Goal: Task Accomplishment & Management: Use online tool/utility

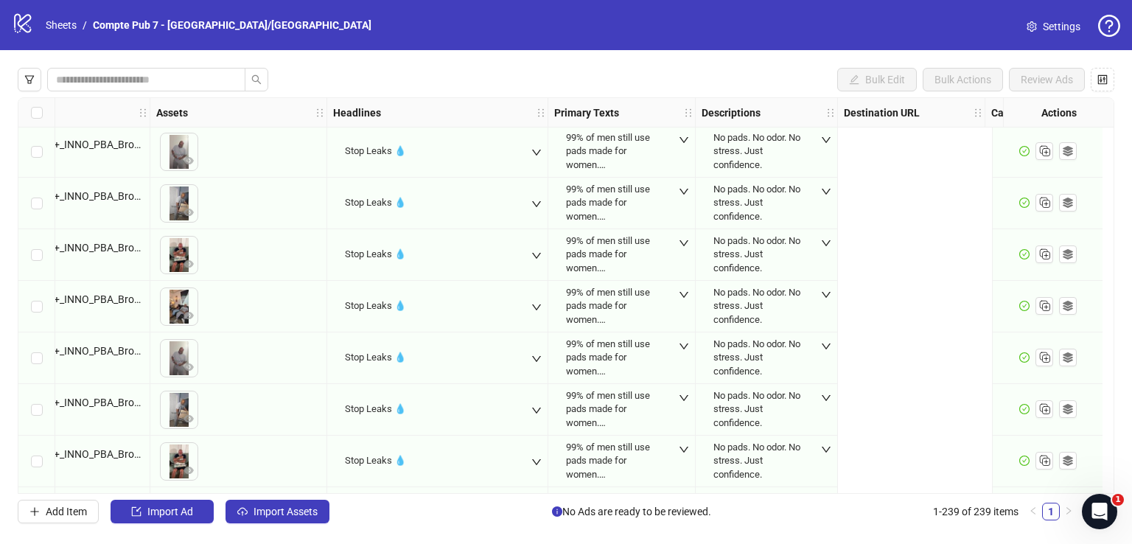
scroll to position [1240, 0]
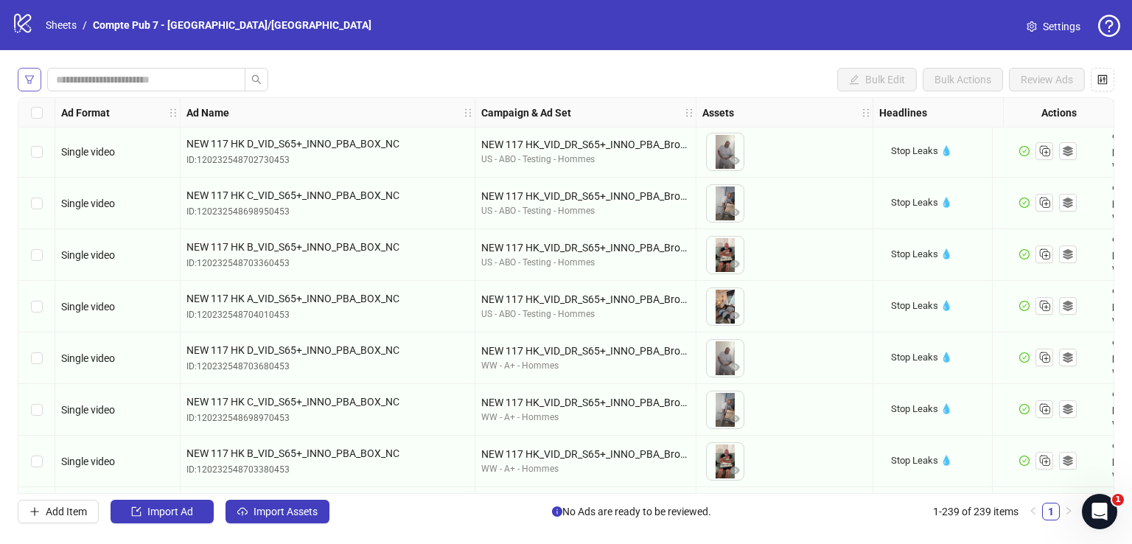
click at [37, 74] on button "button" at bounding box center [30, 80] width 24 height 24
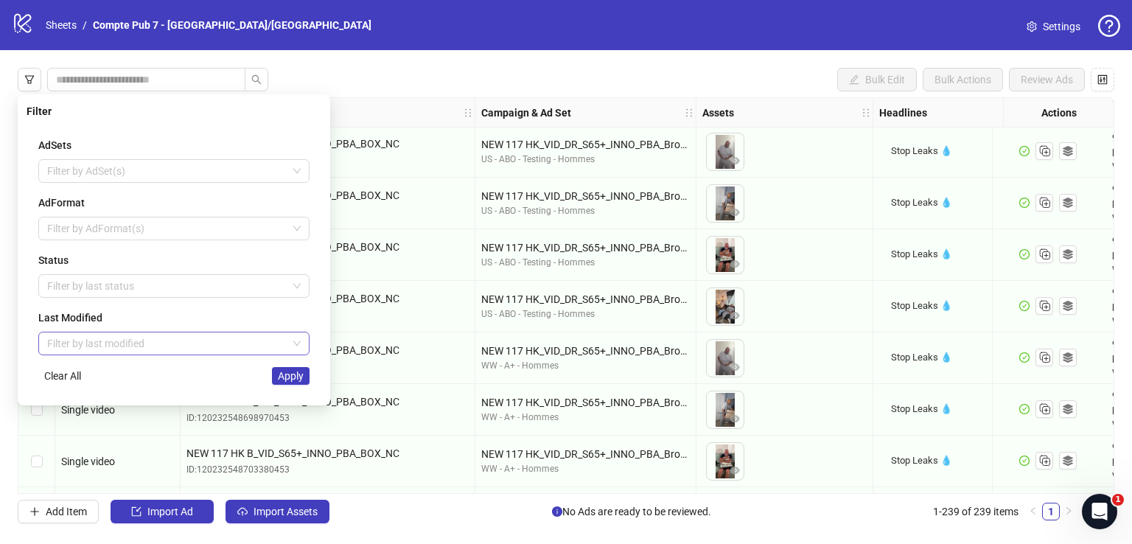
click at [128, 334] on input "search" at bounding box center [167, 343] width 240 height 22
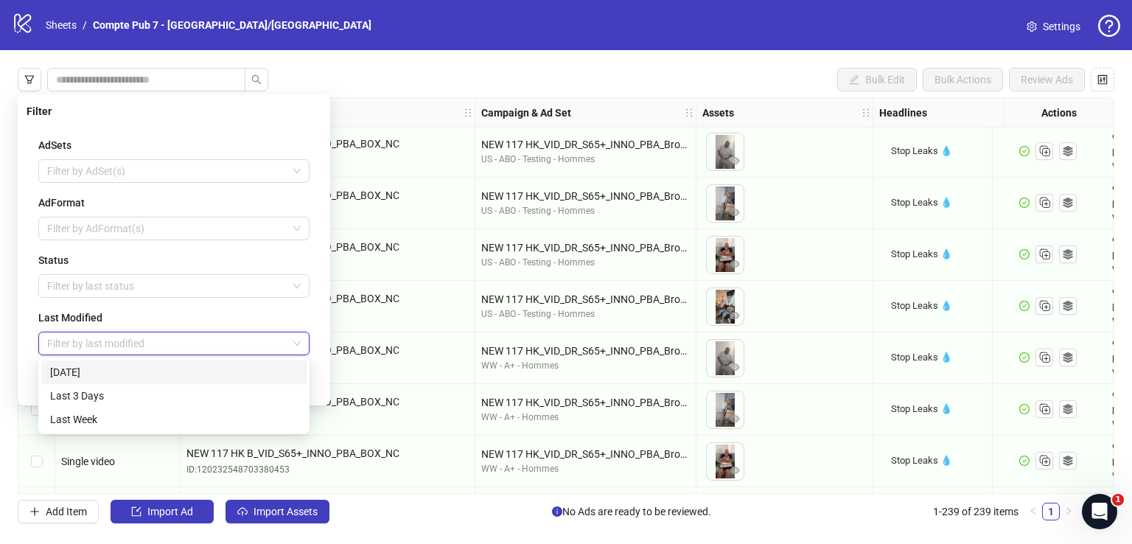
click at [125, 372] on div "[DATE]" at bounding box center [174, 372] width 248 height 16
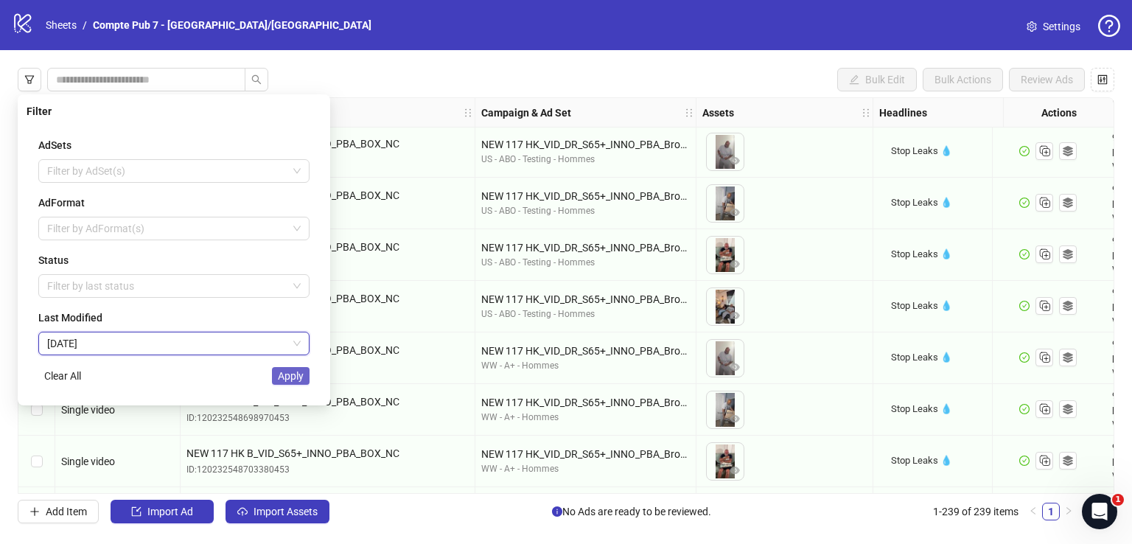
click at [283, 376] on span "Apply" at bounding box center [291, 376] width 26 height 12
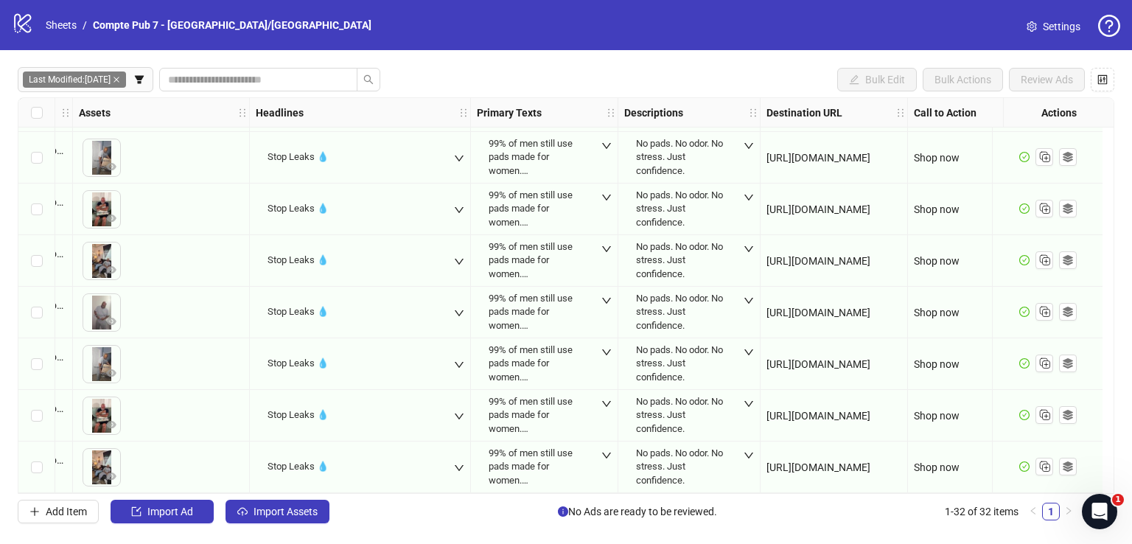
scroll to position [1291, 0]
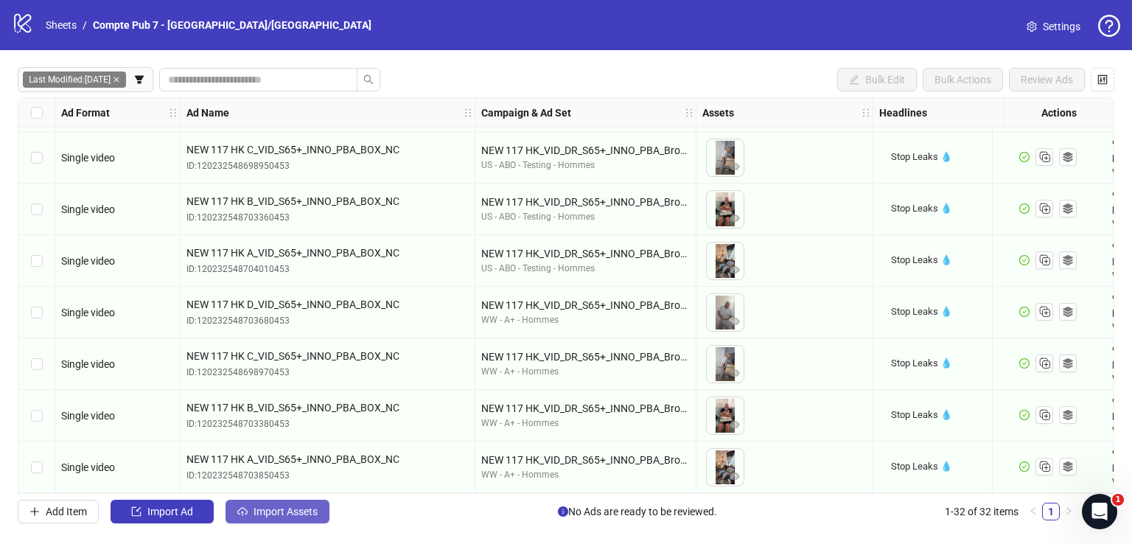
click at [312, 515] on span "Import Assets" at bounding box center [286, 512] width 64 height 12
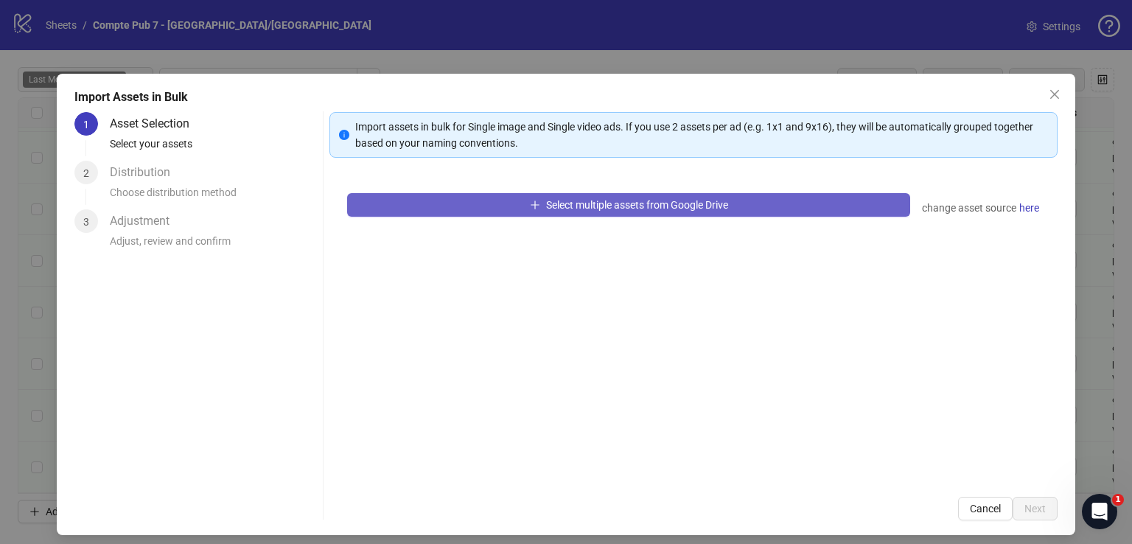
click at [481, 206] on button "Select multiple assets from Google Drive" at bounding box center [628, 205] width 563 height 24
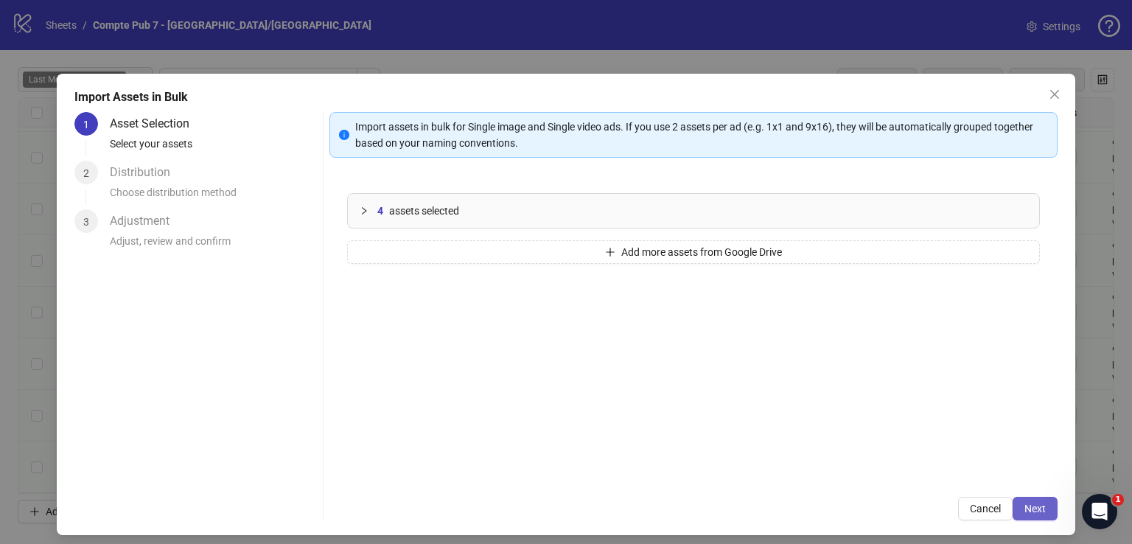
click at [1026, 516] on button "Next" at bounding box center [1035, 509] width 45 height 24
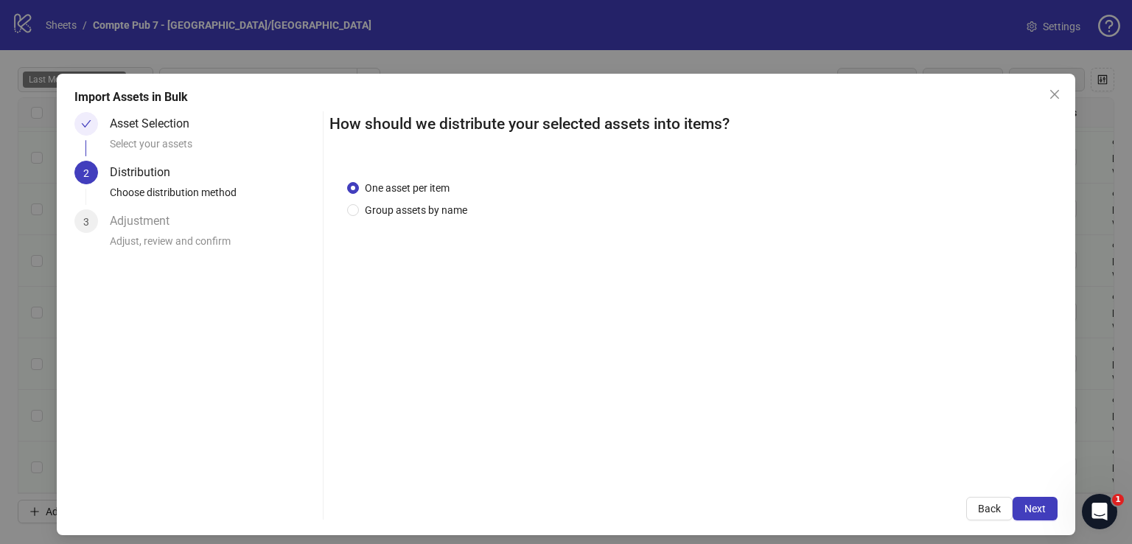
click at [1026, 515] on button "Next" at bounding box center [1035, 509] width 45 height 24
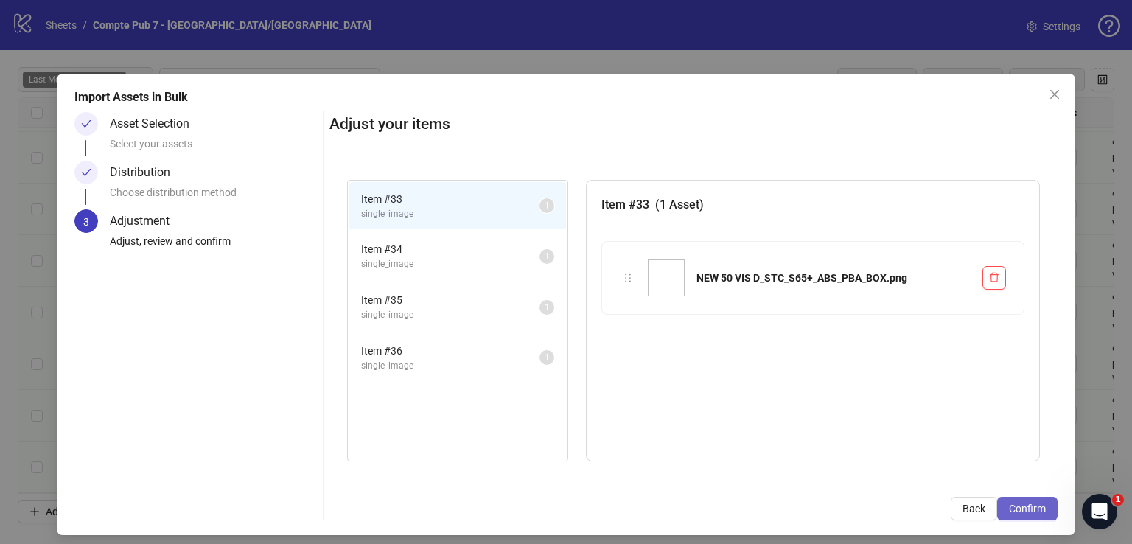
click at [1026, 515] on button "Confirm" at bounding box center [1027, 509] width 60 height 24
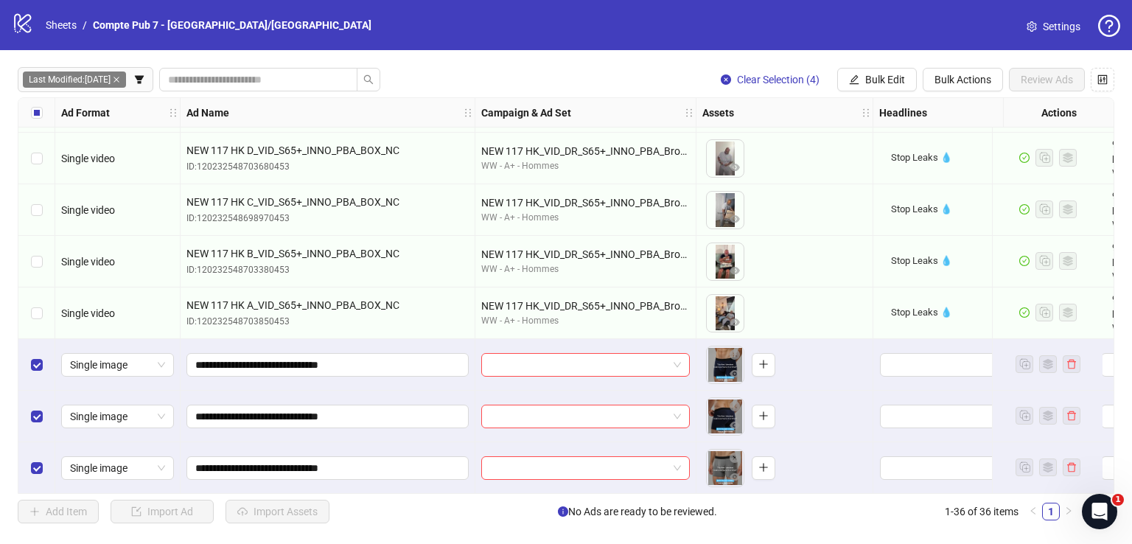
scroll to position [1497, 0]
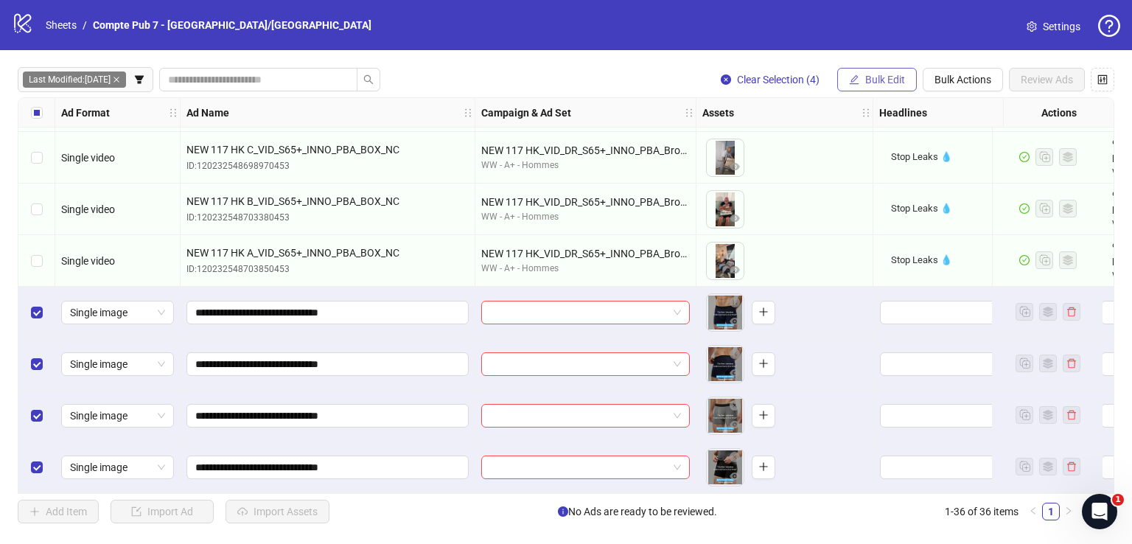
click at [862, 71] on button "Bulk Edit" at bounding box center [877, 80] width 80 height 24
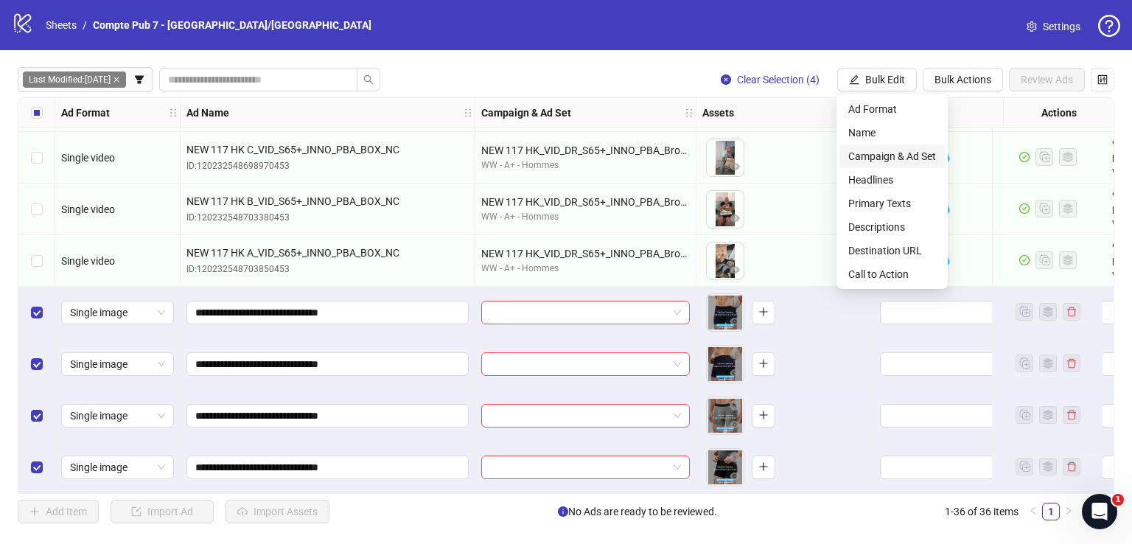
click at [865, 151] on span "Campaign & Ad Set" at bounding box center [892, 156] width 88 height 16
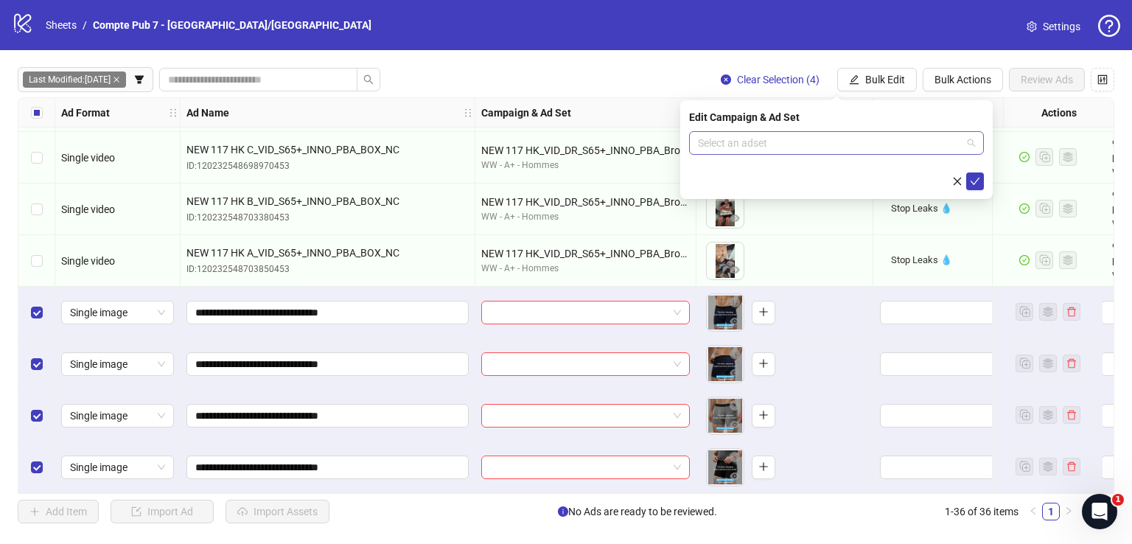
click at [849, 144] on input "search" at bounding box center [830, 143] width 264 height 22
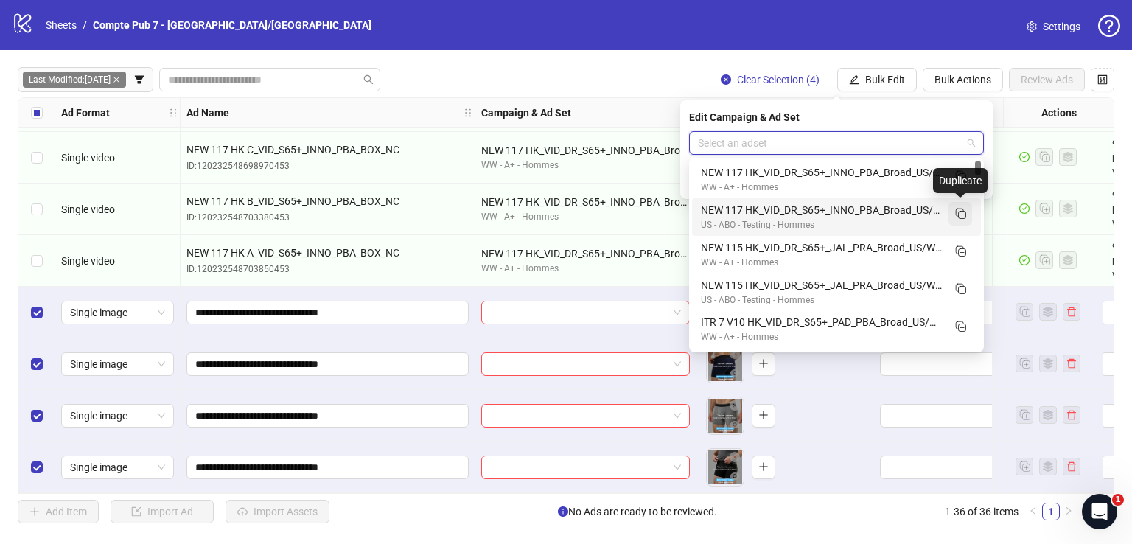
click at [961, 213] on icon "Duplicate" at bounding box center [960, 213] width 15 height 15
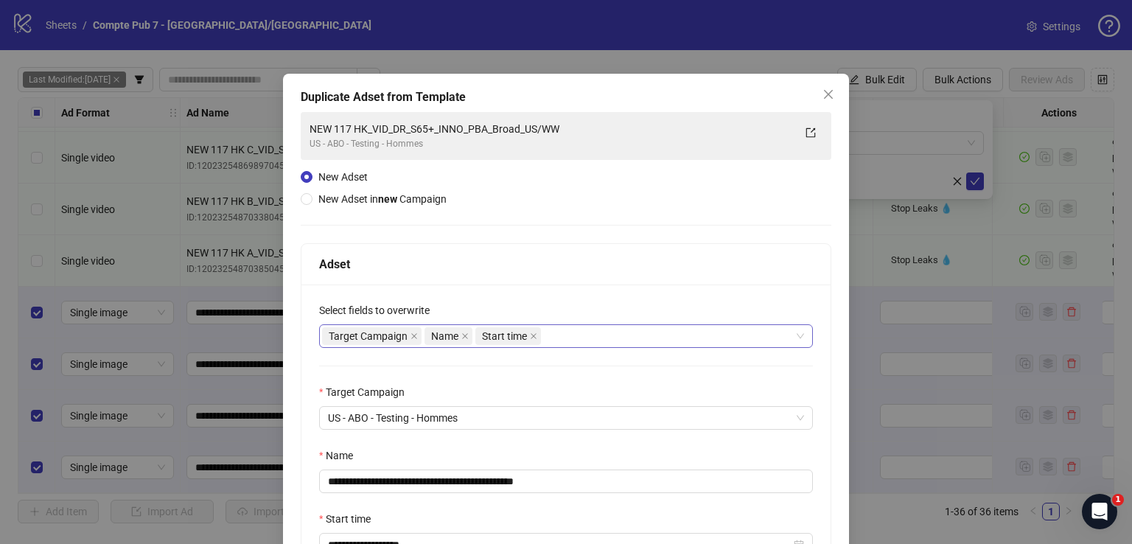
click at [568, 341] on div "Target Campaign Name Start time" at bounding box center [558, 336] width 473 height 21
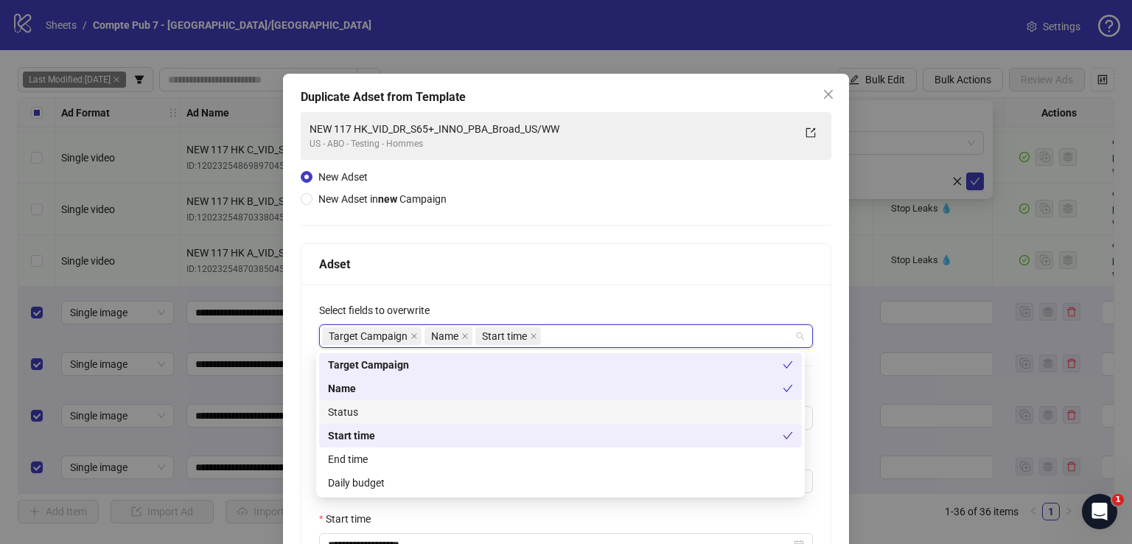
click at [495, 404] on div "Status" at bounding box center [560, 412] width 465 height 16
click at [484, 487] on div "Daily budget" at bounding box center [560, 483] width 465 height 16
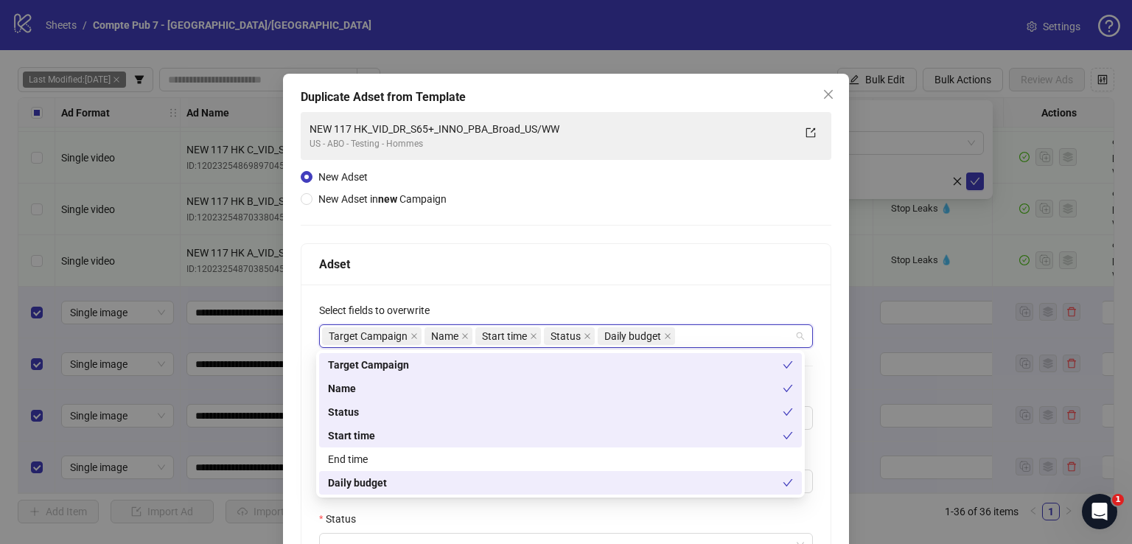
click at [497, 257] on div "Adset" at bounding box center [566, 264] width 494 height 18
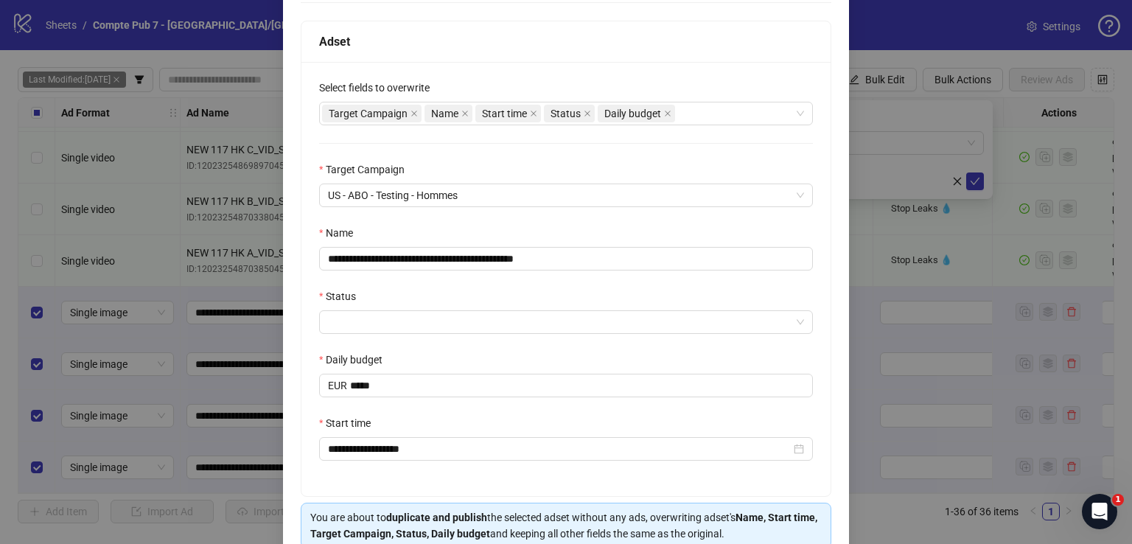
scroll to position [223, 0]
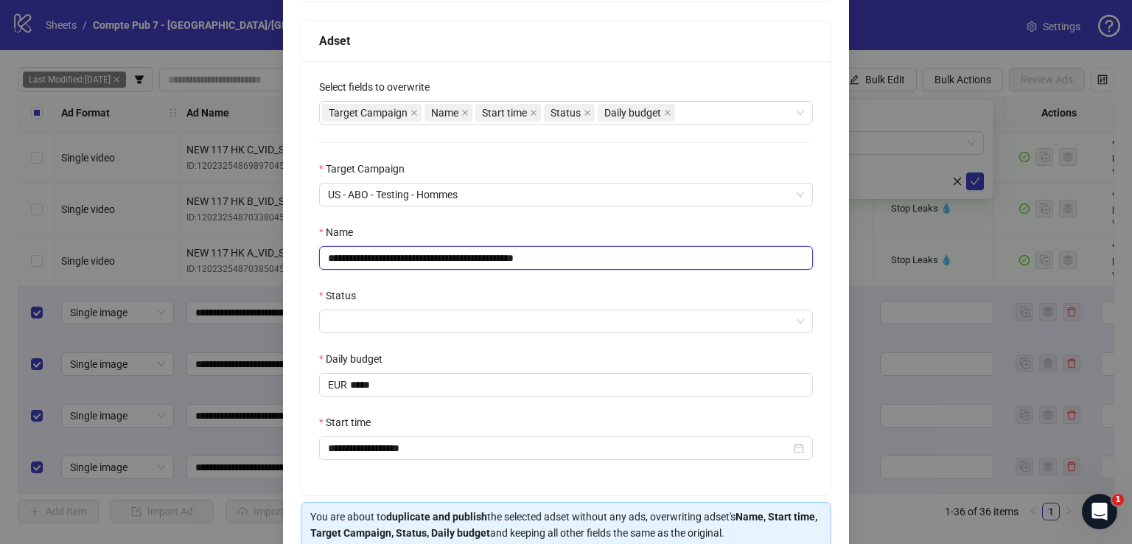
click at [480, 255] on input "**********" at bounding box center [566, 258] width 494 height 24
paste input "text"
type input "**********"
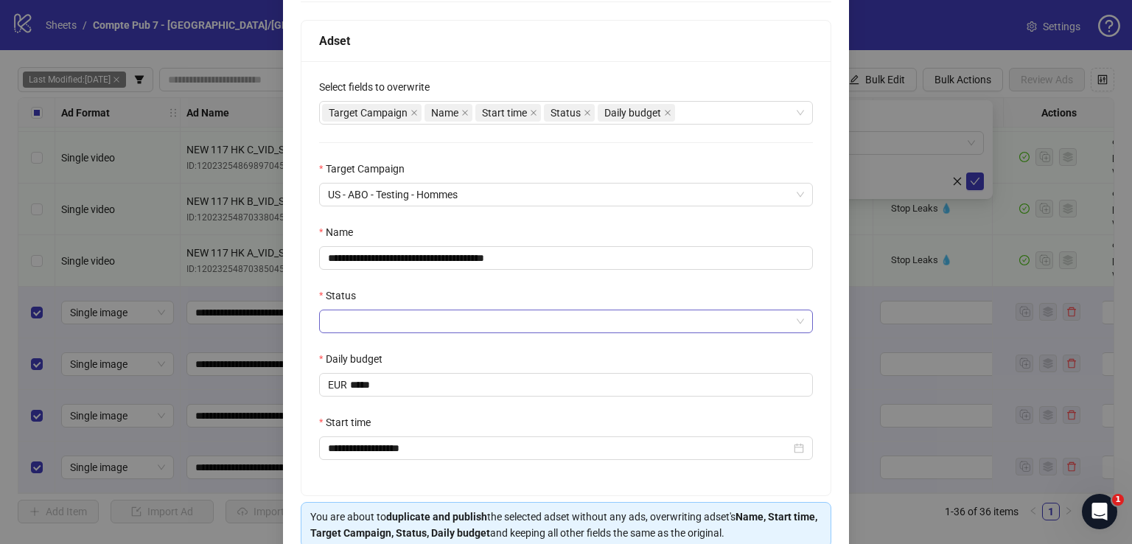
click at [423, 322] on input "Status" at bounding box center [559, 321] width 463 height 22
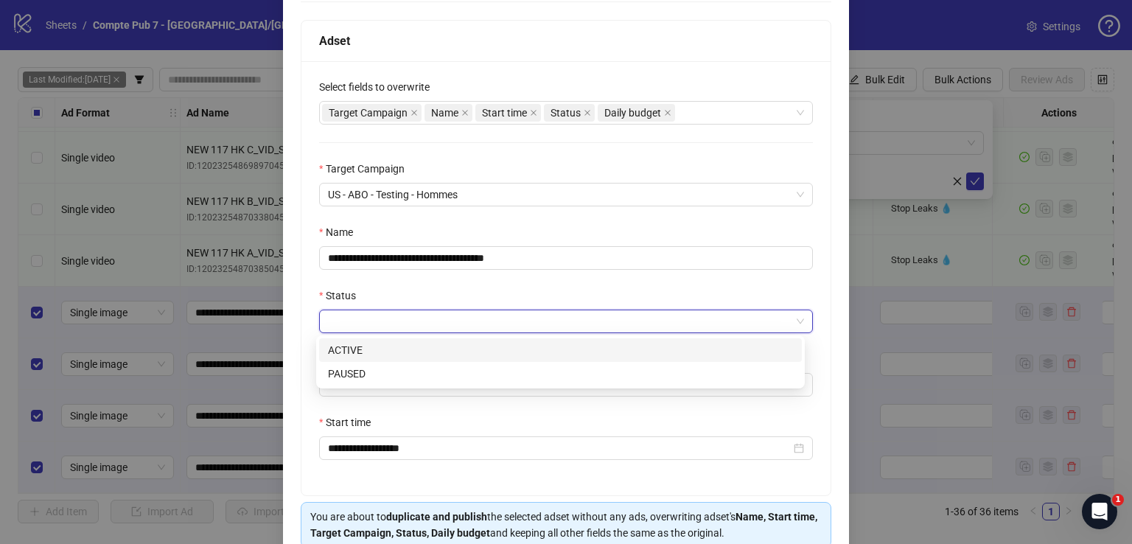
click at [422, 352] on div "ACTIVE" at bounding box center [560, 350] width 465 height 16
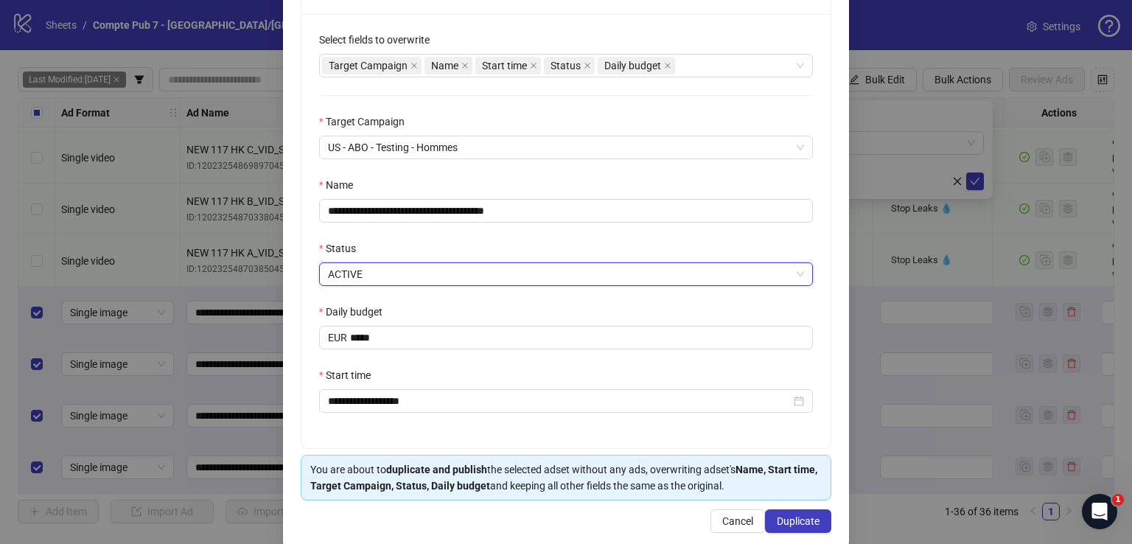
scroll to position [291, 0]
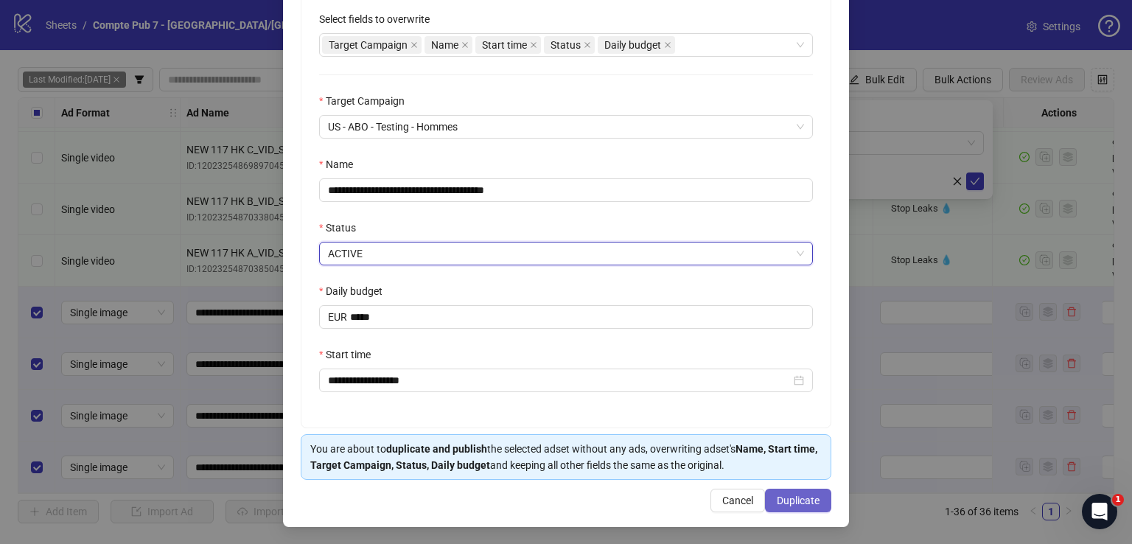
click at [792, 496] on span "Duplicate" at bounding box center [798, 501] width 43 height 12
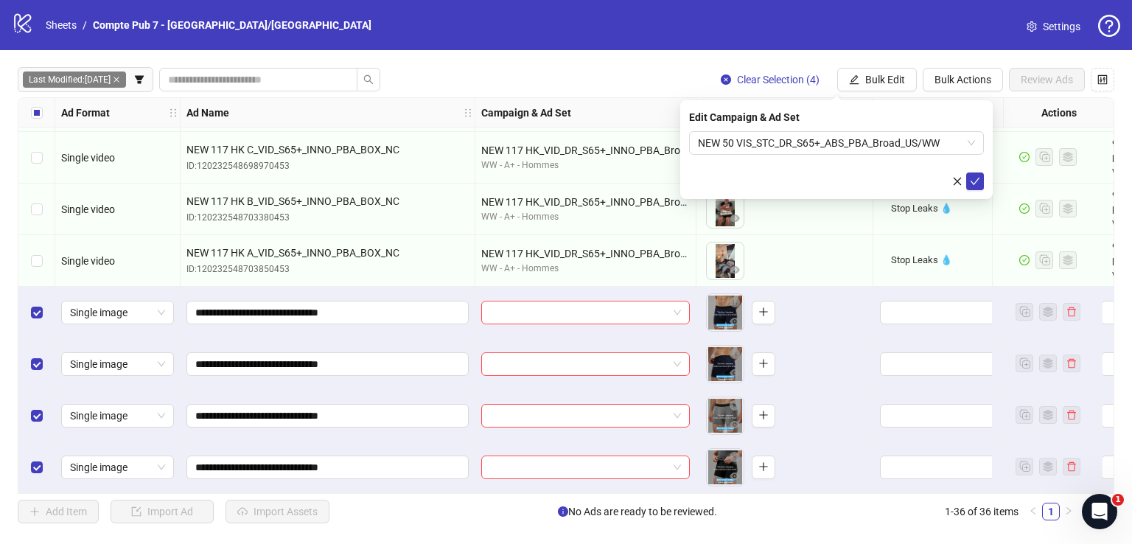
click at [975, 184] on icon "check" at bounding box center [975, 181] width 10 height 10
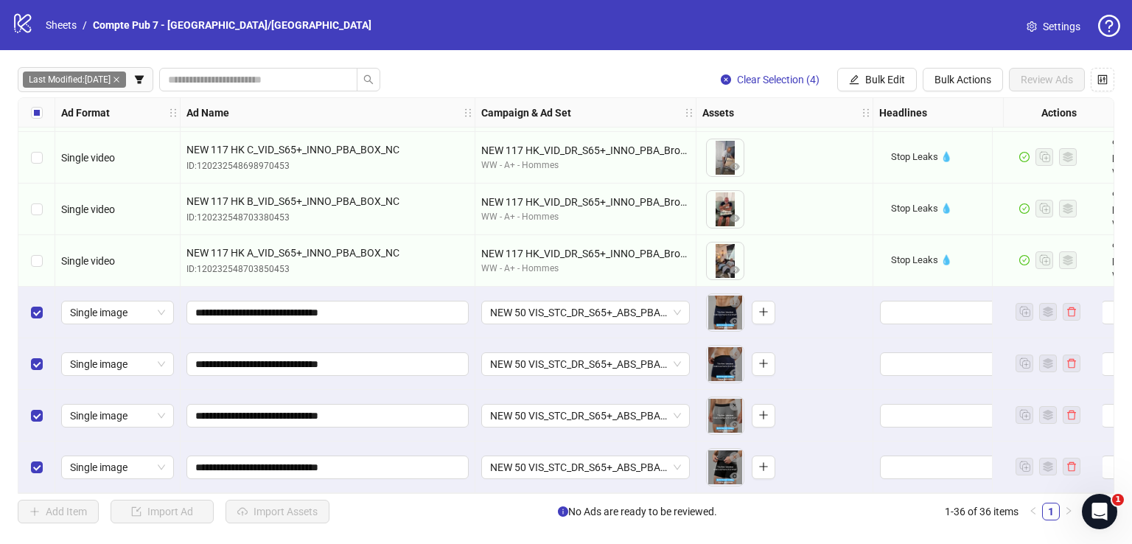
click at [29, 310] on div "Select row 33" at bounding box center [36, 313] width 37 height 52
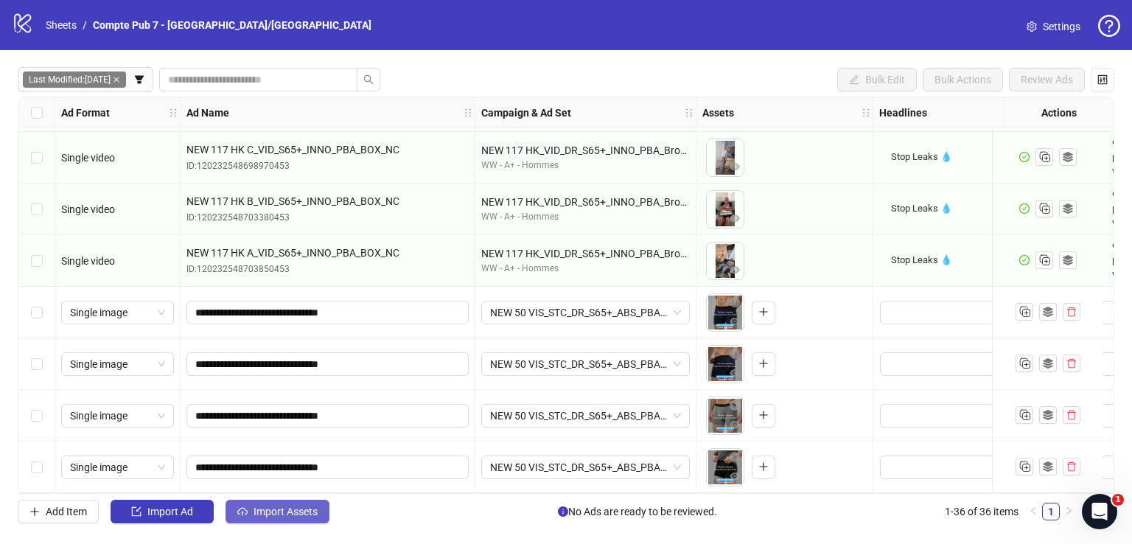
click at [266, 512] on span "Import Assets" at bounding box center [286, 512] width 64 height 12
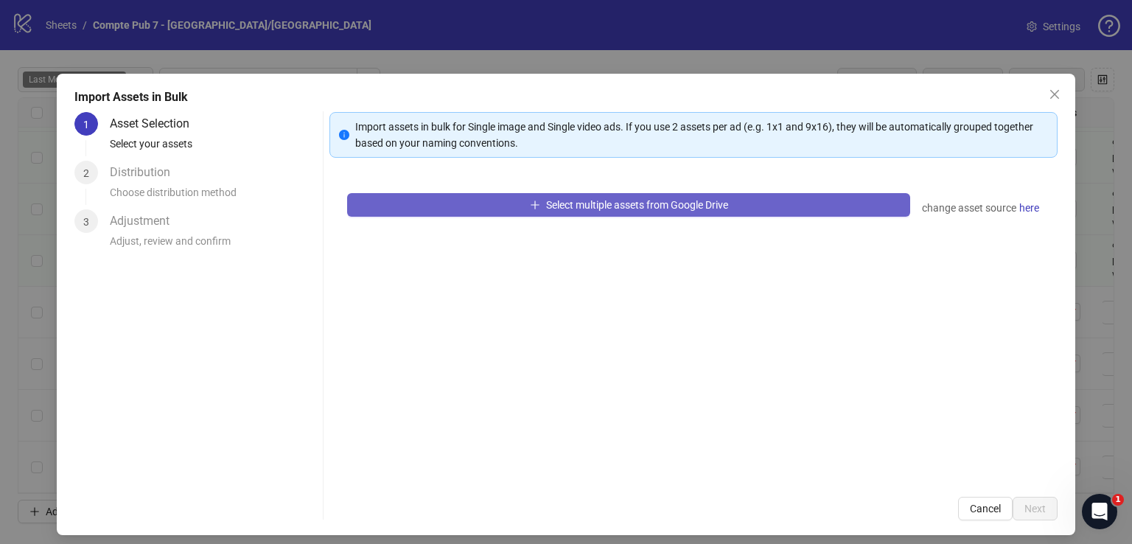
click at [470, 201] on button "Select multiple assets from Google Drive" at bounding box center [628, 205] width 563 height 24
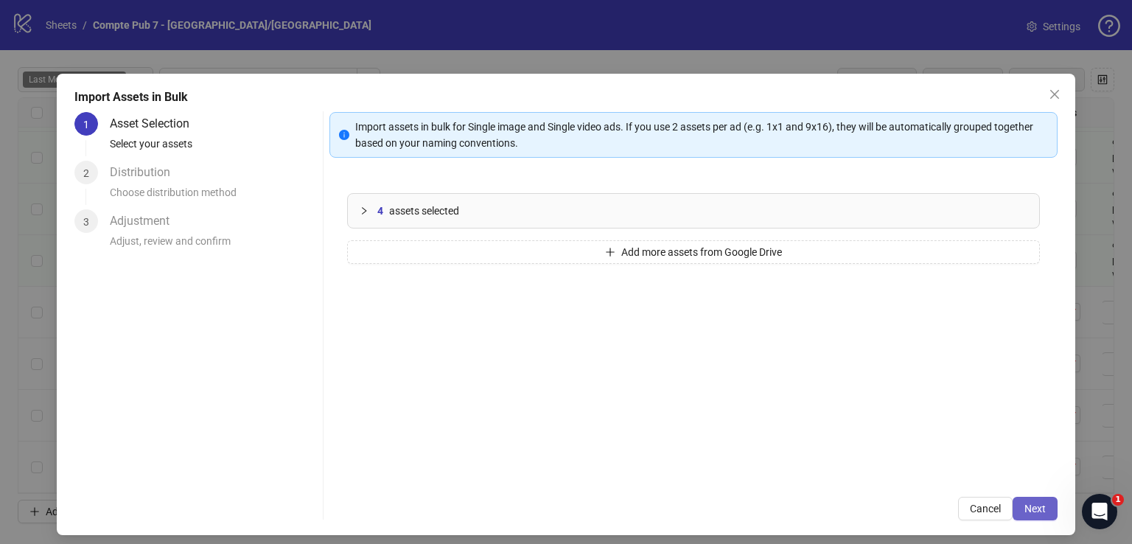
click at [1025, 509] on span "Next" at bounding box center [1035, 509] width 21 height 12
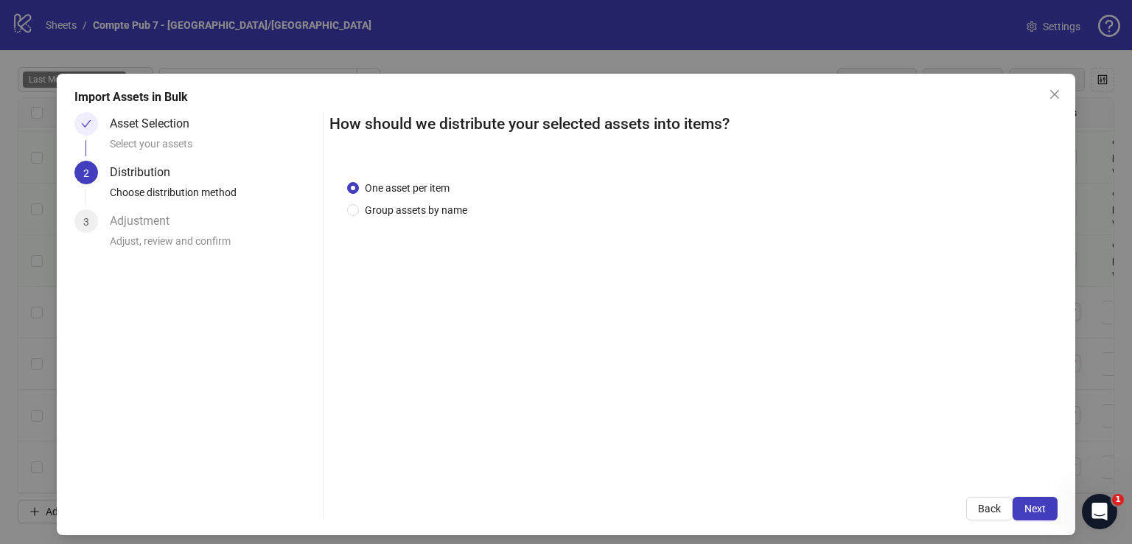
click at [1025, 509] on span "Next" at bounding box center [1035, 509] width 21 height 12
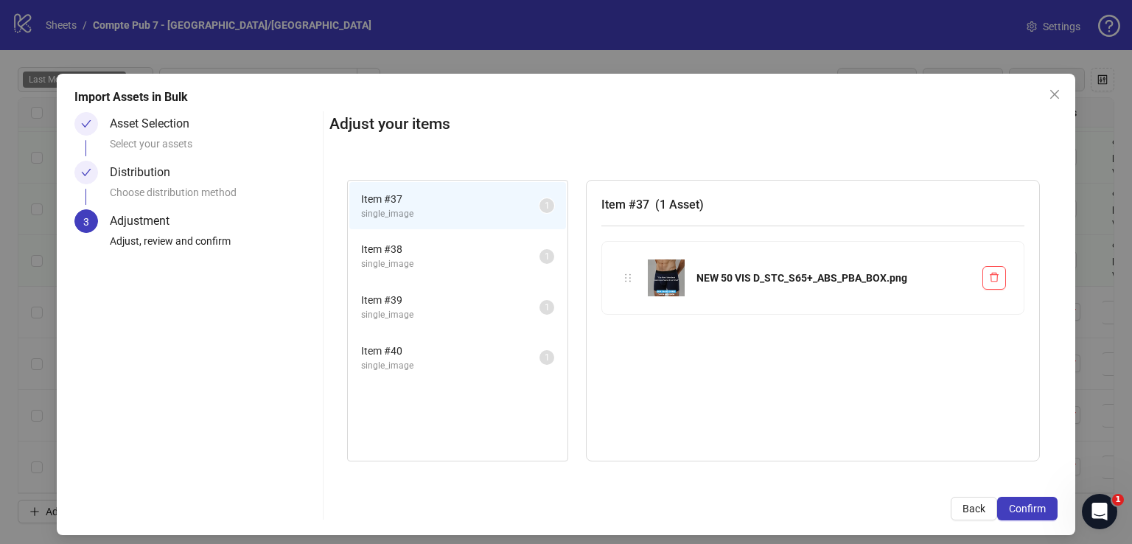
click at [1020, 509] on span "Confirm" at bounding box center [1027, 509] width 37 height 12
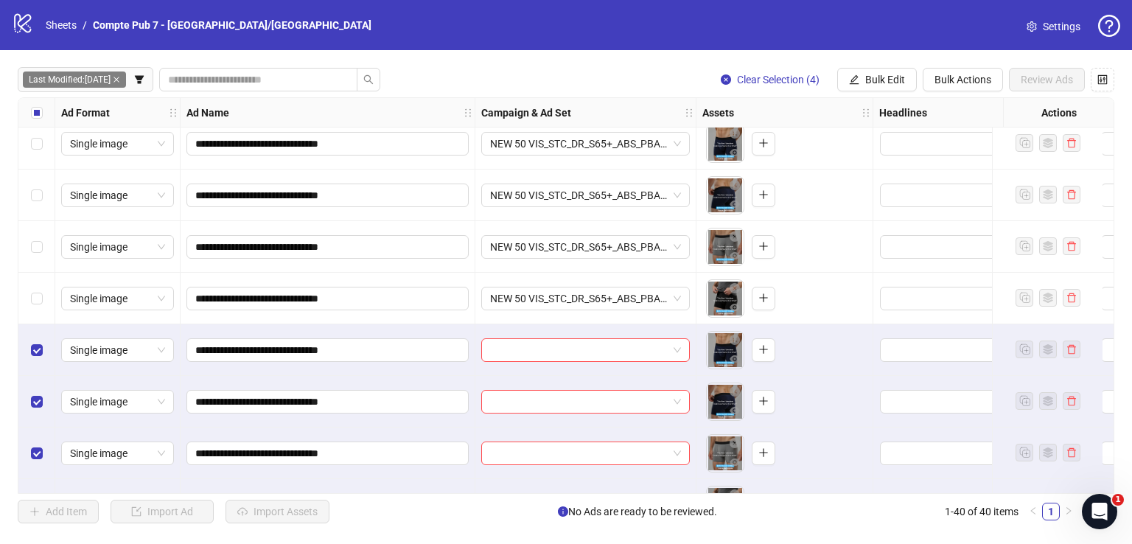
click at [885, 77] on div "Import Assets in Bulk Asset Selection Select your assets Distribution Choose di…" at bounding box center [566, 272] width 1132 height 544
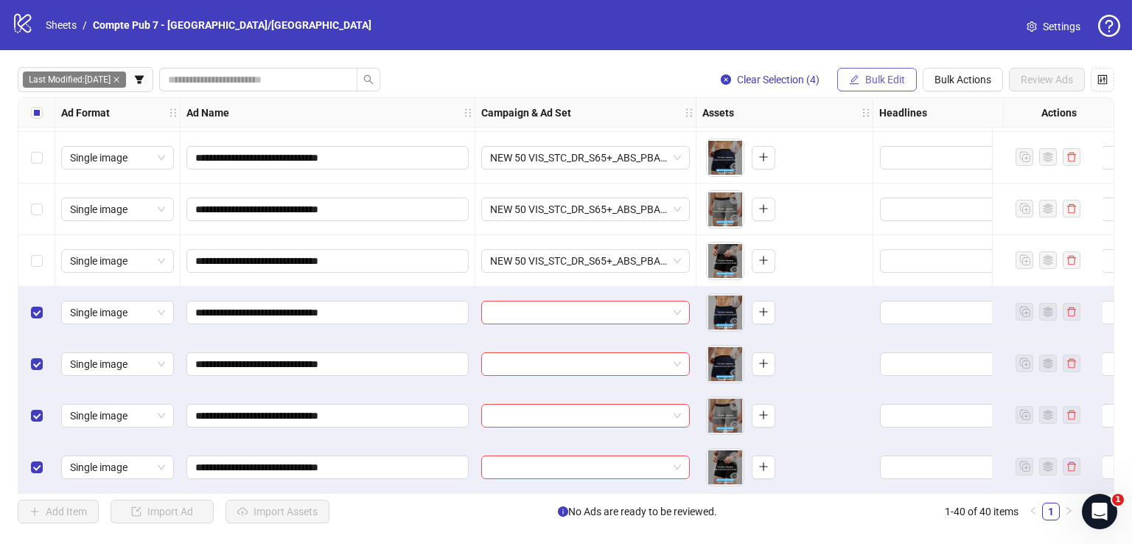
click at [880, 77] on span "Bulk Edit" at bounding box center [885, 80] width 40 height 12
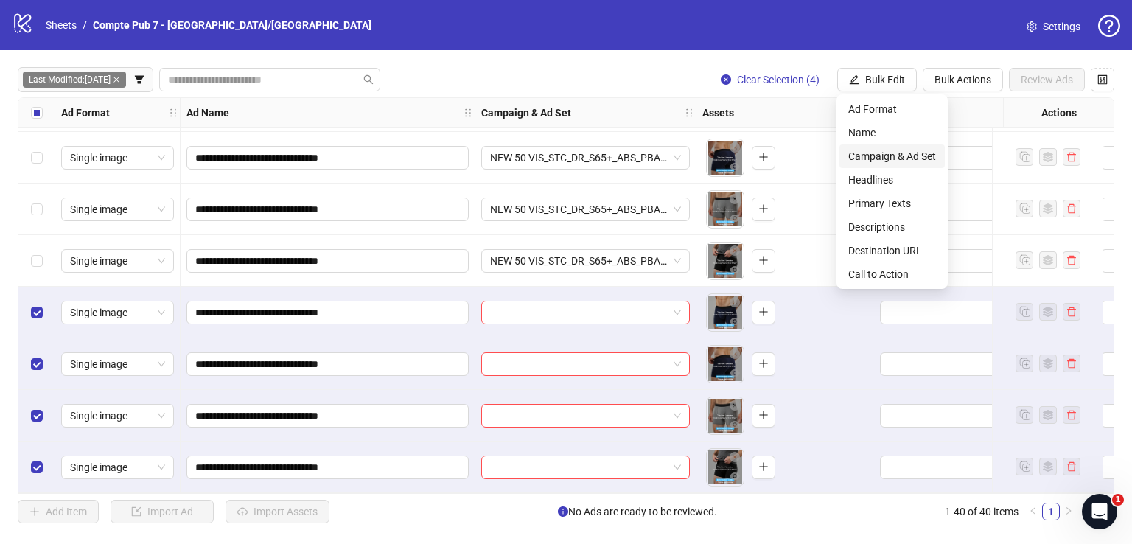
click at [880, 160] on span "Campaign & Ad Set" at bounding box center [892, 156] width 88 height 16
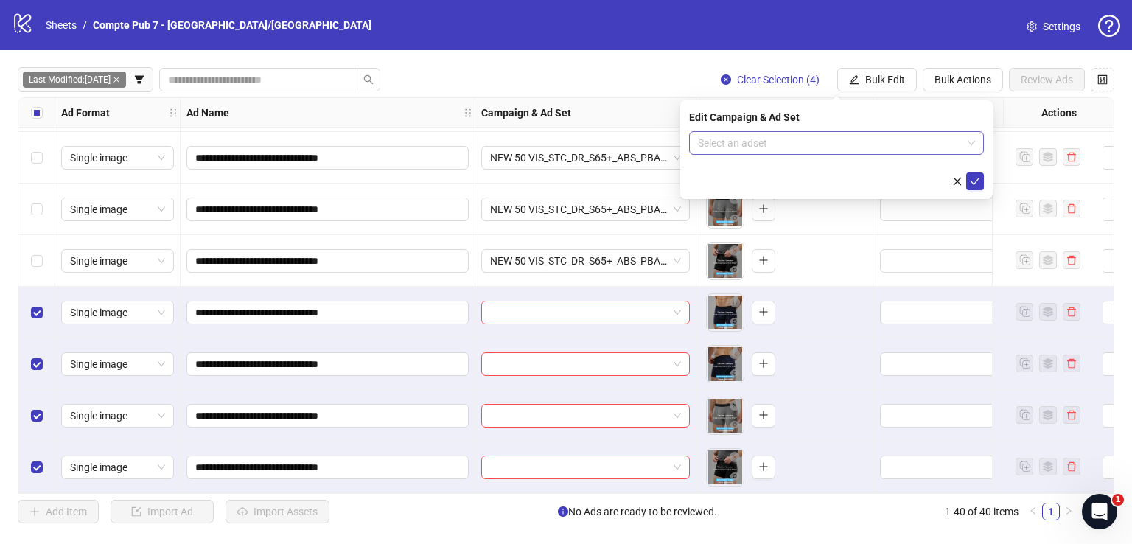
click at [764, 148] on input "search" at bounding box center [830, 143] width 264 height 22
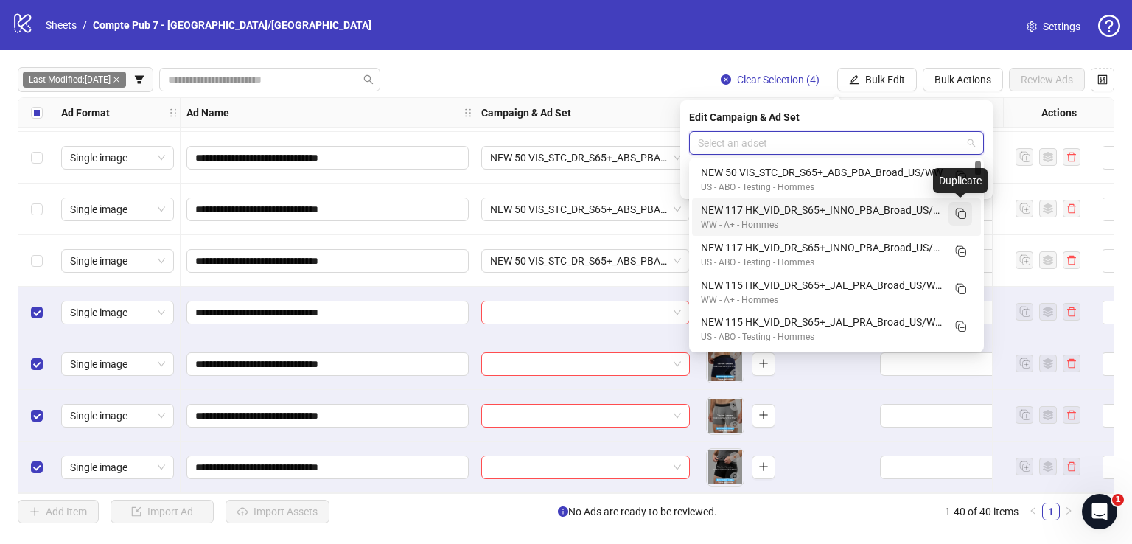
click at [961, 216] on icon "Duplicate" at bounding box center [960, 213] width 15 height 15
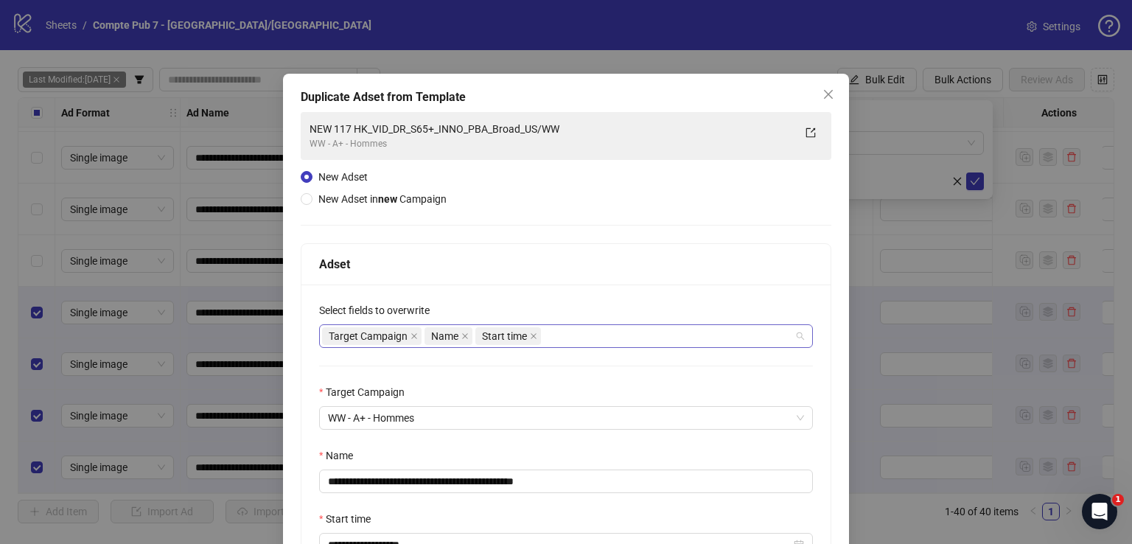
click at [590, 335] on div "Target Campaign Name Start time" at bounding box center [558, 336] width 473 height 21
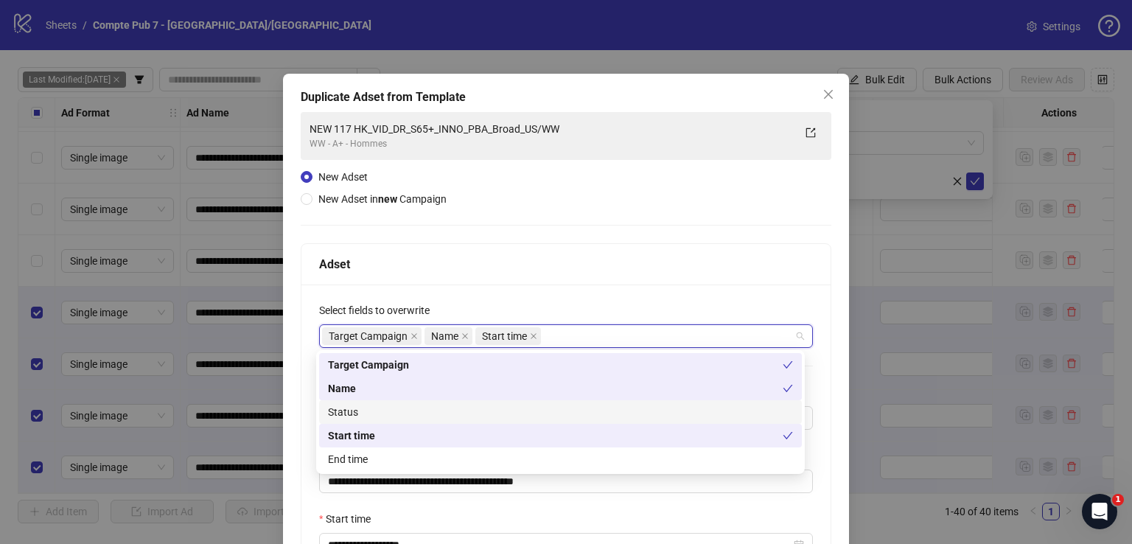
click at [531, 408] on div "Status" at bounding box center [560, 412] width 465 height 16
click at [571, 273] on div "Adset" at bounding box center [566, 264] width 494 height 18
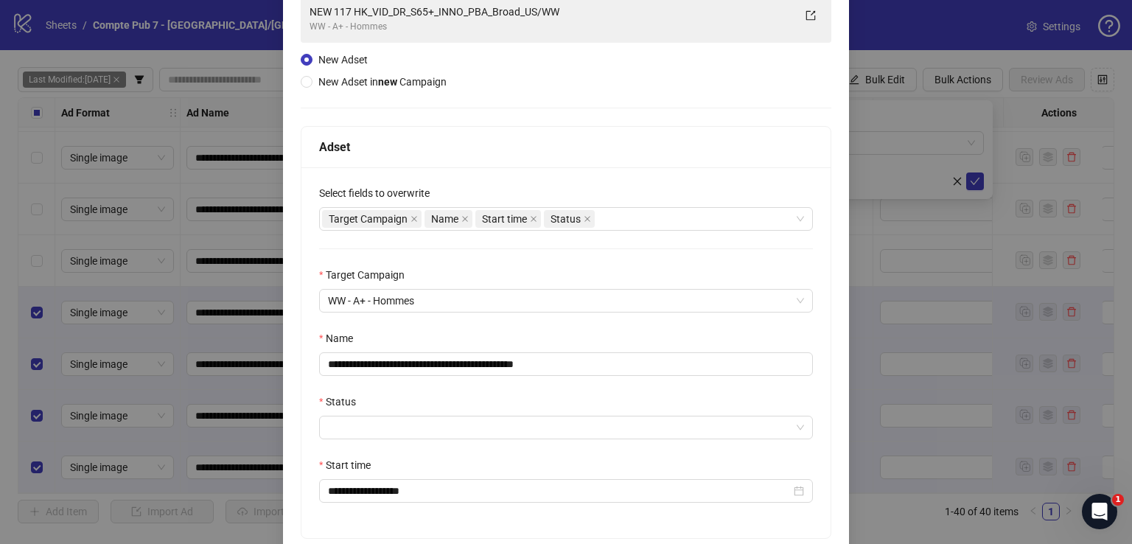
scroll to position [118, 0]
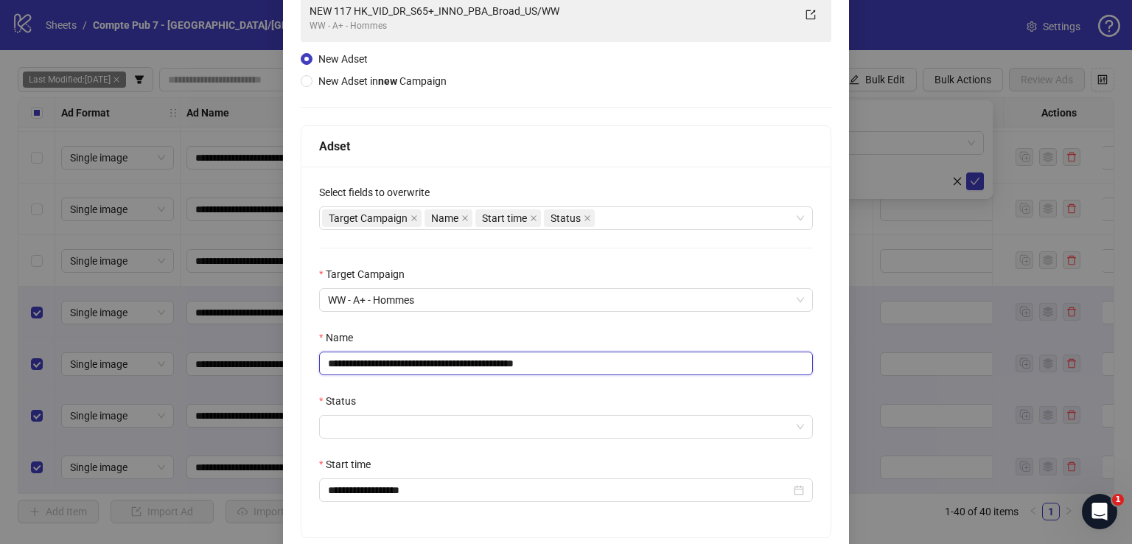
click at [517, 353] on input "**********" at bounding box center [566, 364] width 494 height 24
paste input "text"
type input "**********"
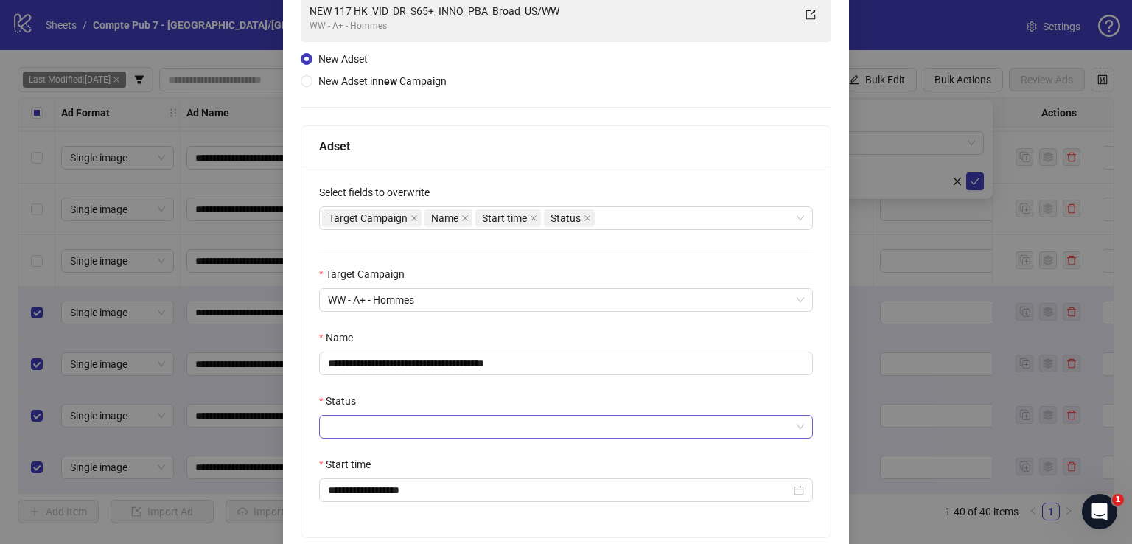
click at [477, 419] on input "Status" at bounding box center [559, 427] width 463 height 22
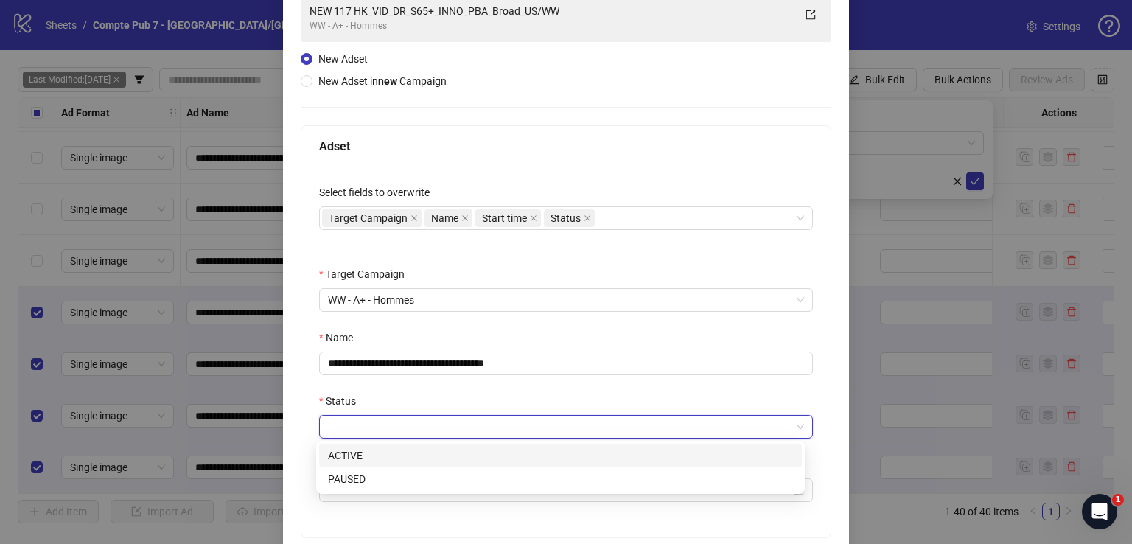
click at [450, 453] on div "ACTIVE" at bounding box center [560, 455] width 465 height 16
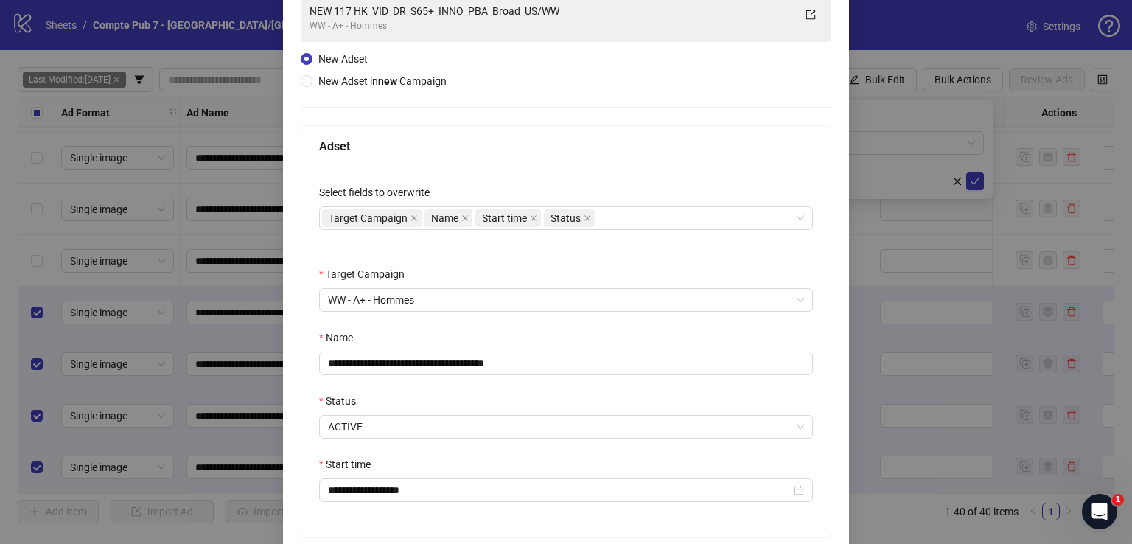
click at [460, 394] on div "Status" at bounding box center [566, 404] width 494 height 22
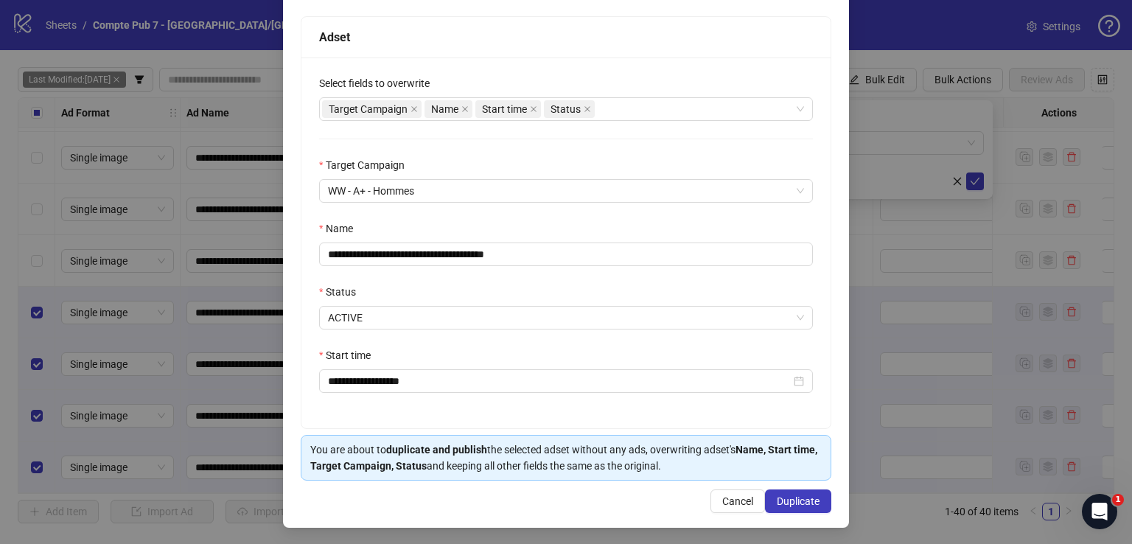
scroll to position [228, 0]
click at [794, 499] on span "Duplicate" at bounding box center [798, 501] width 43 height 12
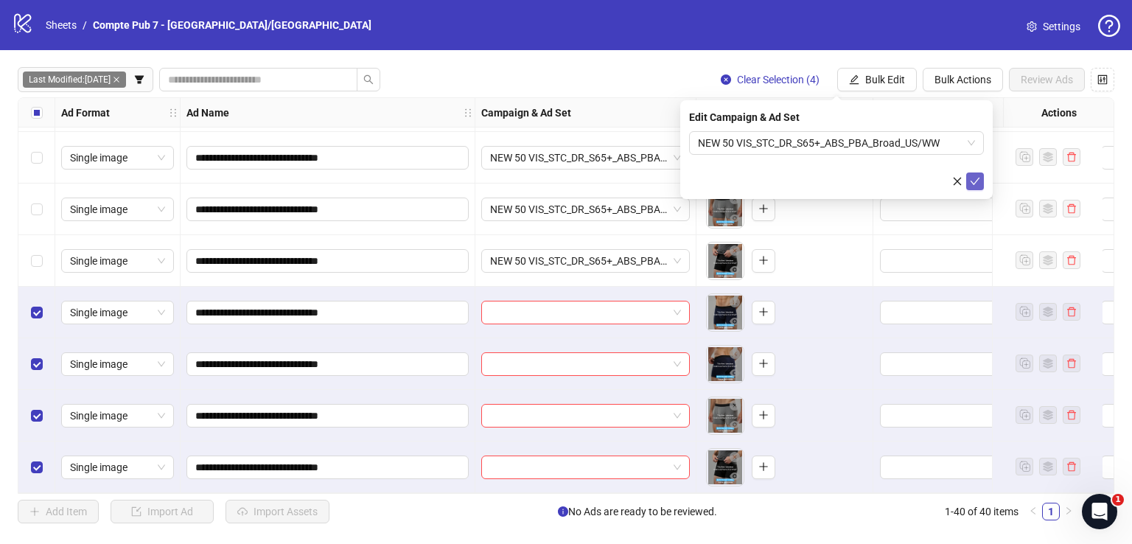
click at [976, 184] on icon "check" at bounding box center [975, 181] width 10 height 10
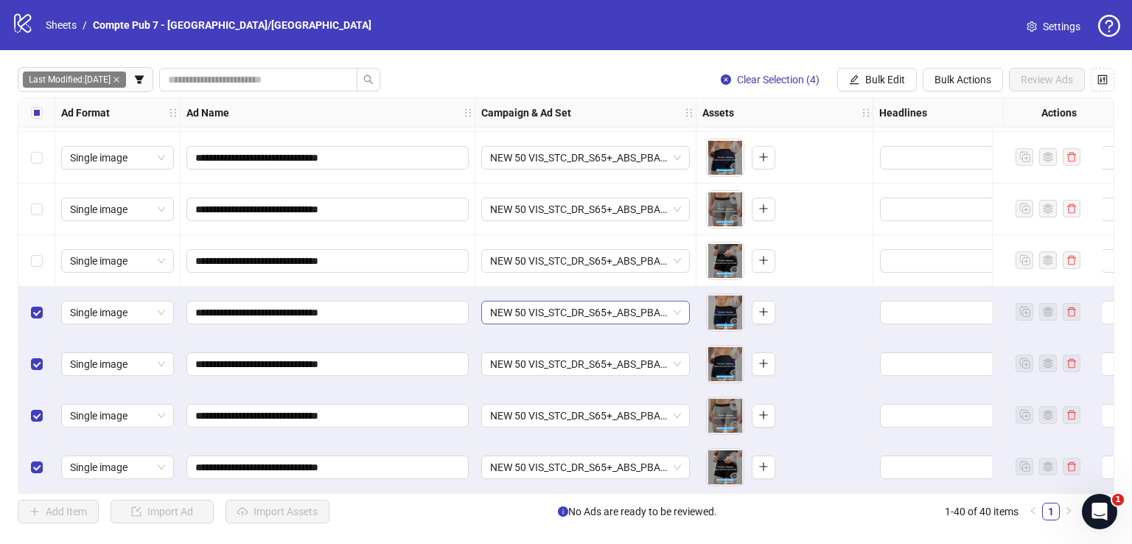
click at [510, 303] on span "NEW 50 VIS_STC_DR_S65+_ABS_PBA_Broad_US/WW" at bounding box center [585, 312] width 191 height 22
click at [526, 250] on span "NEW 50 VIS_STC_DR_S65+_ABS_PBA_Broad_US/WW" at bounding box center [585, 261] width 191 height 22
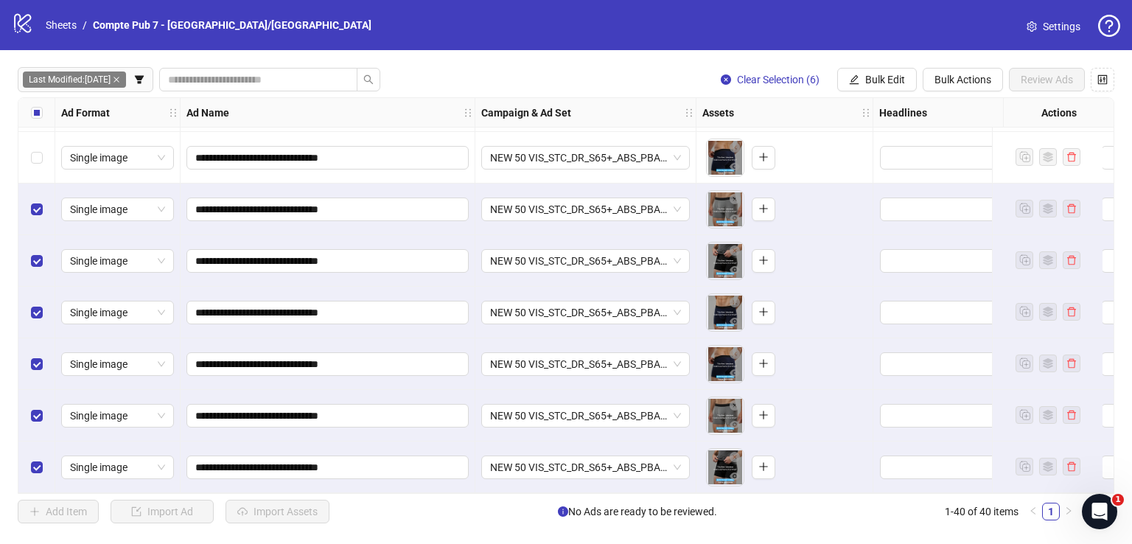
scroll to position [1645, 0]
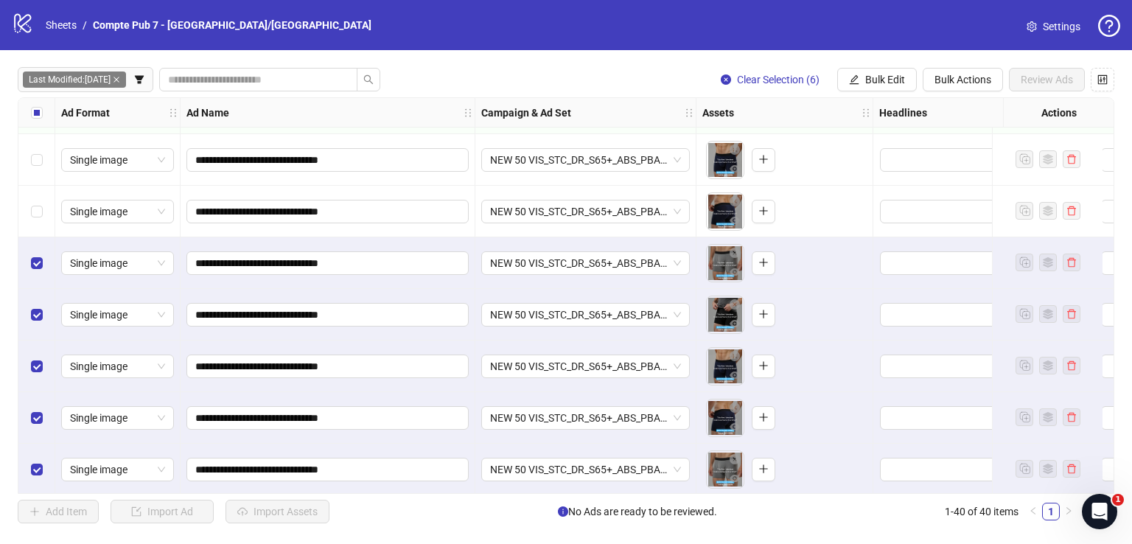
click at [39, 199] on div "Select row 34" at bounding box center [36, 212] width 37 height 52
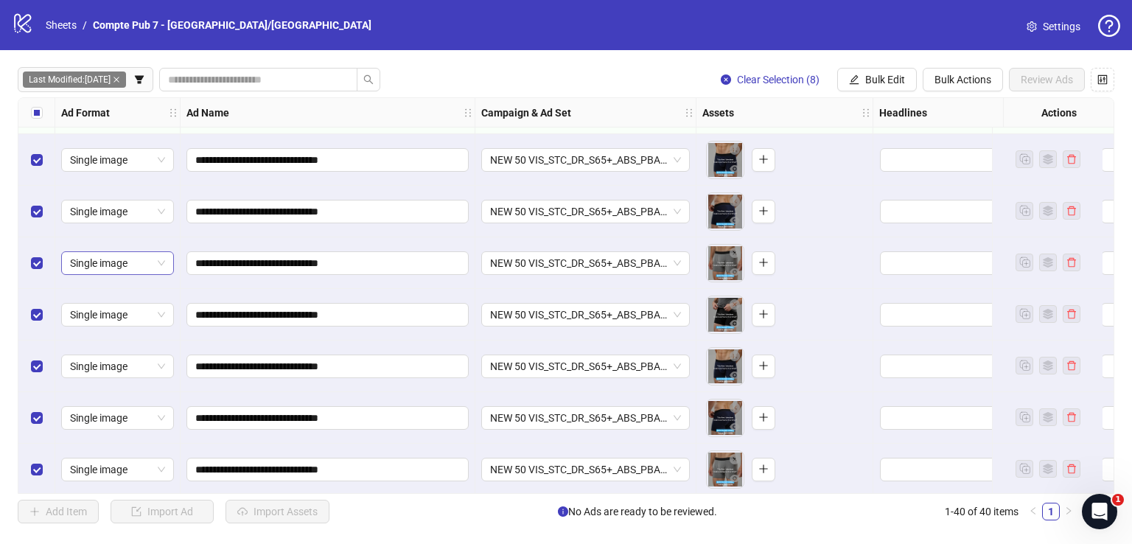
scroll to position [1704, 0]
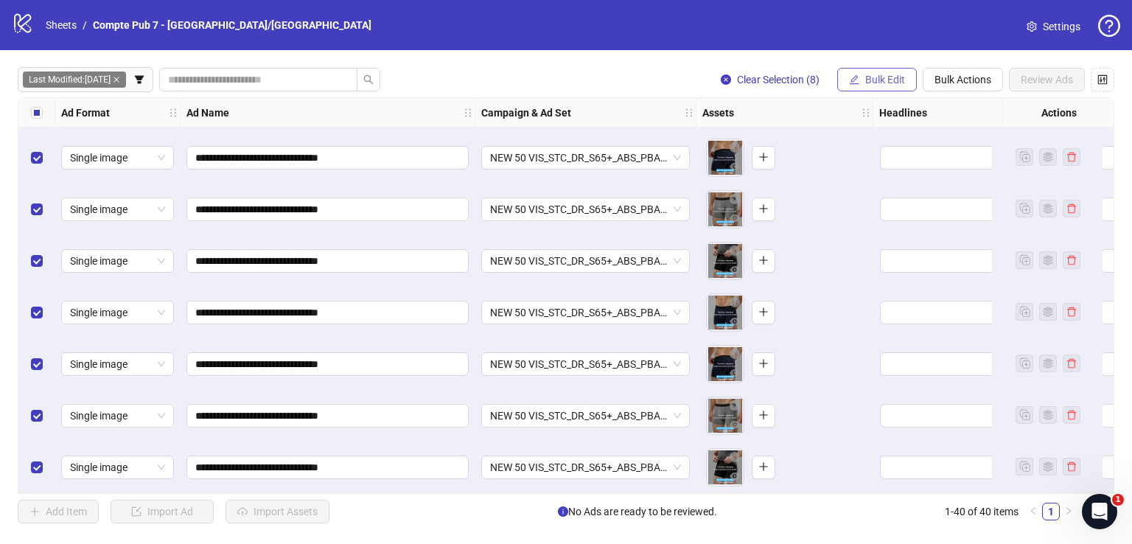
click at [906, 77] on button "Bulk Edit" at bounding box center [877, 80] width 80 height 24
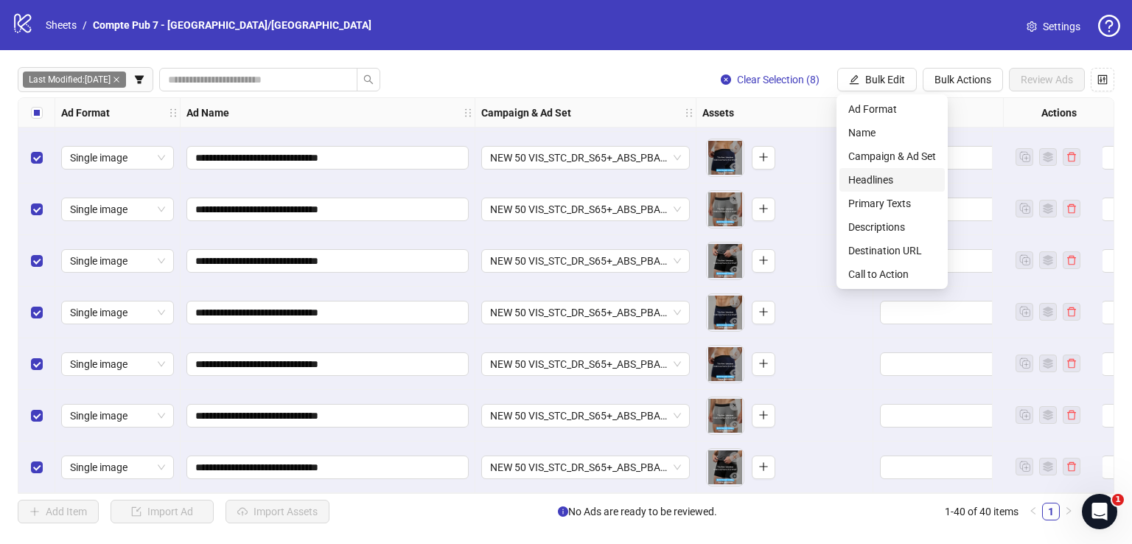
click at [902, 184] on span "Headlines" at bounding box center [892, 180] width 88 height 16
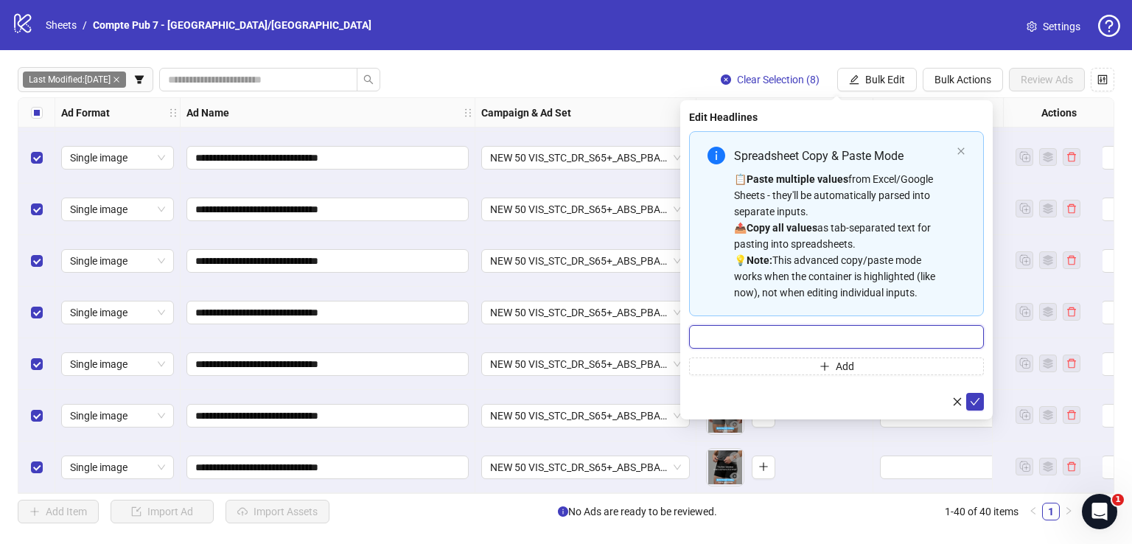
click at [813, 337] on input "Multi-input container - paste or copy values" at bounding box center [836, 337] width 295 height 24
paste input "**********"
type input "**********"
click at [972, 399] on icon "check" at bounding box center [975, 402] width 10 height 10
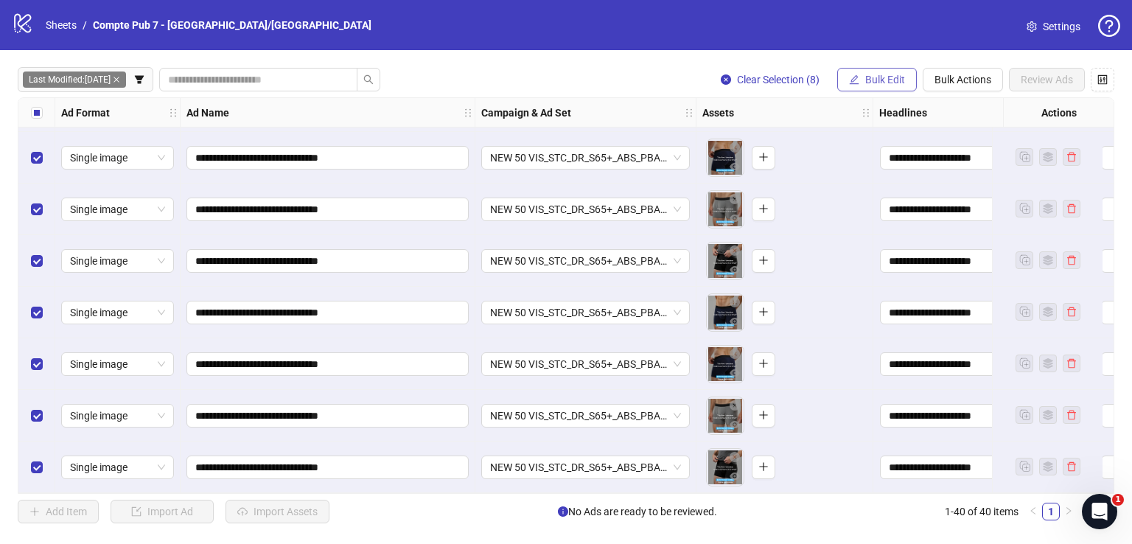
click at [869, 77] on span "Bulk Edit" at bounding box center [885, 80] width 40 height 12
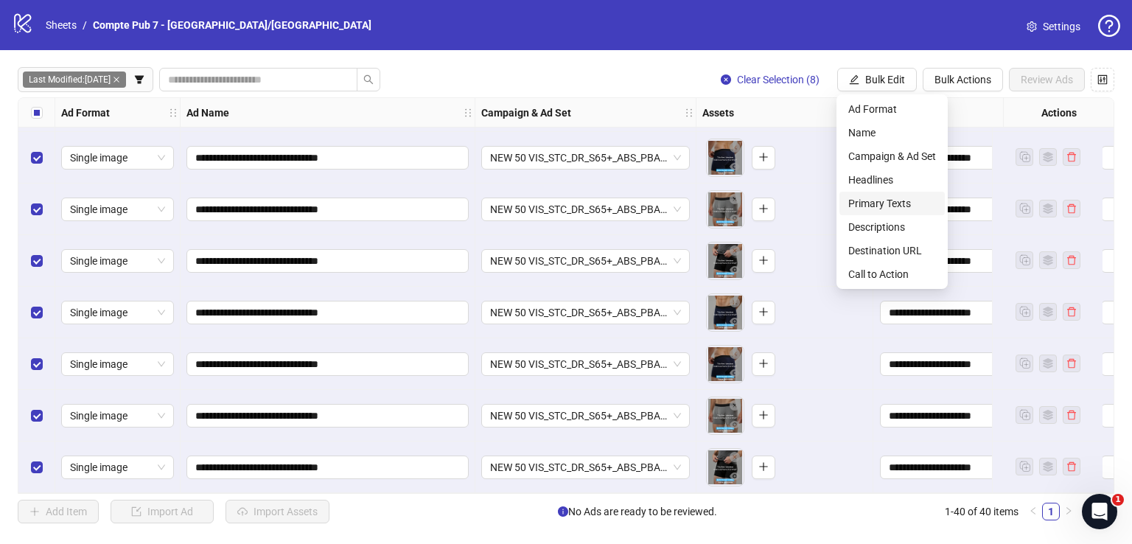
click at [893, 201] on span "Primary Texts" at bounding box center [892, 203] width 88 height 16
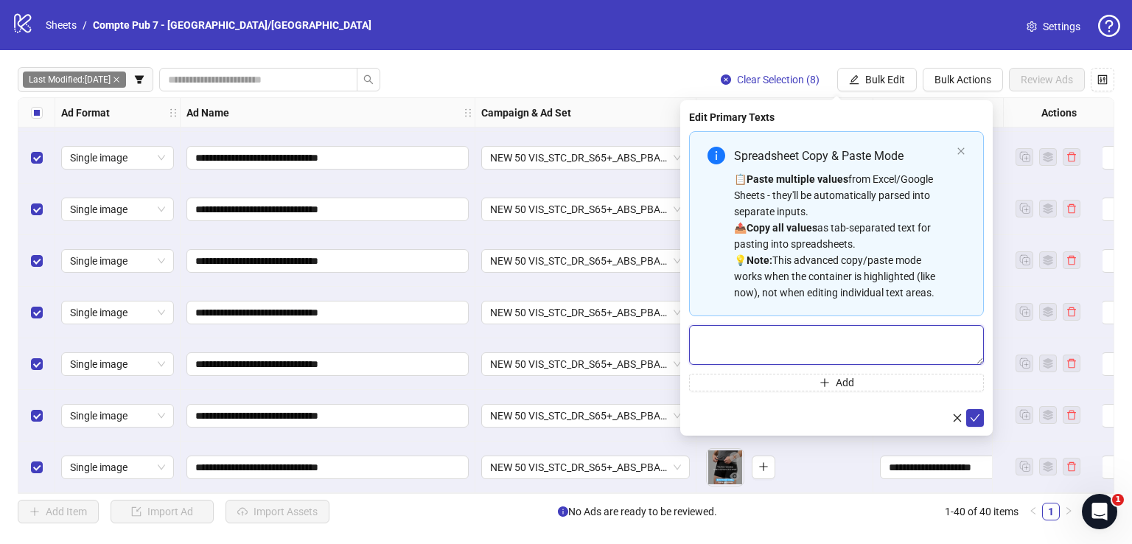
click at [784, 328] on textarea "Multi-text input container - paste or copy values" at bounding box center [836, 345] width 295 height 40
paste textarea "**********"
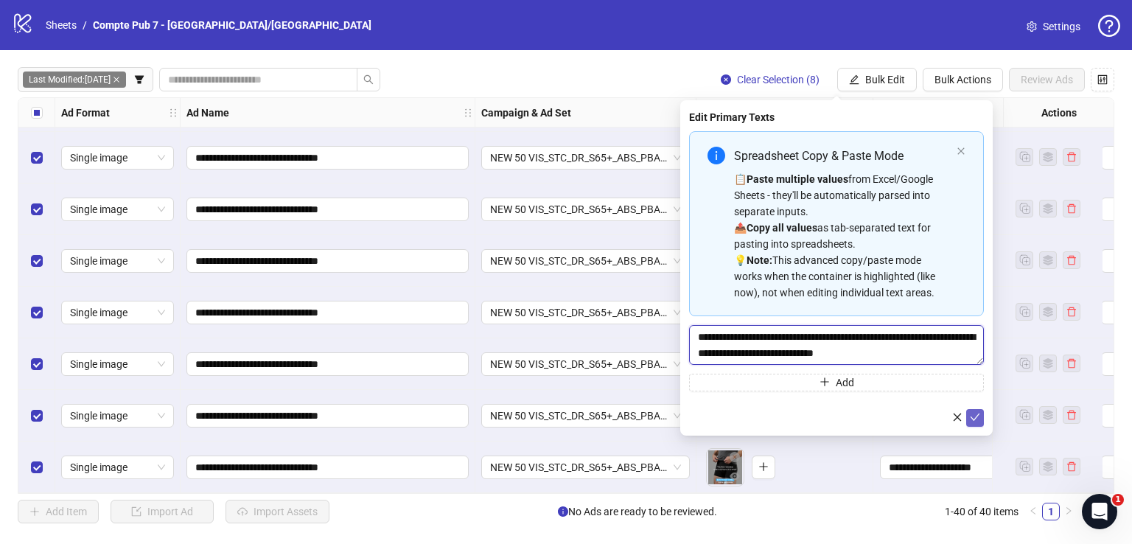
type textarea "**********"
click at [976, 419] on icon "check" at bounding box center [975, 417] width 10 height 10
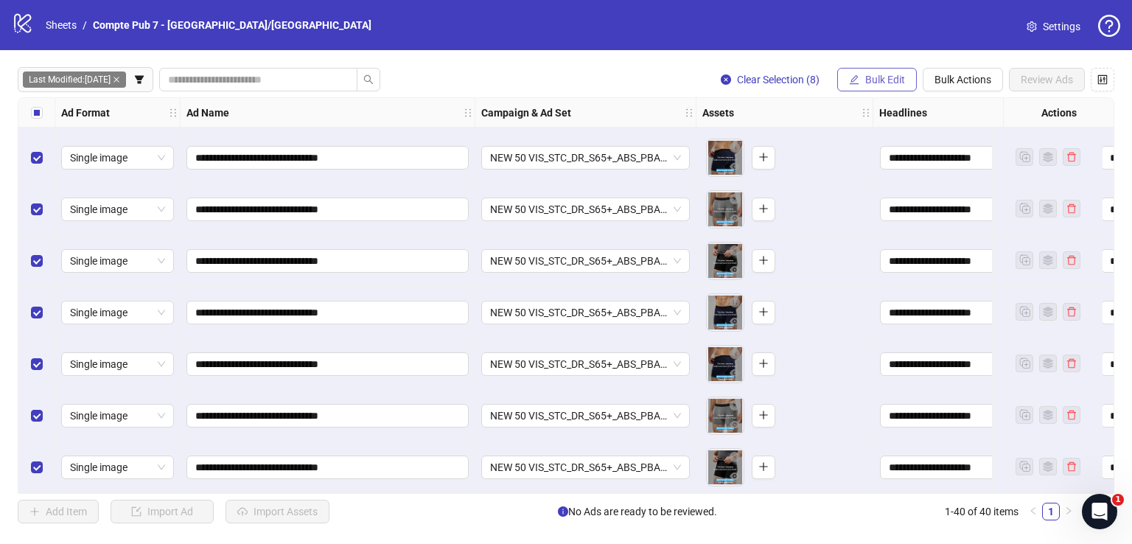
click at [852, 83] on span "button" at bounding box center [854, 80] width 10 height 12
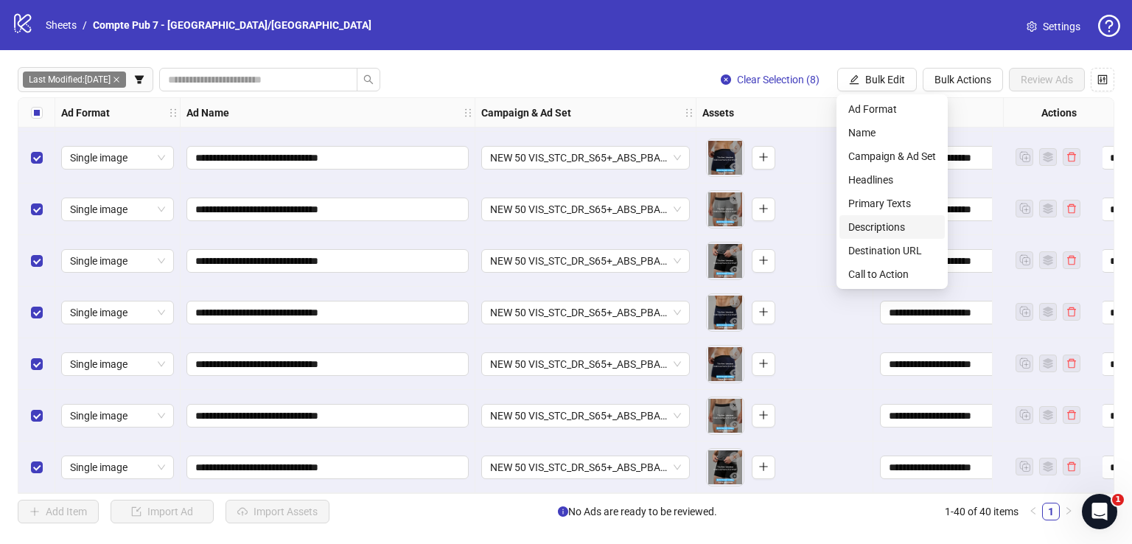
click at [893, 229] on span "Descriptions" at bounding box center [892, 227] width 88 height 16
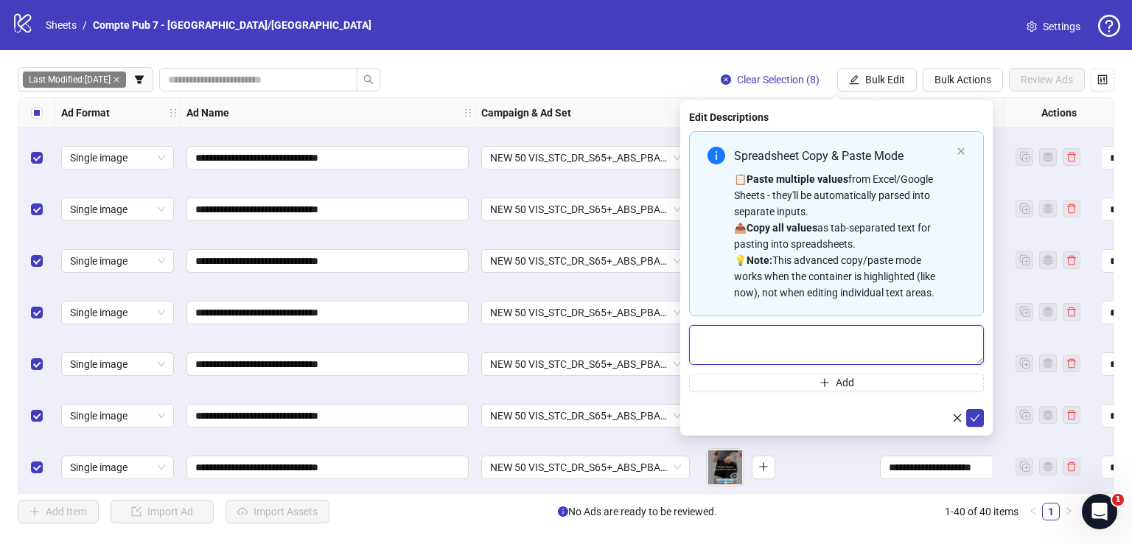
click at [764, 331] on textarea "Multi-text input container - paste or copy values" at bounding box center [836, 345] width 295 height 40
paste textarea "**********"
type textarea "**********"
click at [978, 416] on icon "check" at bounding box center [975, 417] width 10 height 10
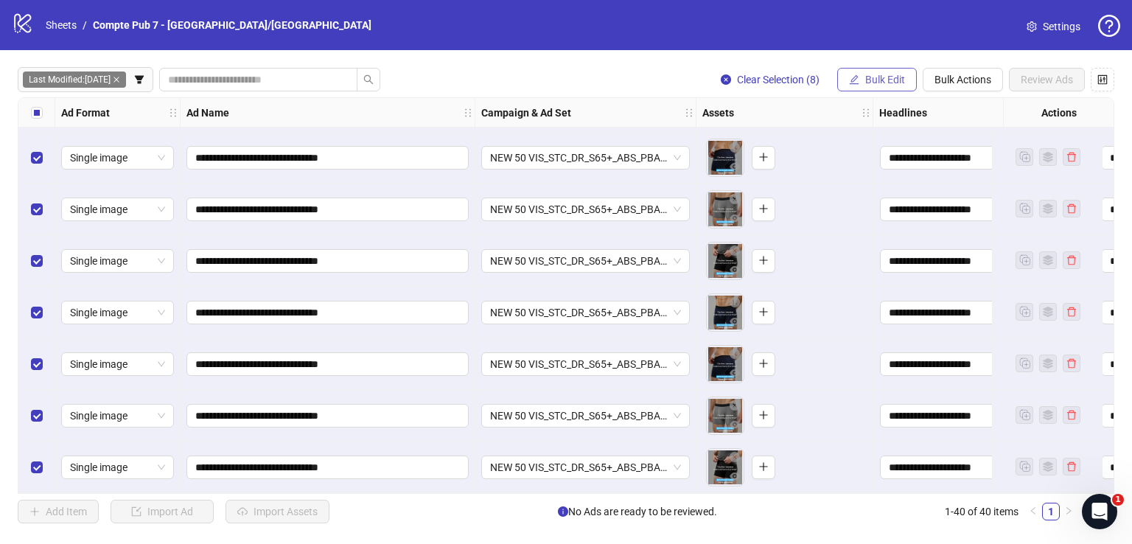
click at [882, 75] on span "Bulk Edit" at bounding box center [885, 80] width 40 height 12
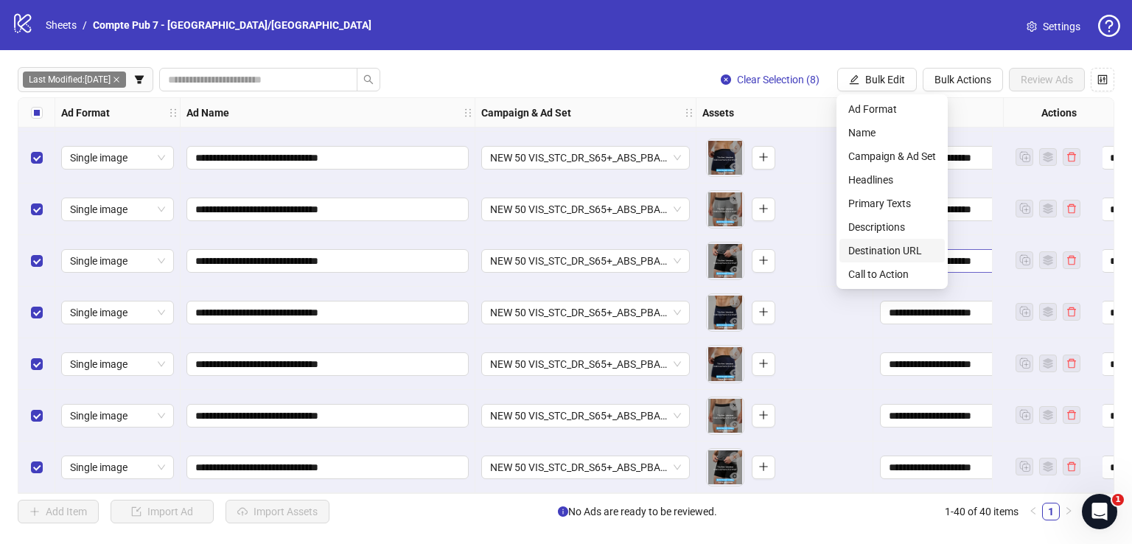
click at [902, 248] on span "Destination URL" at bounding box center [892, 251] width 88 height 16
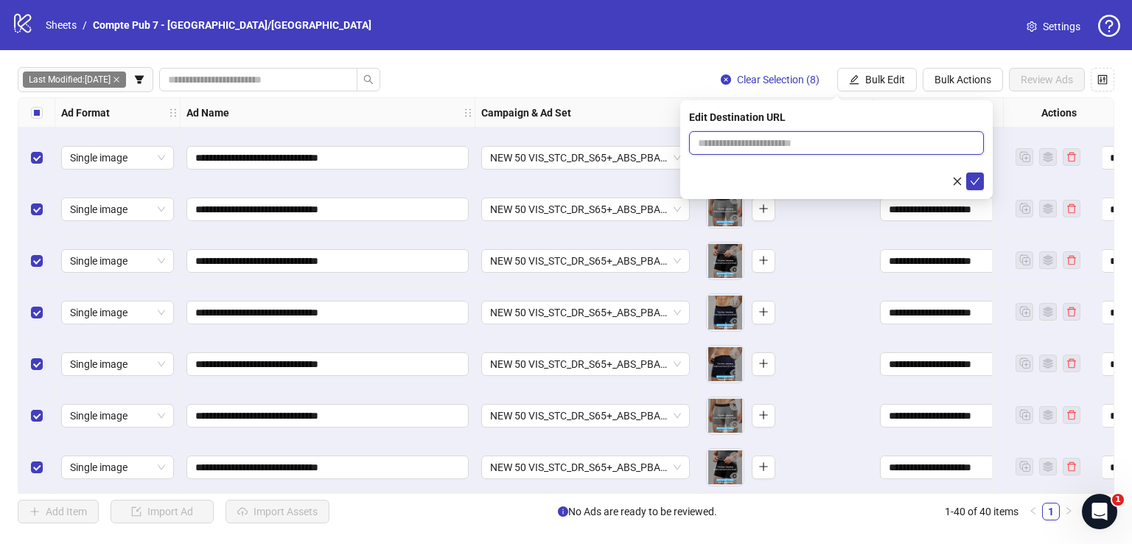
click at [820, 148] on input "text" at bounding box center [830, 143] width 265 height 16
paste input "**********"
type input "**********"
click at [975, 178] on icon "check" at bounding box center [975, 181] width 10 height 10
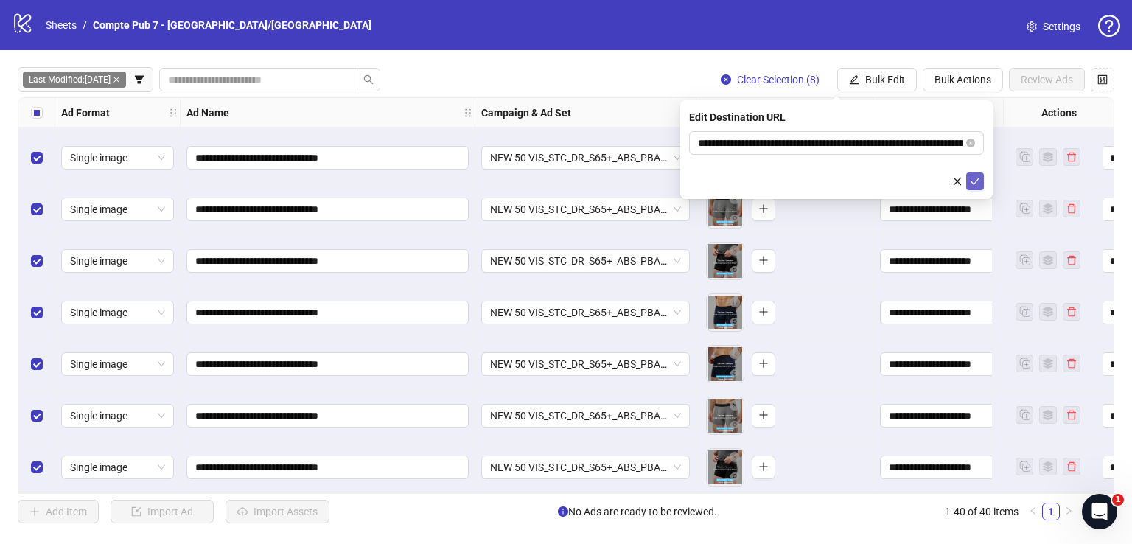
scroll to position [0, 0]
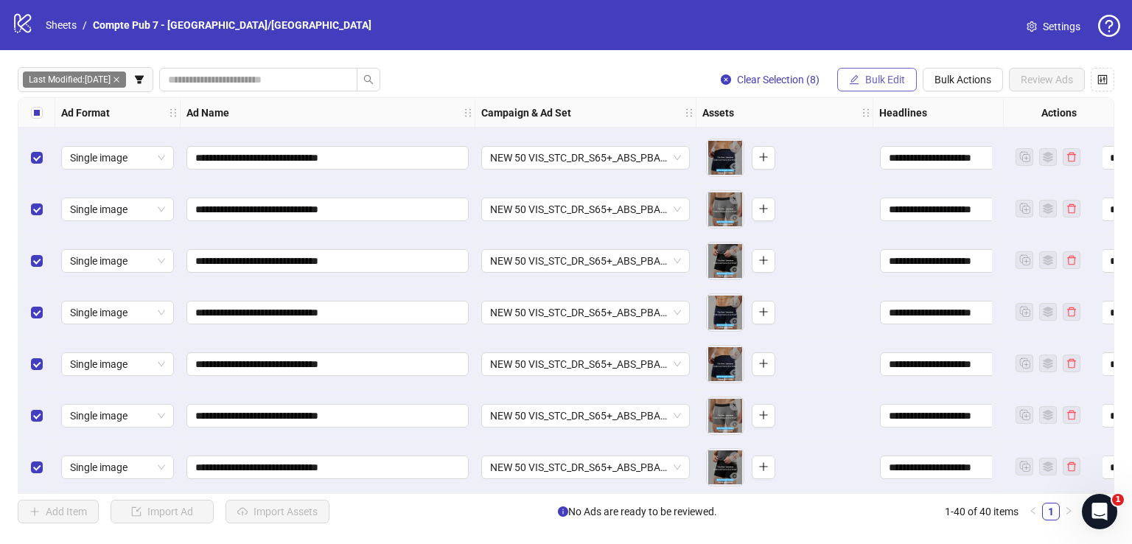
click at [876, 77] on span "Bulk Edit" at bounding box center [885, 80] width 40 height 12
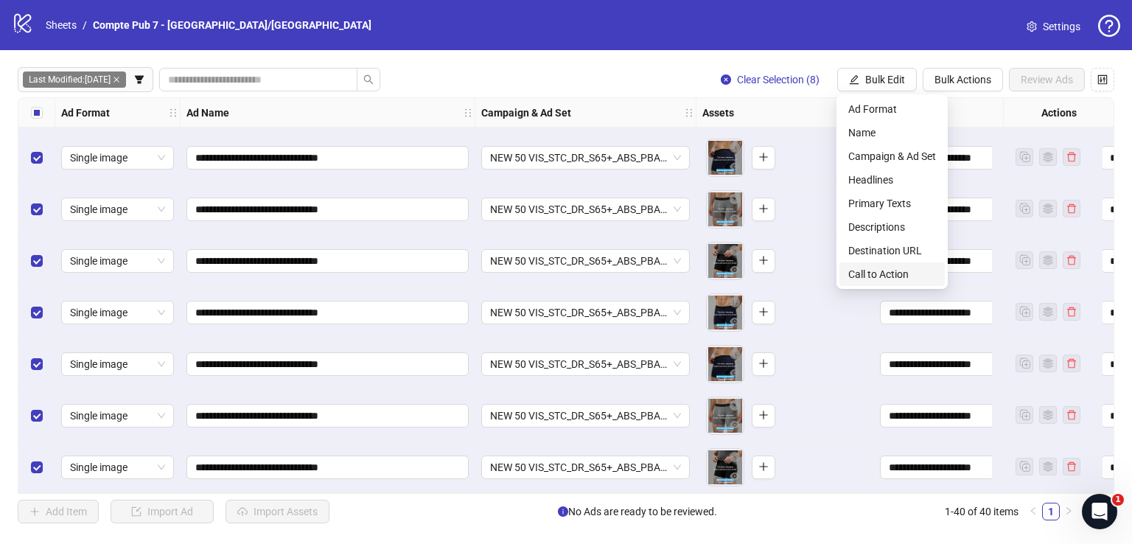
click at [904, 278] on span "Call to Action" at bounding box center [892, 274] width 88 height 16
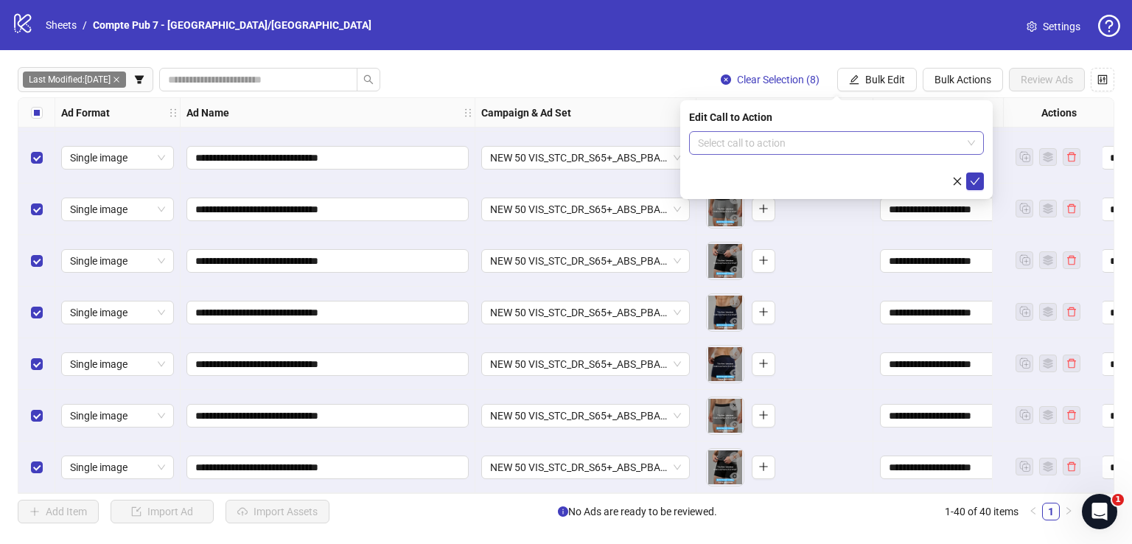
click at [801, 141] on input "search" at bounding box center [830, 143] width 264 height 22
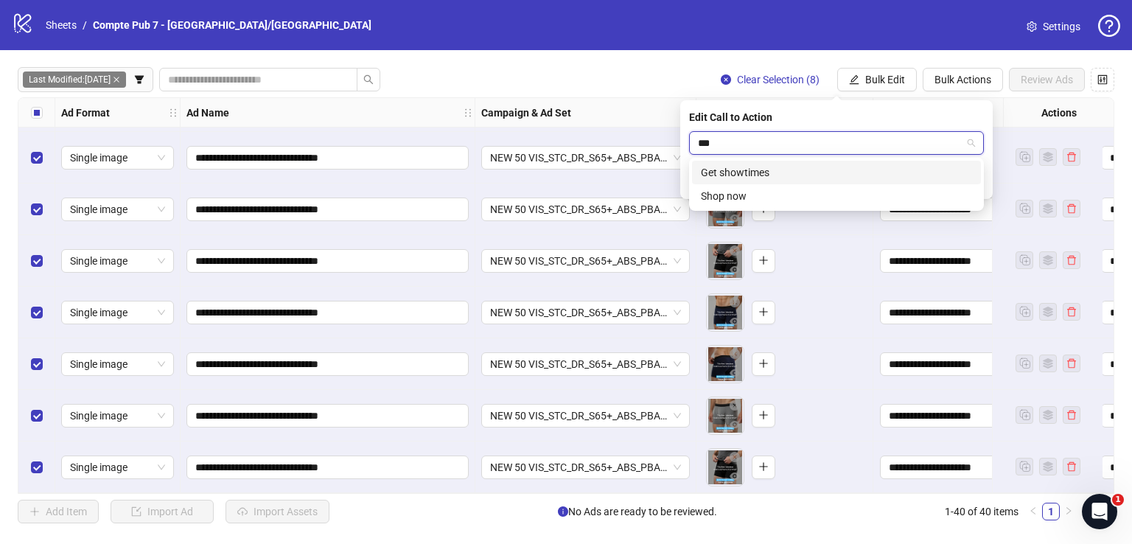
type input "****"
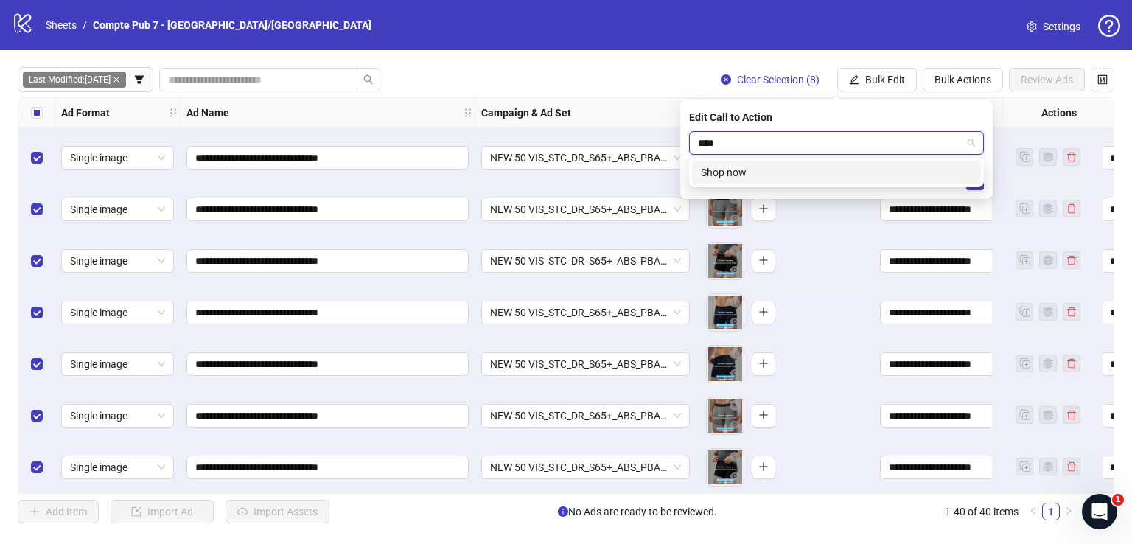
click at [815, 167] on div "Shop now" at bounding box center [836, 172] width 271 height 16
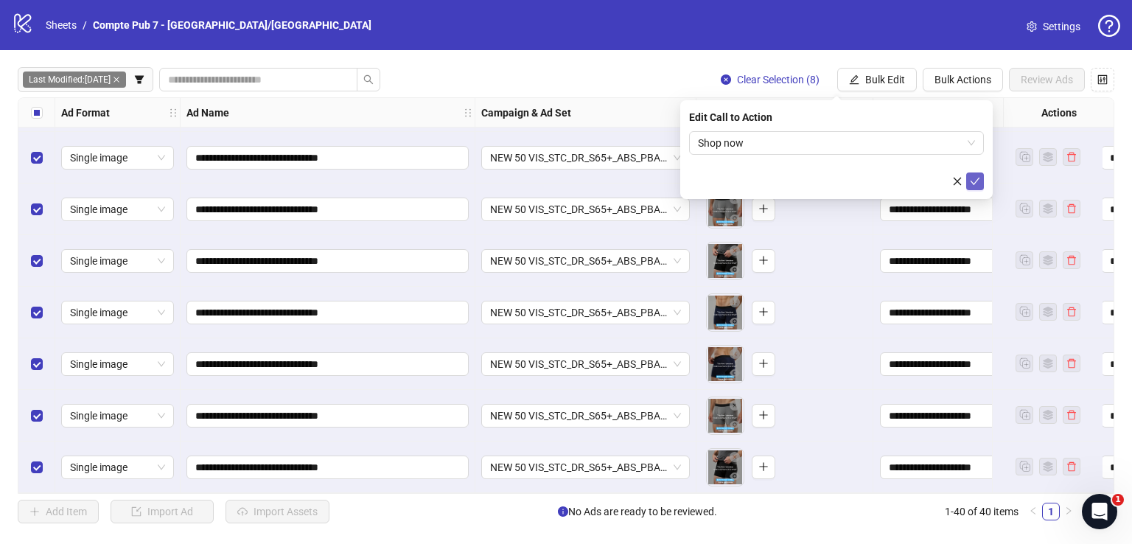
click at [978, 176] on icon "check" at bounding box center [975, 181] width 10 height 10
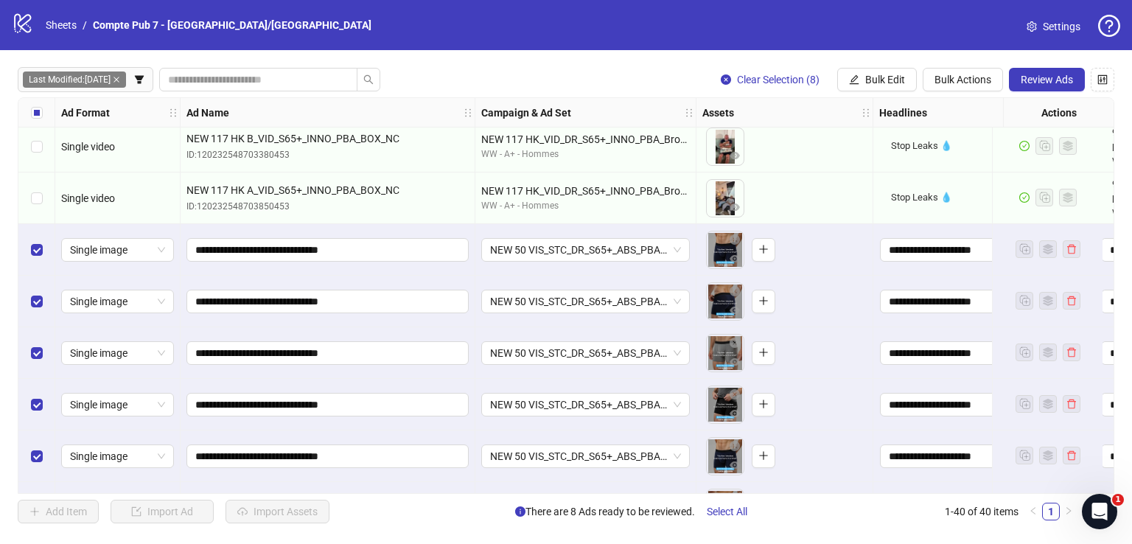
scroll to position [1704, 0]
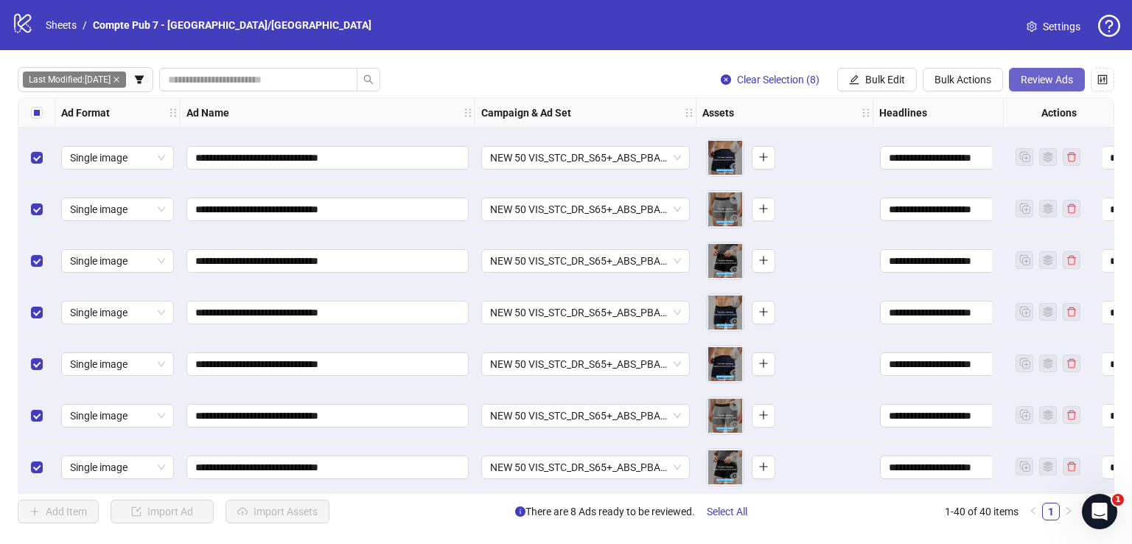
click at [1037, 83] on span "Review Ads" at bounding box center [1047, 80] width 52 height 12
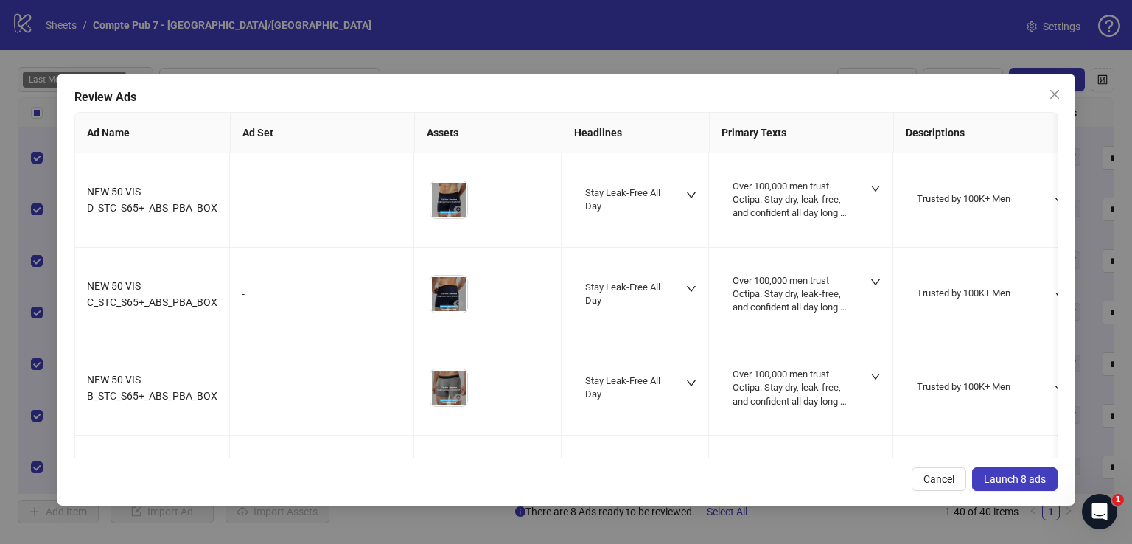
click at [1027, 474] on span "Launch 8 ads" at bounding box center [1015, 479] width 62 height 12
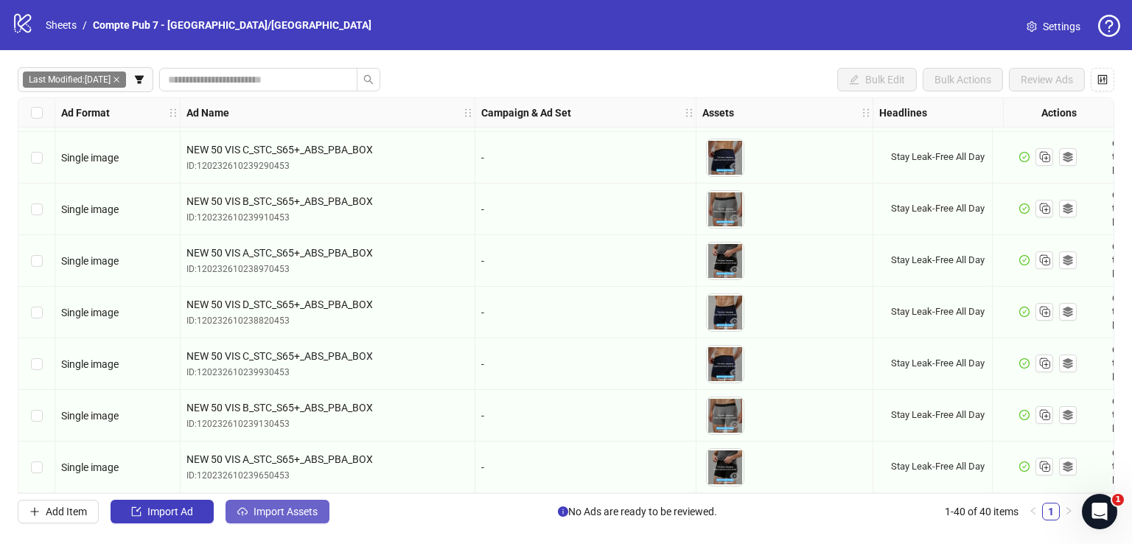
click at [292, 499] on div "Last Modified: [DATE] Bulk Edit Bulk Actions Review Ads Ad Format Ad Name Campa…" at bounding box center [566, 295] width 1132 height 491
click at [292, 506] on span "Import Assets" at bounding box center [286, 512] width 64 height 12
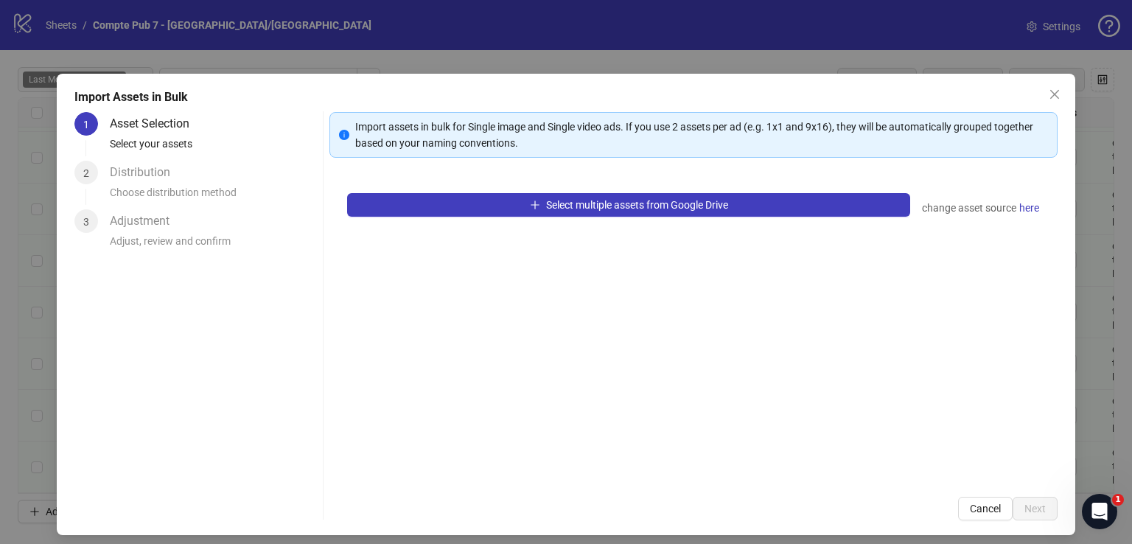
click at [566, 223] on div "Select multiple assets from Google Drive change asset source here" at bounding box center [694, 327] width 728 height 304
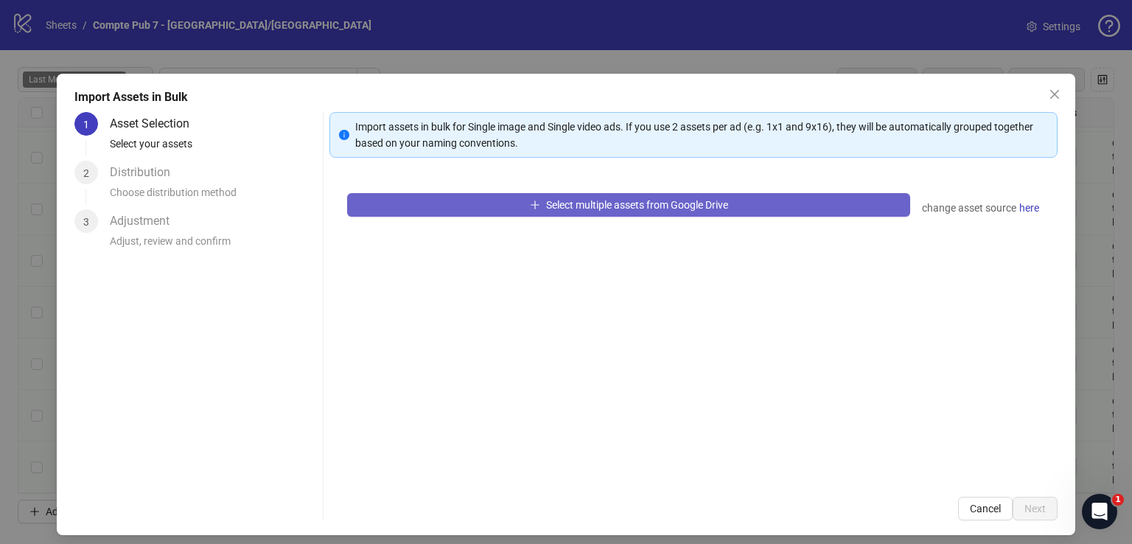
click at [566, 211] on button "Select multiple assets from Google Drive" at bounding box center [628, 205] width 563 height 24
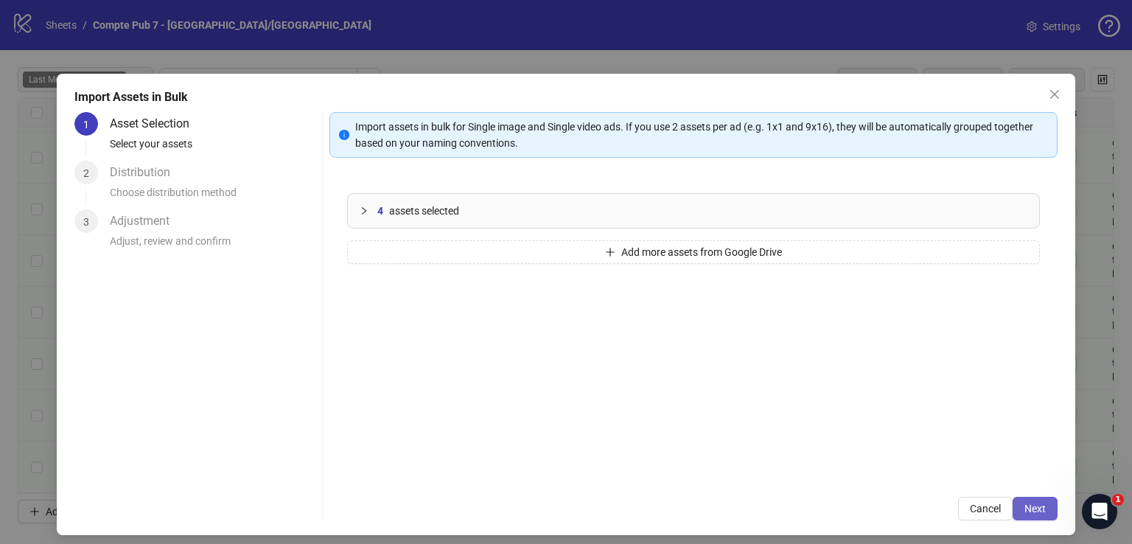
click at [1025, 506] on span "Next" at bounding box center [1035, 509] width 21 height 12
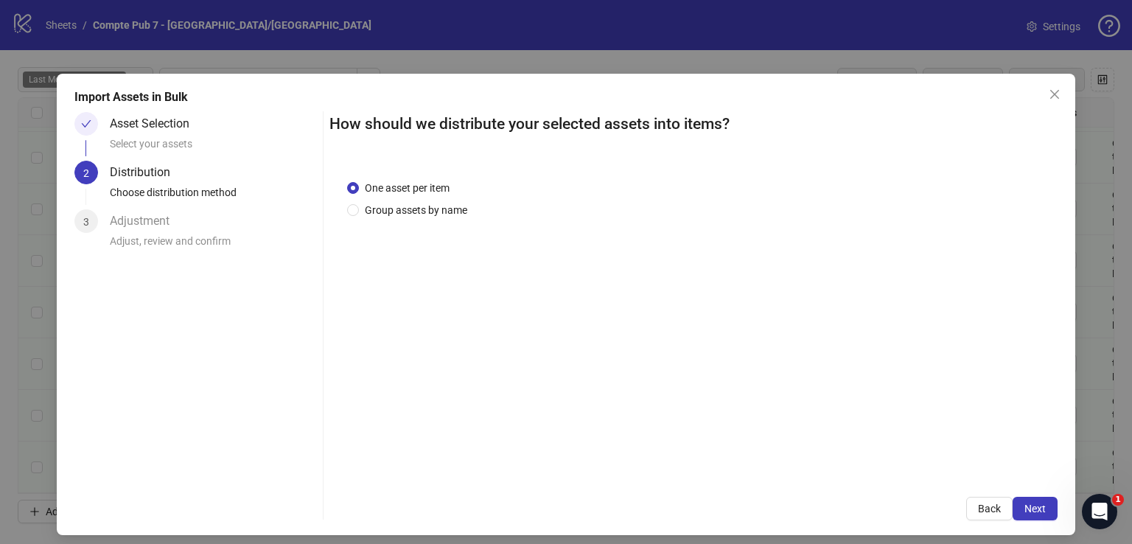
click at [1025, 507] on span "Next" at bounding box center [1035, 509] width 21 height 12
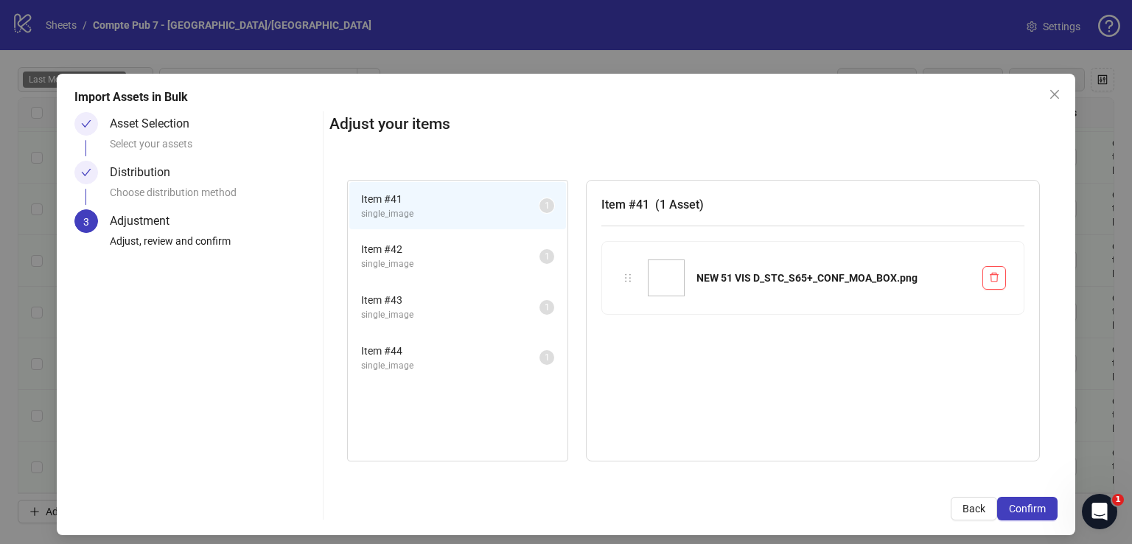
click at [1015, 507] on span "Confirm" at bounding box center [1027, 509] width 37 height 12
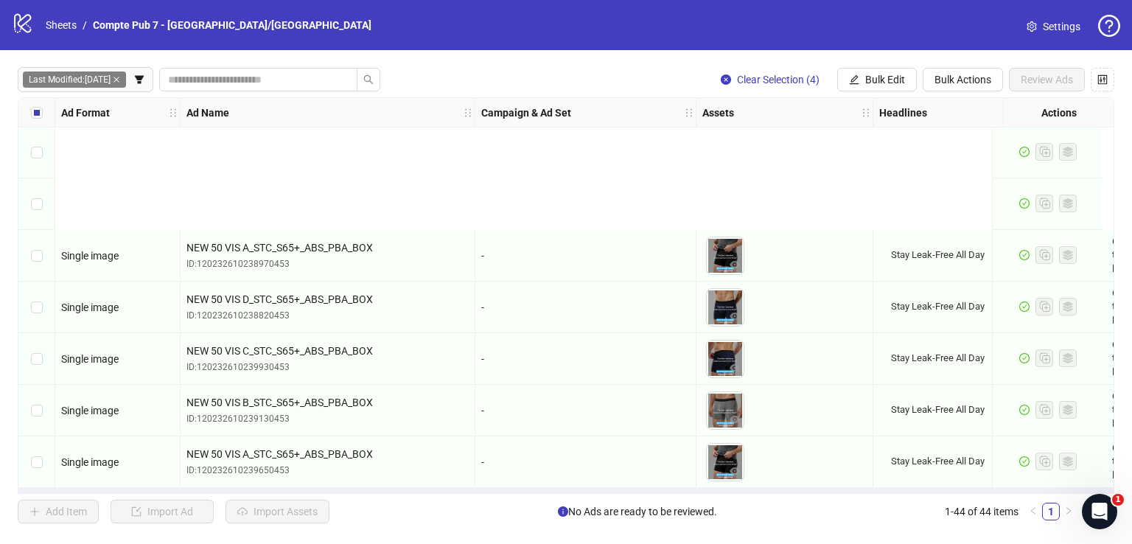
scroll to position [1910, 0]
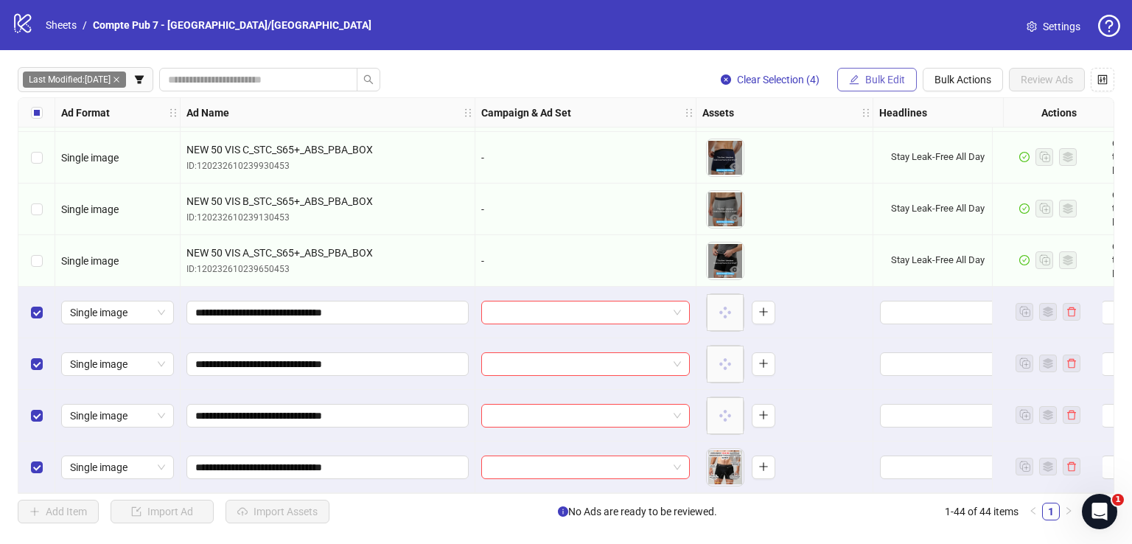
click at [857, 69] on button "Bulk Edit" at bounding box center [877, 80] width 80 height 24
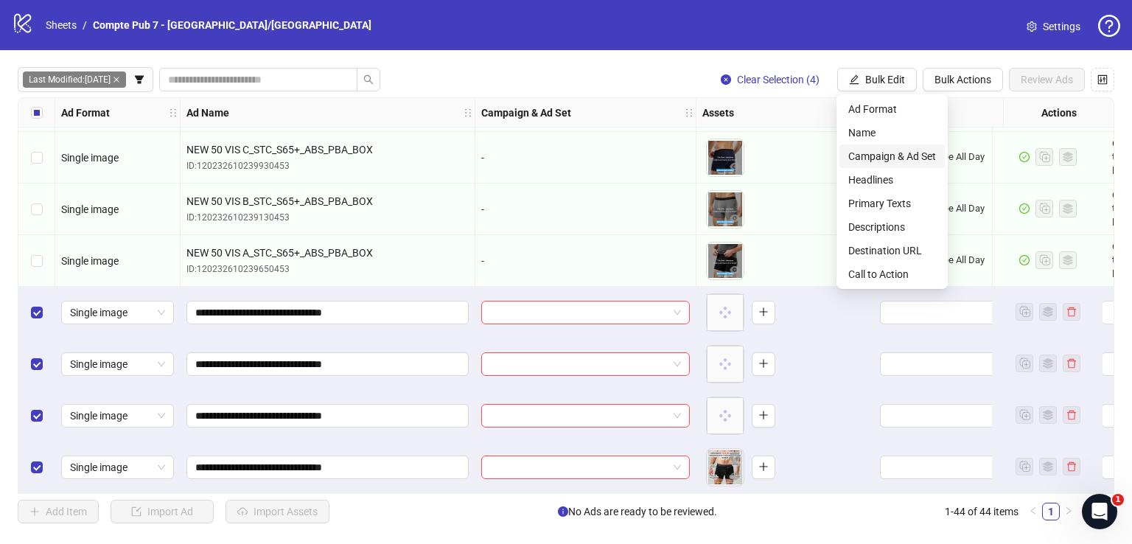
click at [863, 152] on span "Campaign & Ad Set" at bounding box center [892, 156] width 88 height 16
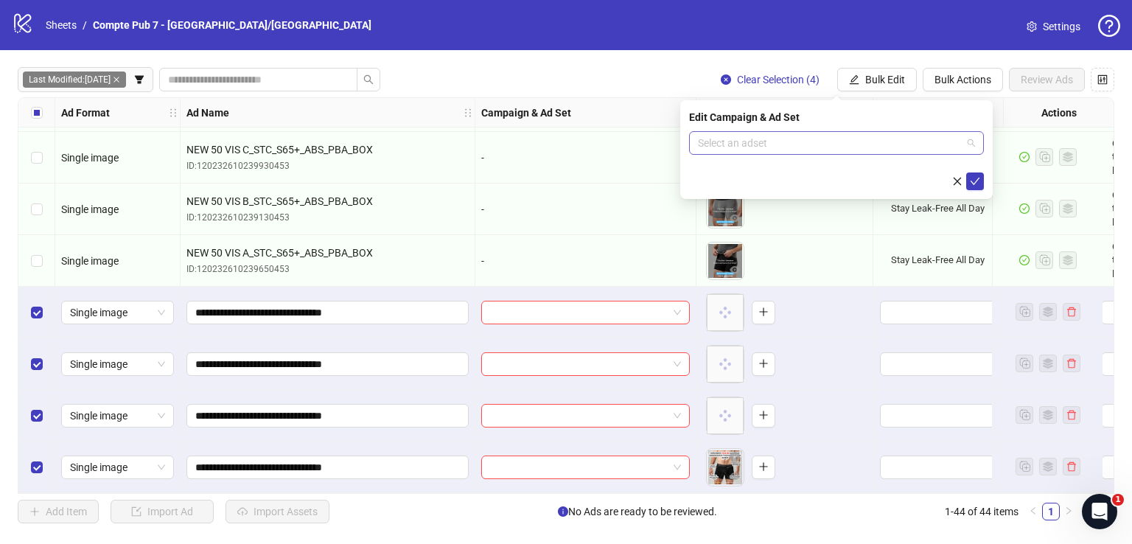
click at [768, 143] on input "search" at bounding box center [830, 143] width 264 height 22
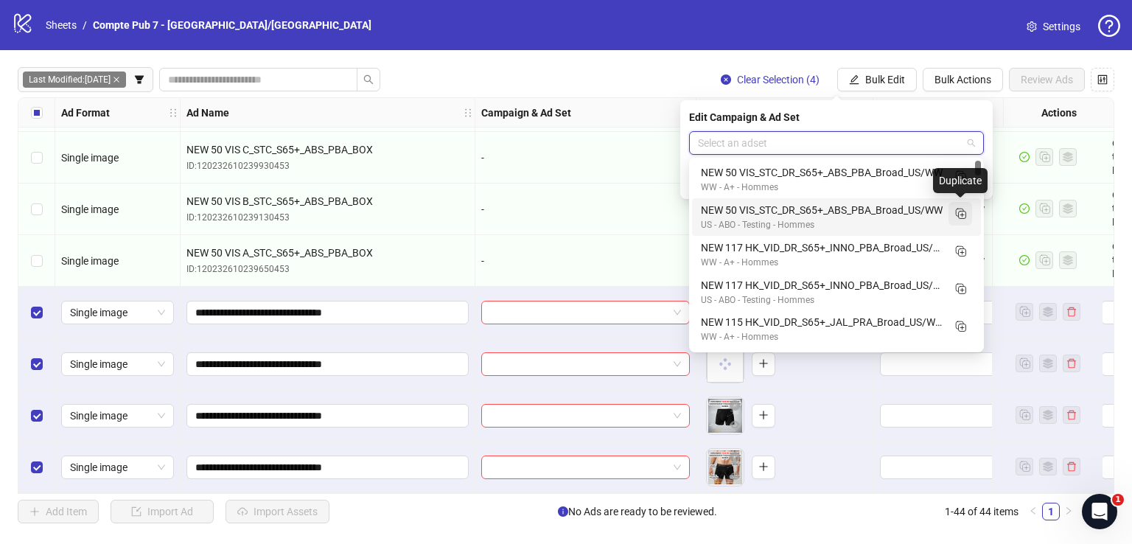
click at [964, 215] on icon "Duplicate" at bounding box center [960, 213] width 15 height 15
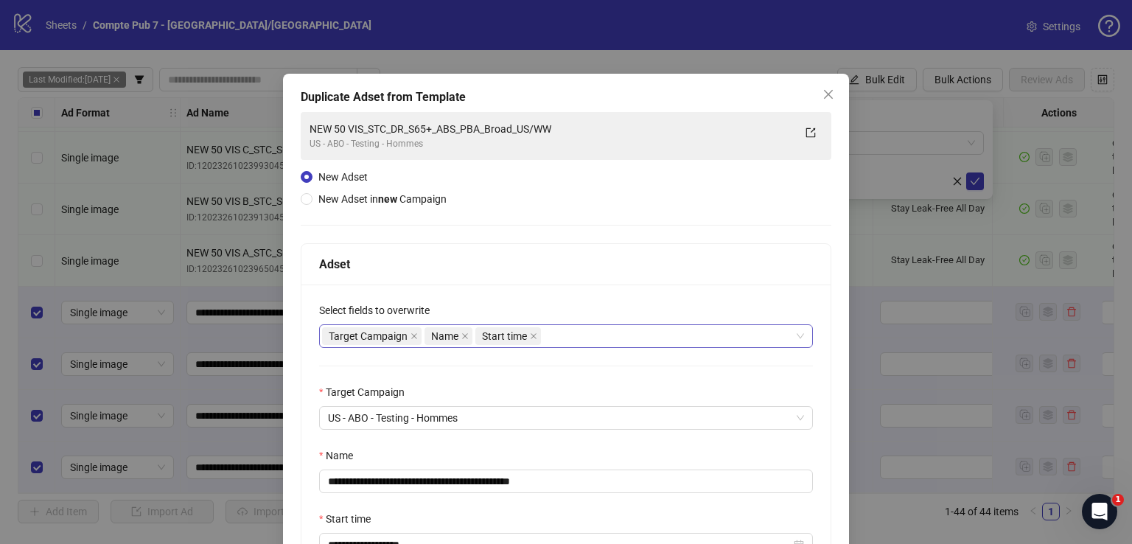
click at [674, 332] on div "Target Campaign Name Start time" at bounding box center [558, 336] width 473 height 21
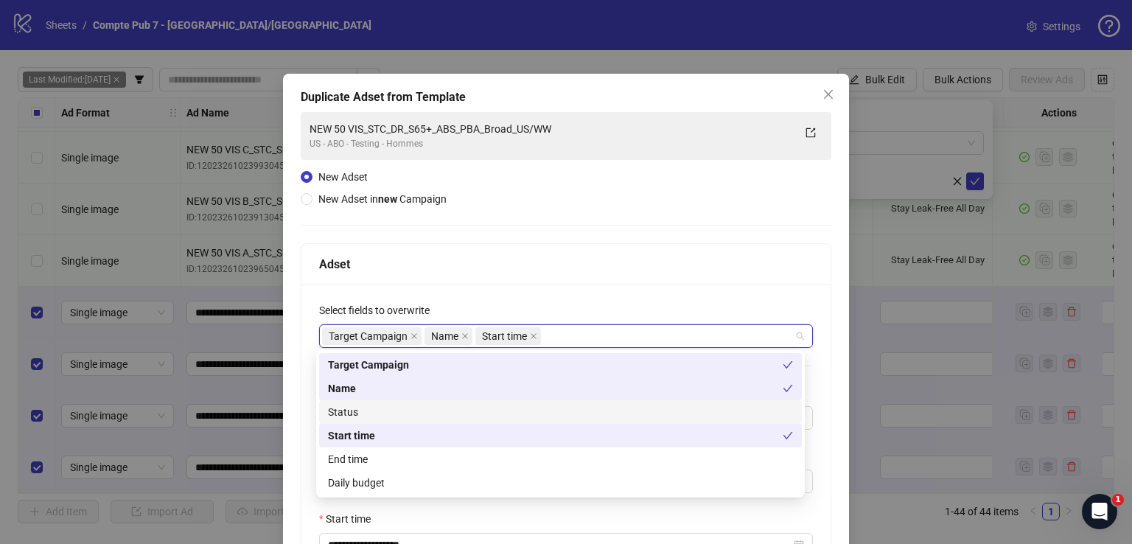
click at [528, 414] on div "Status" at bounding box center [560, 412] width 465 height 16
click at [526, 489] on div "Daily budget" at bounding box center [560, 483] width 465 height 16
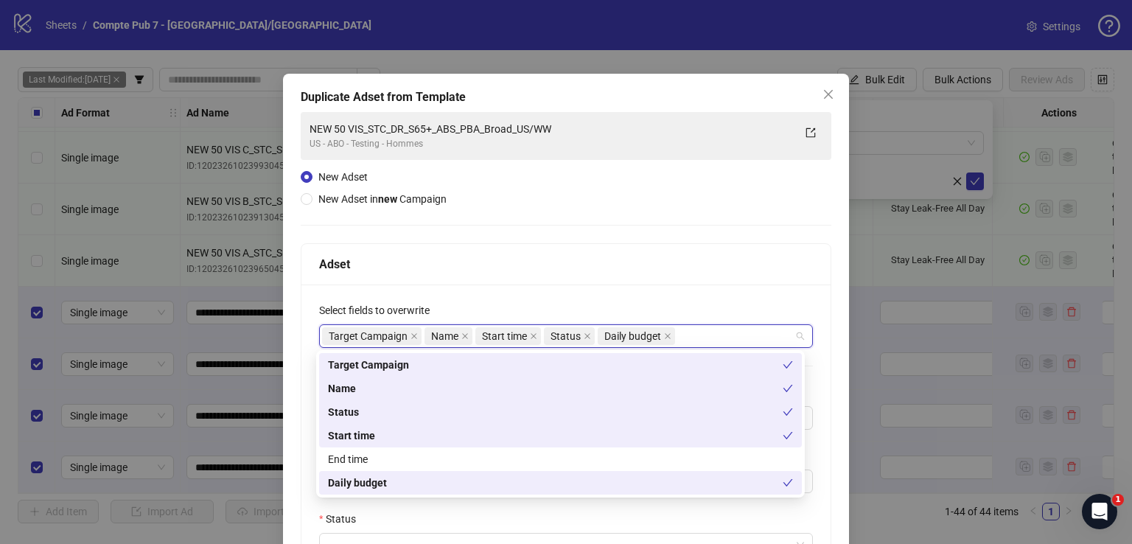
click at [546, 255] on div "Adset" at bounding box center [566, 264] width 494 height 18
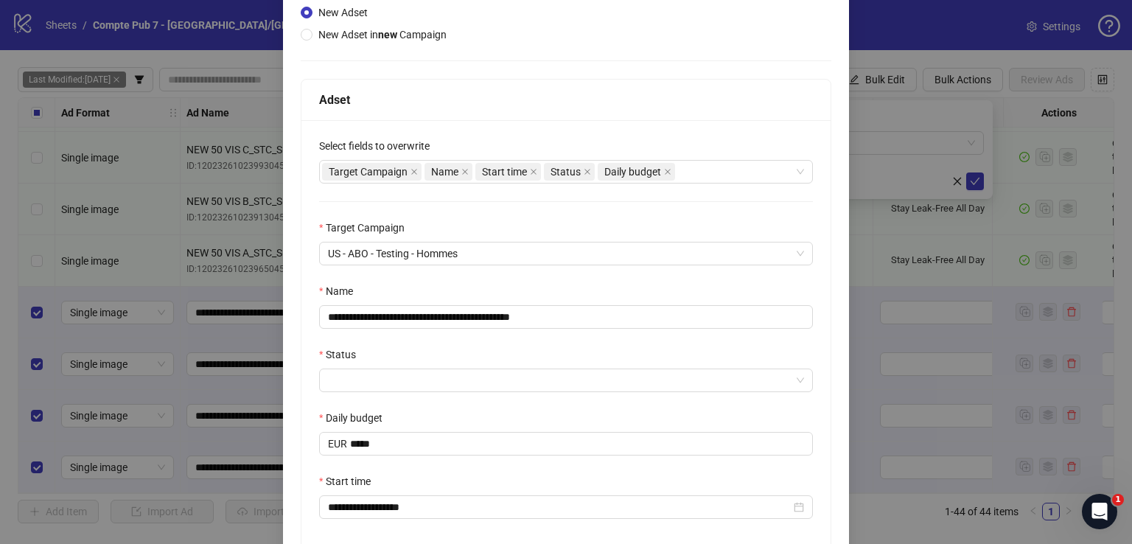
scroll to position [170, 0]
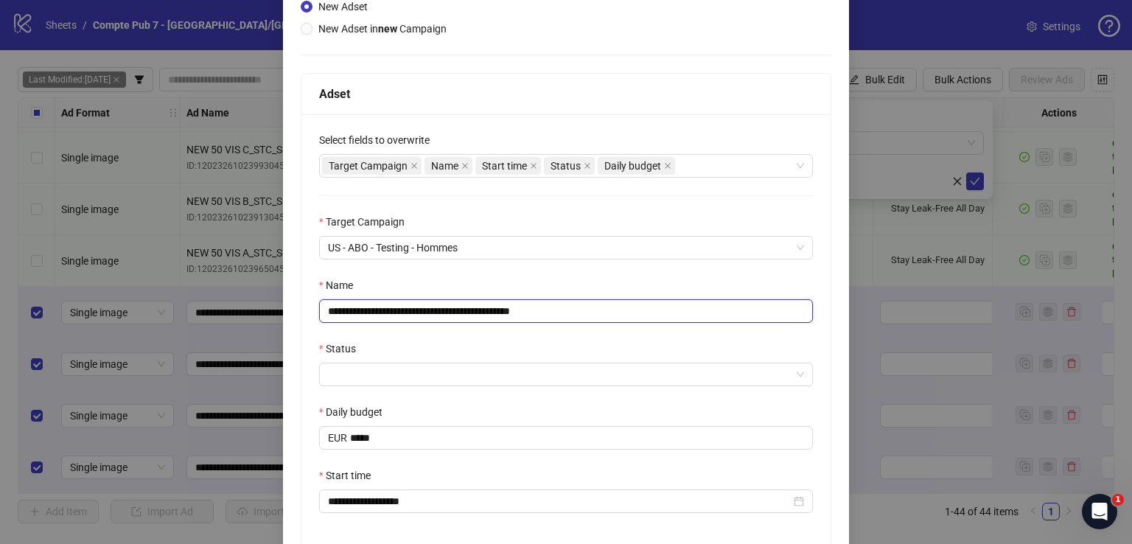
click at [512, 301] on input "**********" at bounding box center [566, 311] width 494 height 24
paste input "text"
type input "**********"
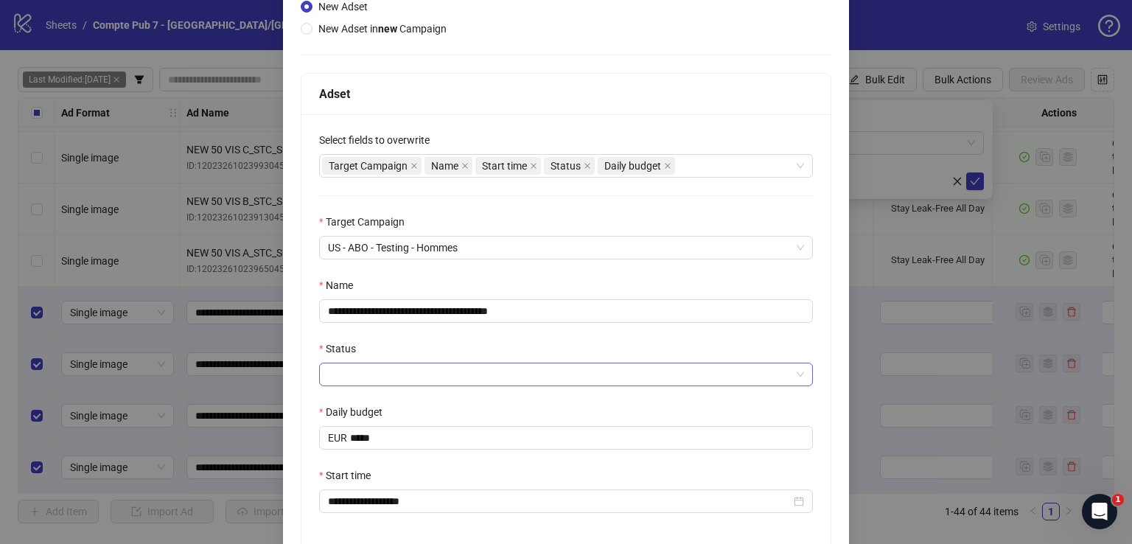
click at [476, 375] on input "Status" at bounding box center [559, 374] width 463 height 22
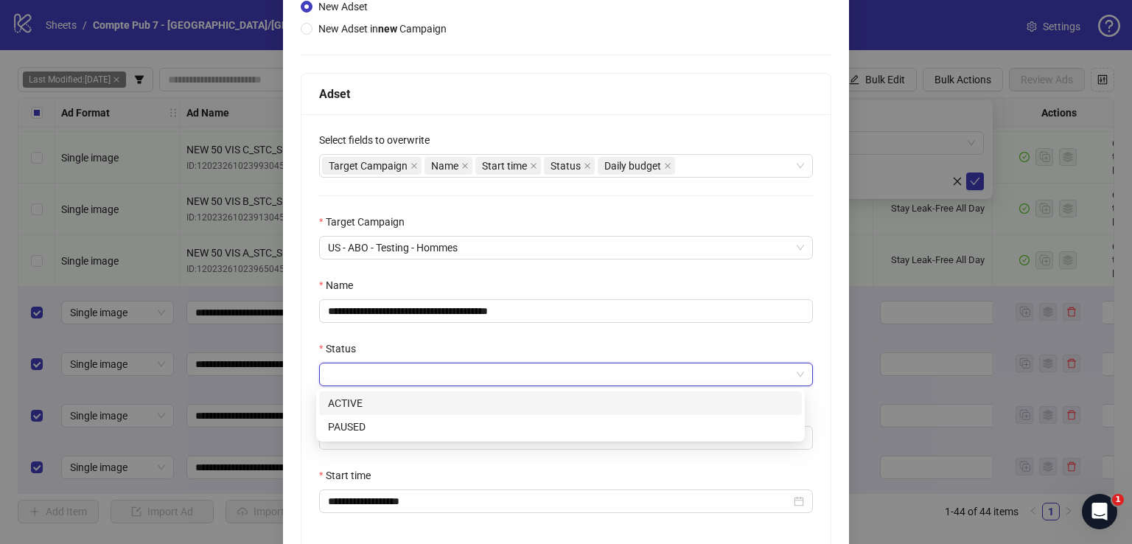
click at [454, 402] on div "ACTIVE" at bounding box center [560, 403] width 465 height 16
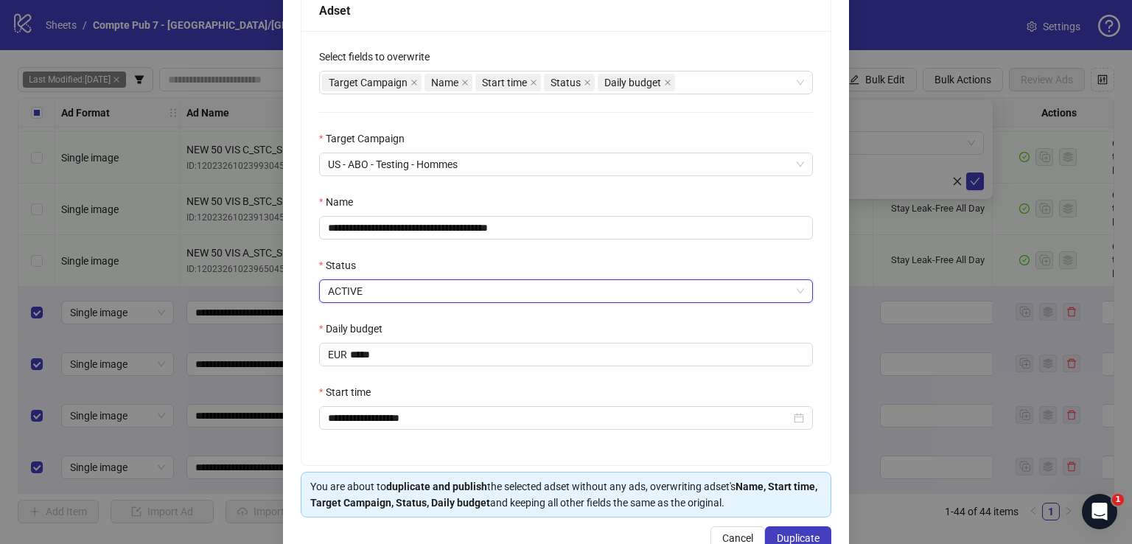
scroll to position [289, 0]
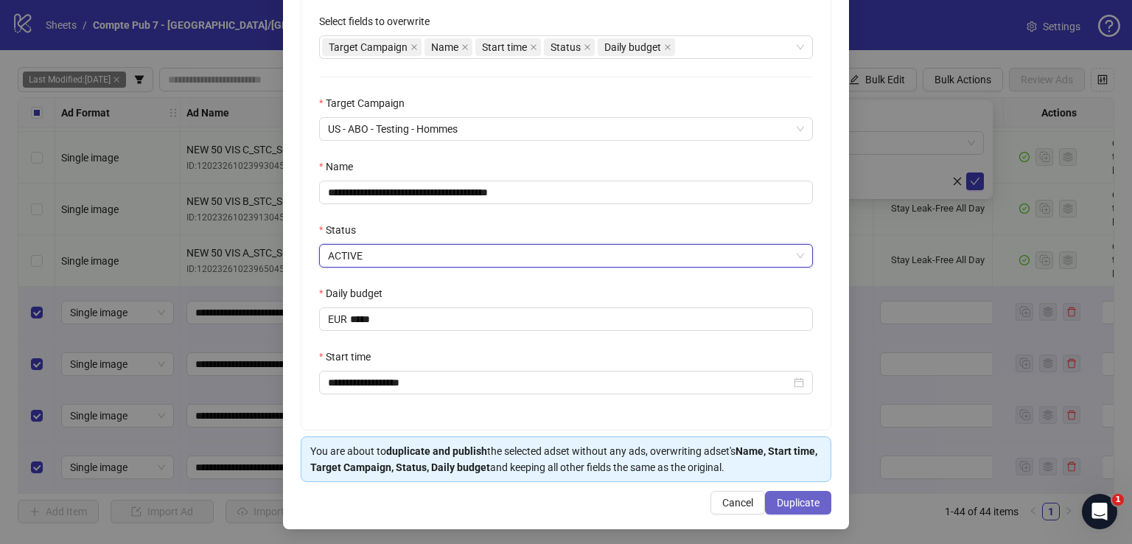
click at [792, 503] on span "Duplicate" at bounding box center [798, 503] width 43 height 12
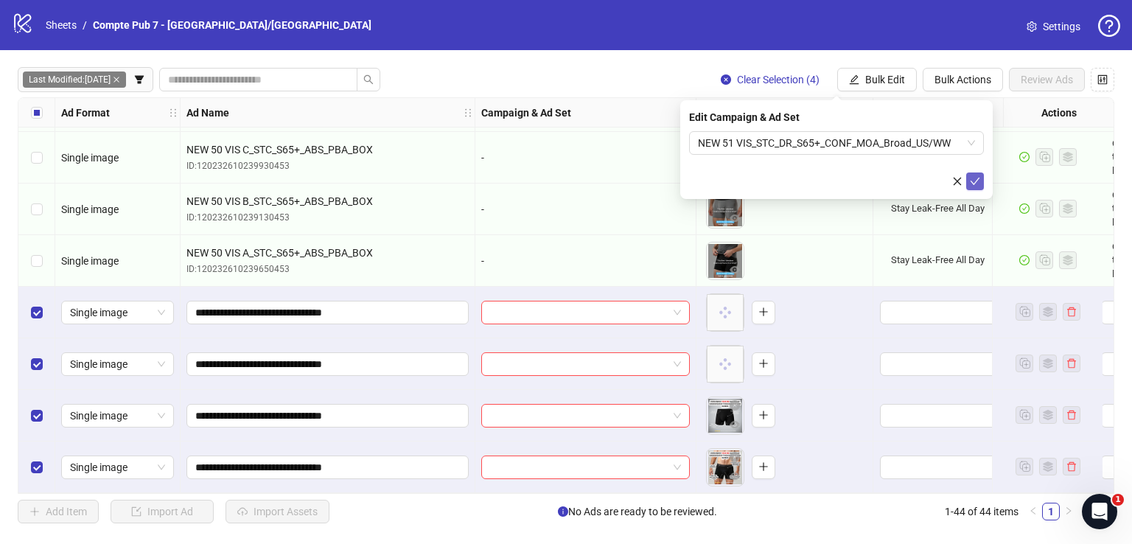
click at [978, 181] on icon "check" at bounding box center [975, 181] width 10 height 10
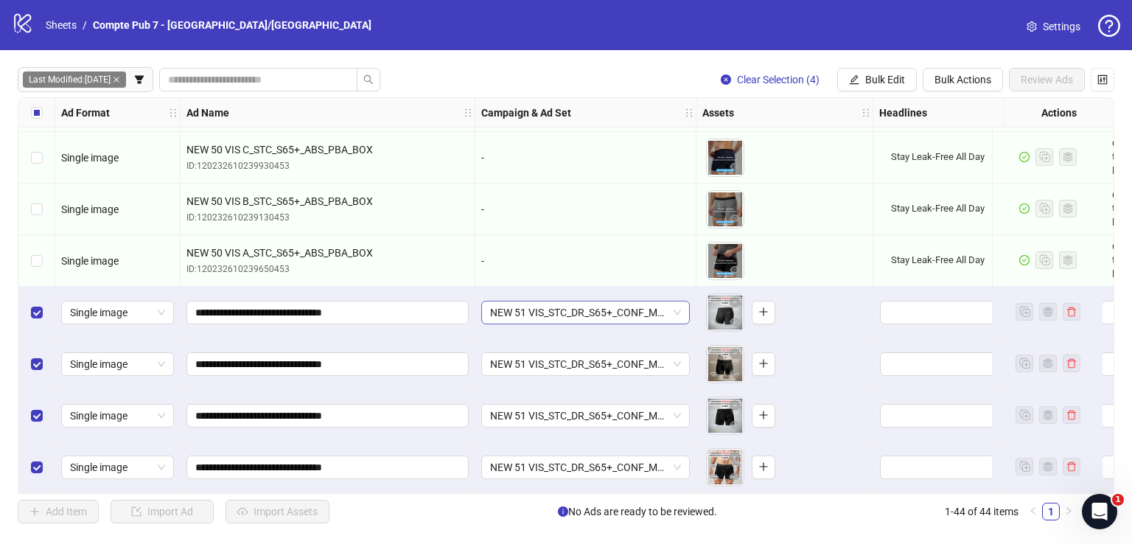
click at [513, 307] on span "NEW 51 VIS_STC_DR_S65+_CONF_MOA_Broad_US/WW" at bounding box center [585, 312] width 191 height 22
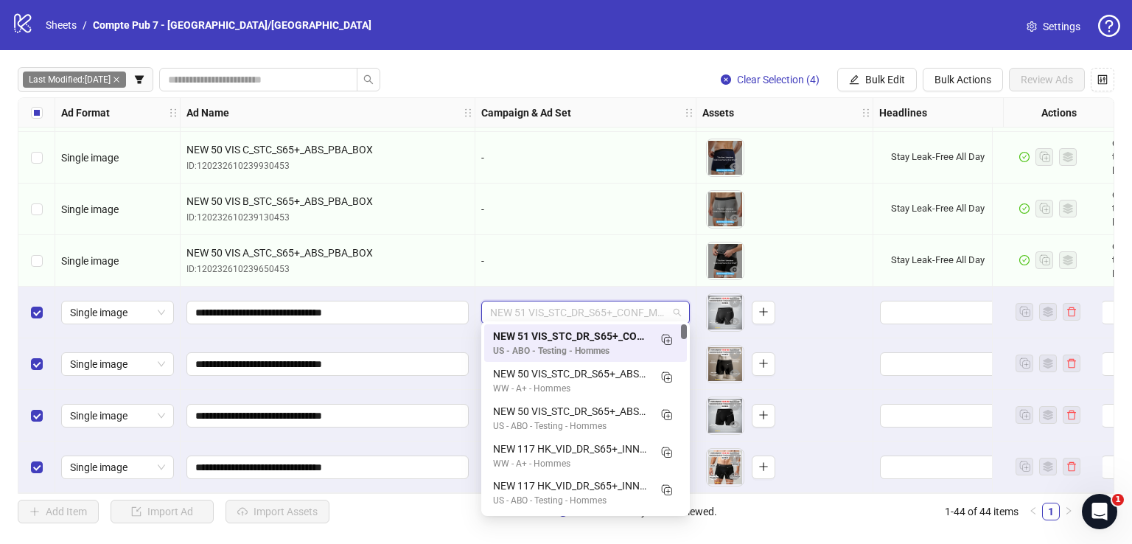
click at [513, 307] on span "NEW 51 VIS_STC_DR_S65+_CONF_MOA_Broad_US/WW" at bounding box center [585, 312] width 191 height 22
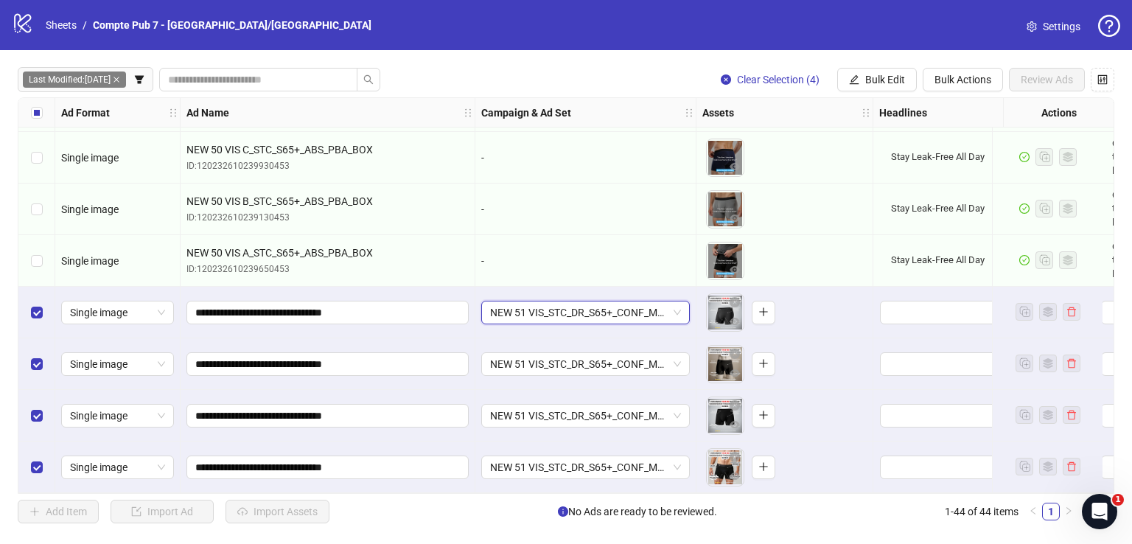
click at [21, 318] on div "Select row 41" at bounding box center [36, 313] width 37 height 52
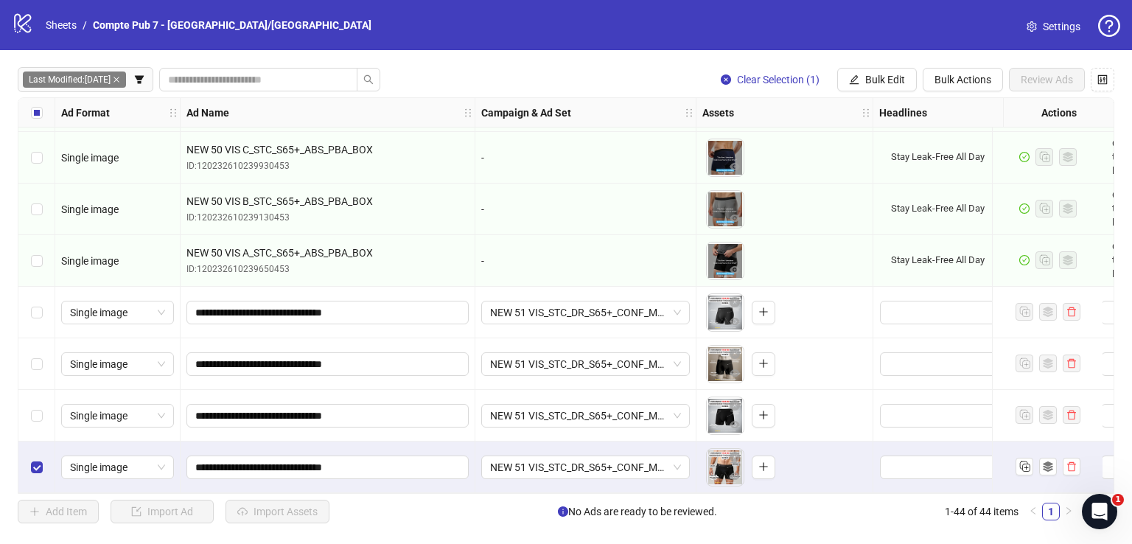
click at [38, 470] on div "Select row 44" at bounding box center [36, 468] width 37 height 52
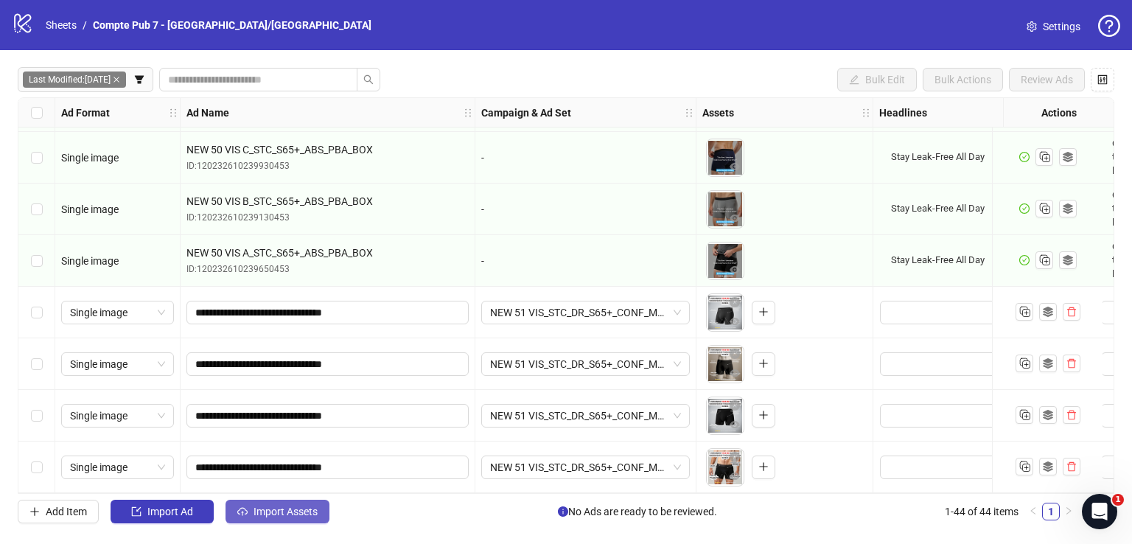
click at [275, 515] on span "Import Assets" at bounding box center [286, 512] width 64 height 12
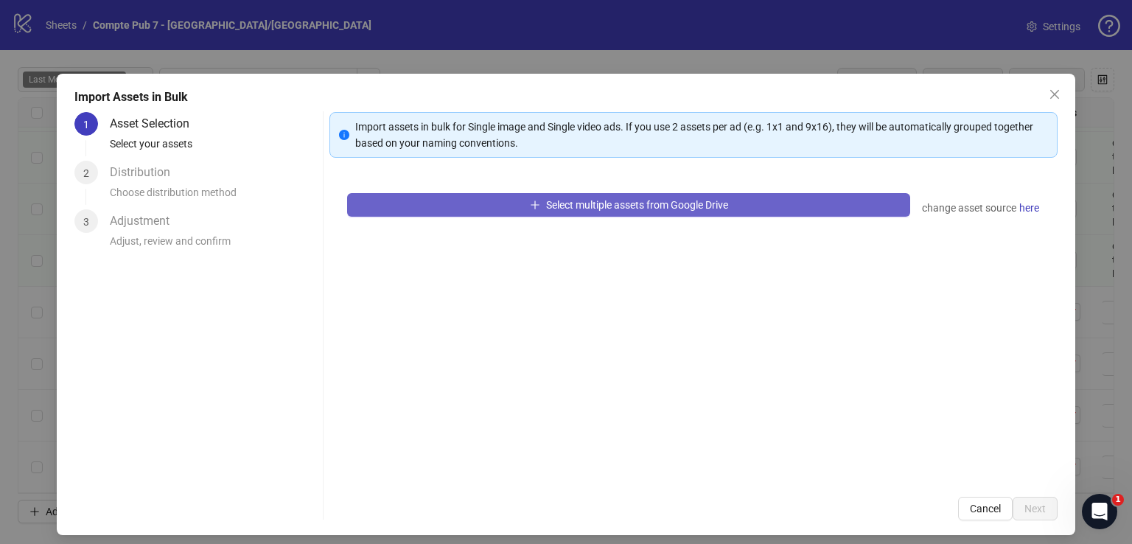
click at [573, 211] on button "Select multiple assets from Google Drive" at bounding box center [628, 205] width 563 height 24
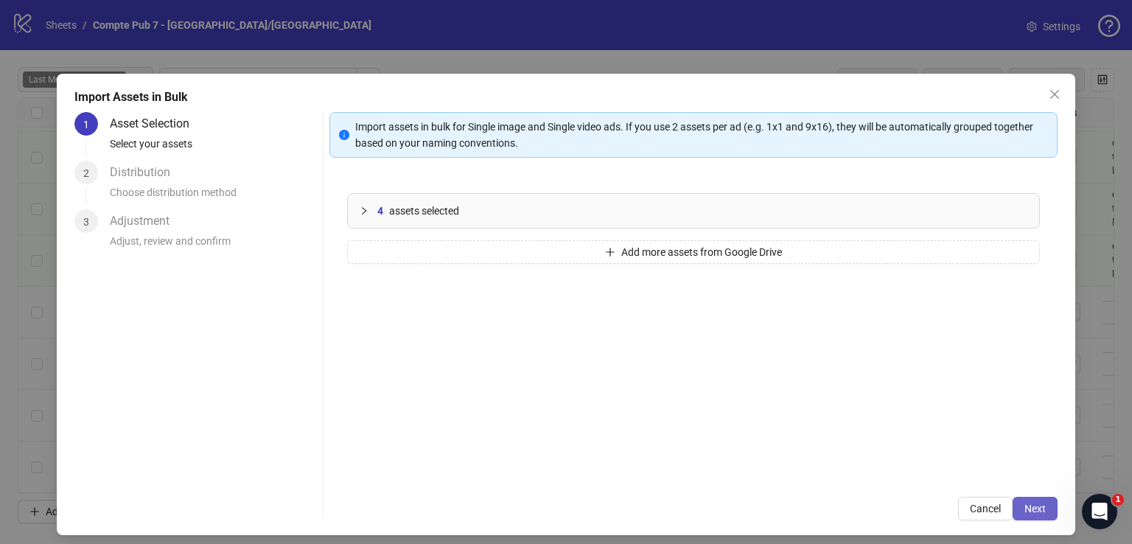
click at [1027, 509] on span "Next" at bounding box center [1035, 509] width 21 height 12
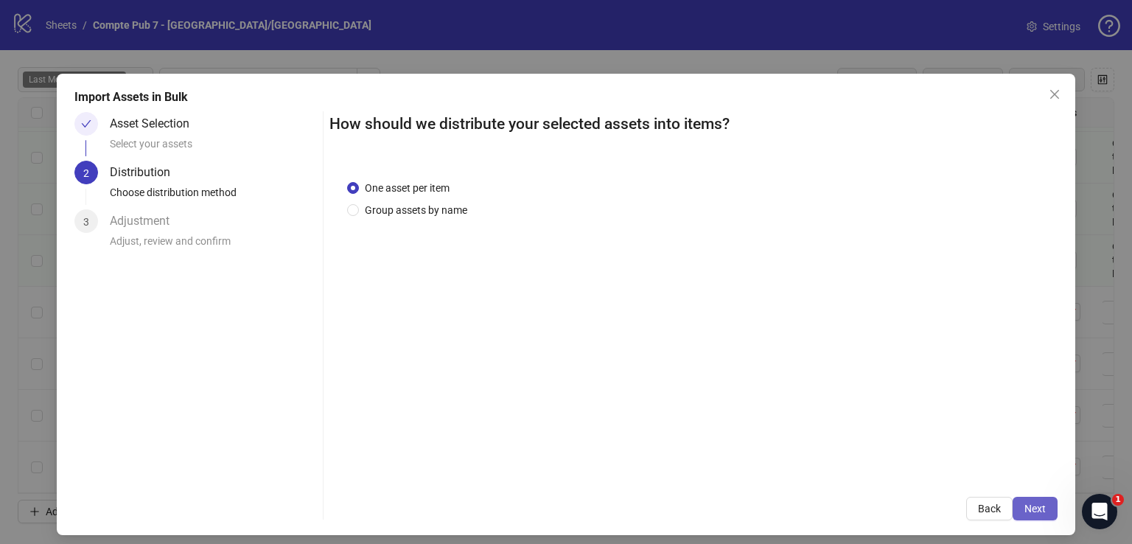
click at [1027, 506] on span "Next" at bounding box center [1035, 509] width 21 height 12
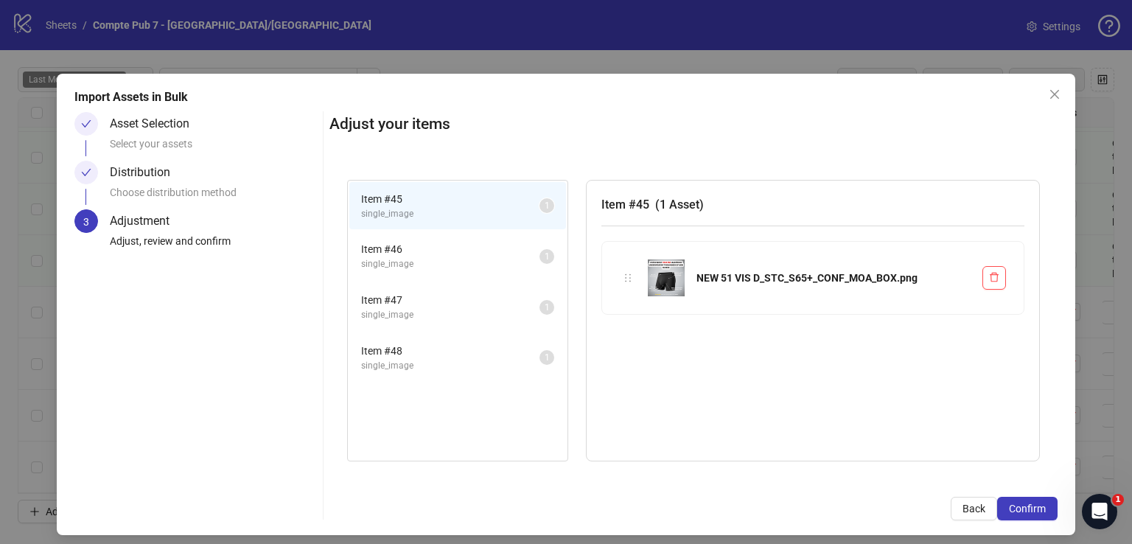
click at [1027, 506] on span "Confirm" at bounding box center [1027, 509] width 37 height 12
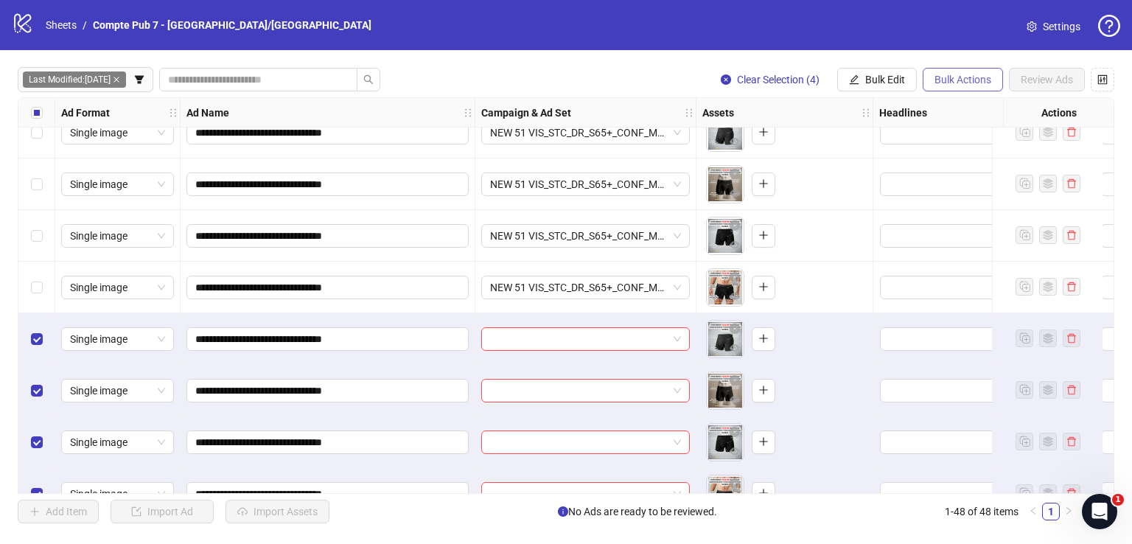
scroll to position [2116, 0]
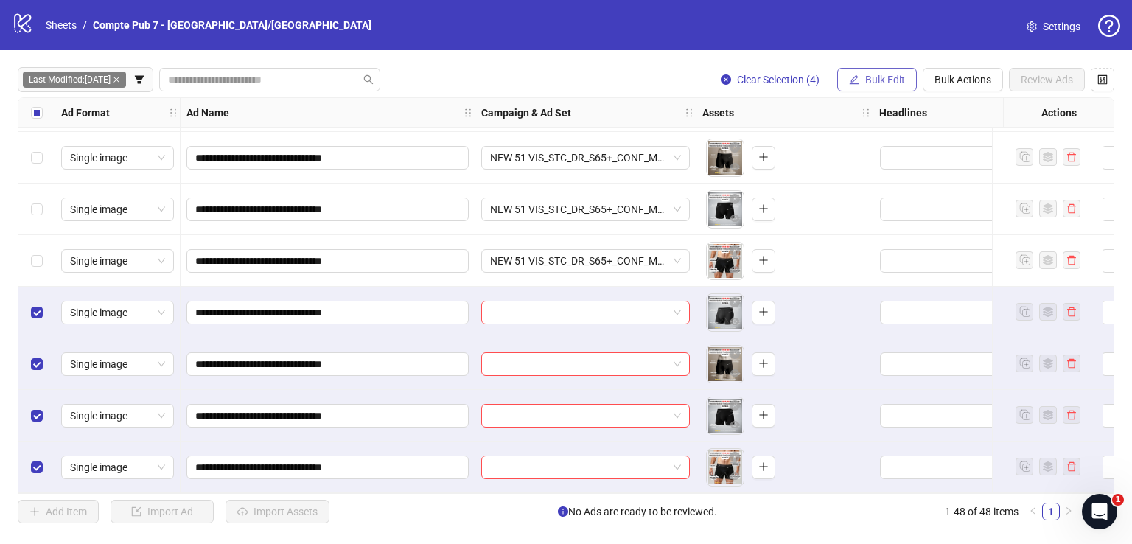
click at [890, 76] on span "Bulk Edit" at bounding box center [885, 80] width 40 height 12
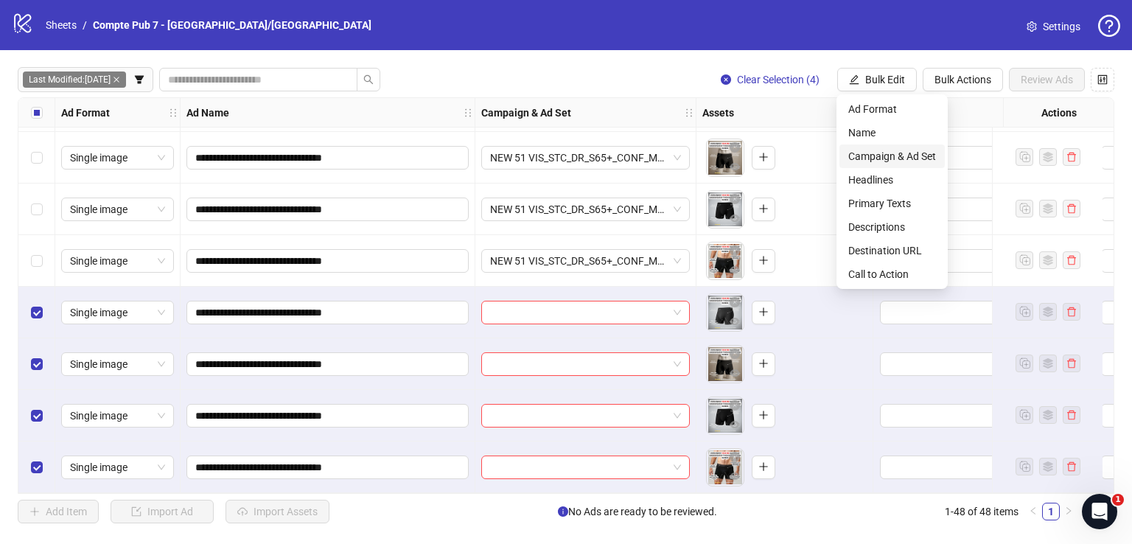
click at [890, 155] on span "Campaign & Ad Set" at bounding box center [892, 156] width 88 height 16
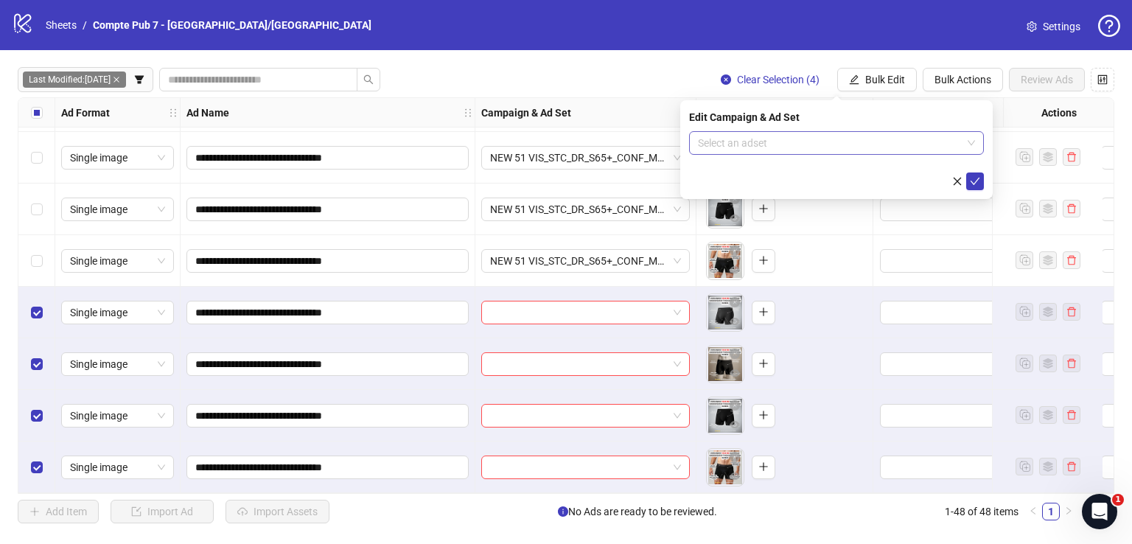
click at [811, 133] on input "search" at bounding box center [830, 143] width 264 height 22
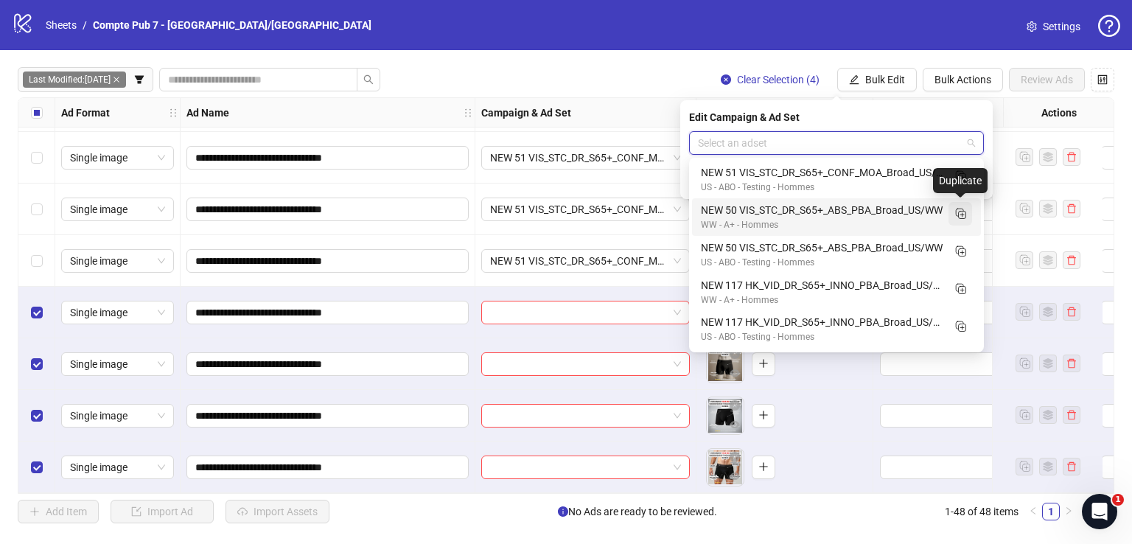
click at [961, 214] on icon "Duplicate" at bounding box center [960, 213] width 15 height 15
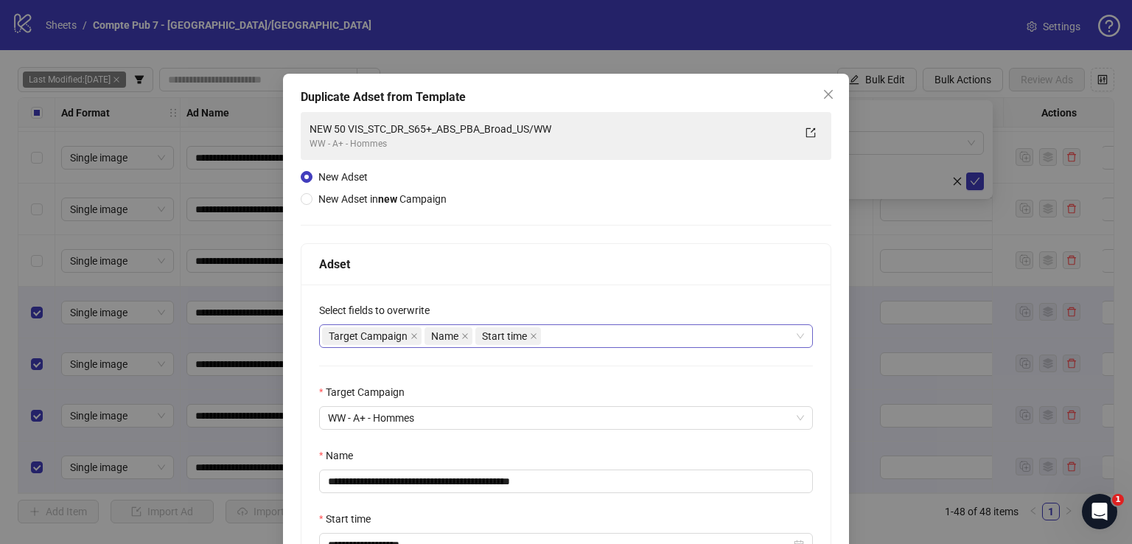
click at [607, 334] on div "Target Campaign Name Start time" at bounding box center [558, 336] width 473 height 21
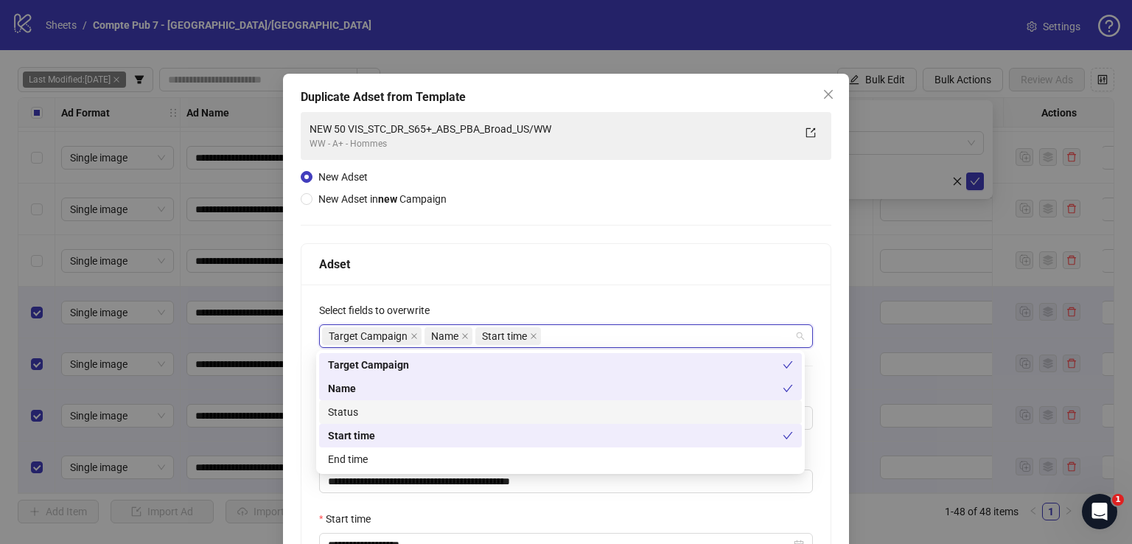
click at [539, 408] on div "Status" at bounding box center [560, 412] width 465 height 16
click at [629, 267] on div "Adset" at bounding box center [566, 264] width 494 height 18
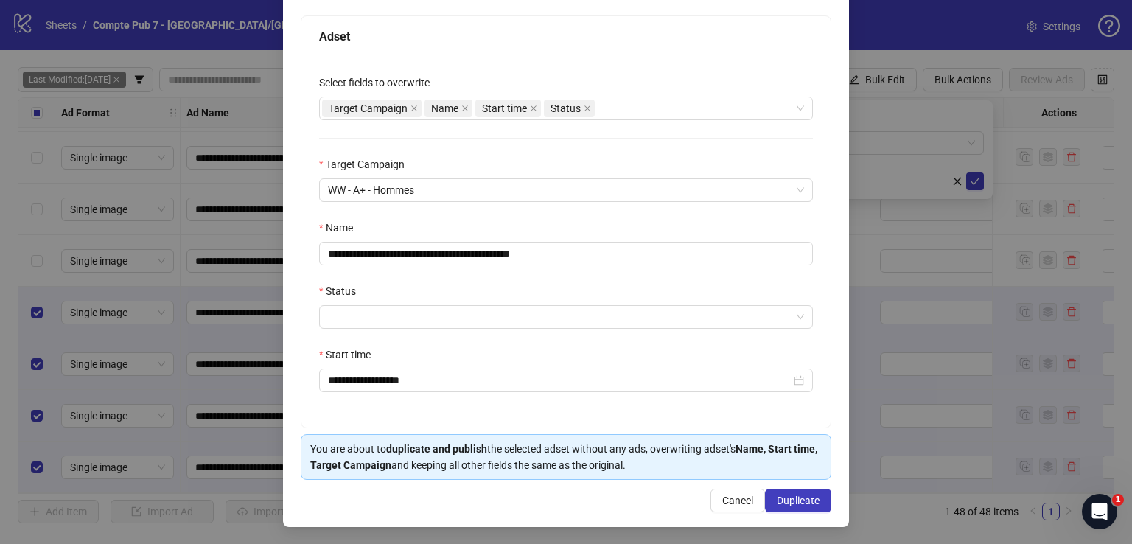
scroll to position [227, 0]
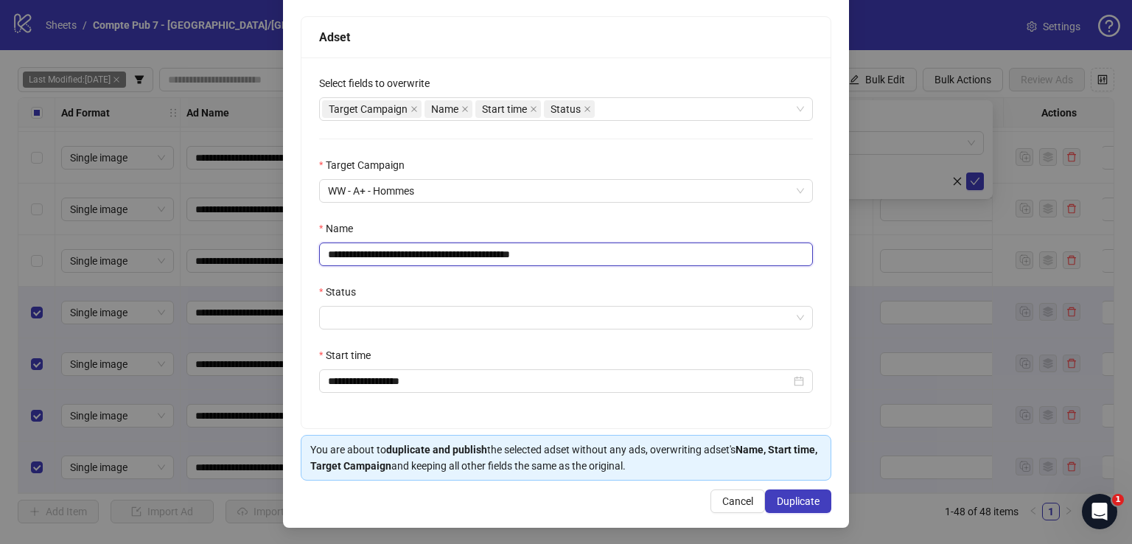
click at [601, 251] on input "**********" at bounding box center [566, 255] width 494 height 24
paste input "text"
type input "**********"
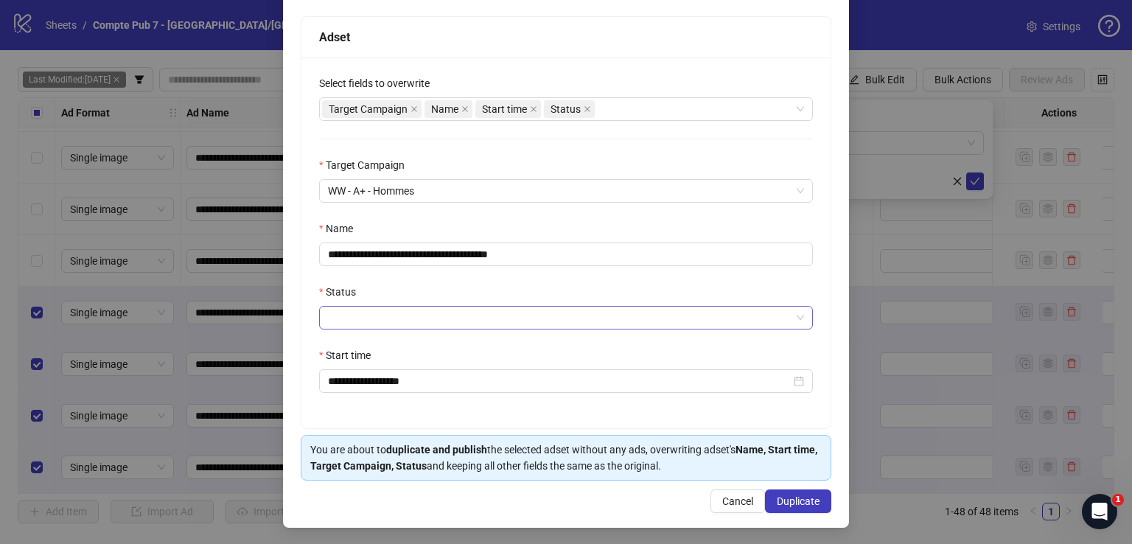
click at [522, 314] on input "Status" at bounding box center [559, 318] width 463 height 22
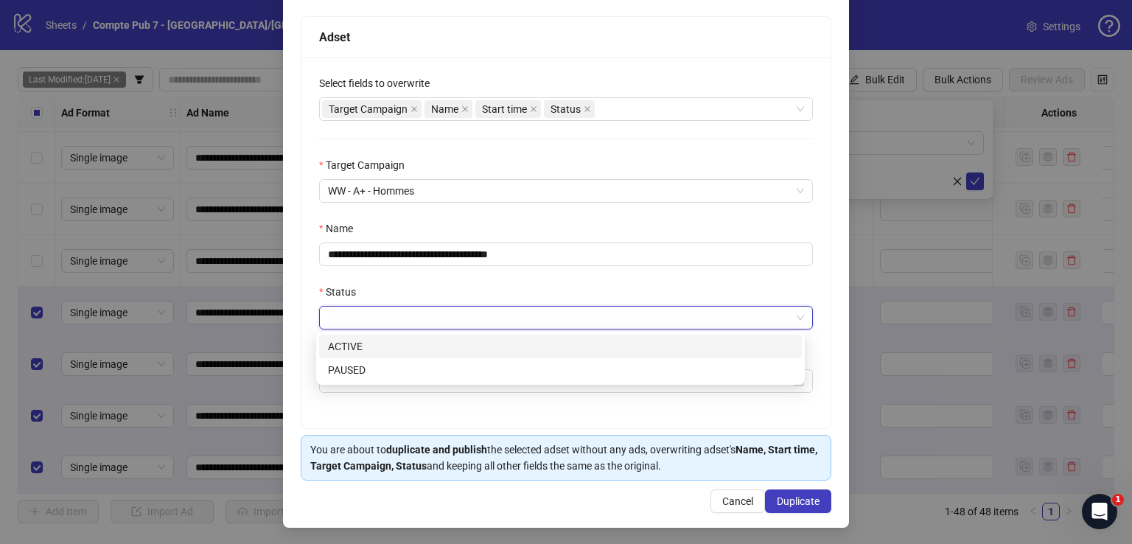
click at [511, 338] on div "ACTIVE" at bounding box center [560, 347] width 483 height 24
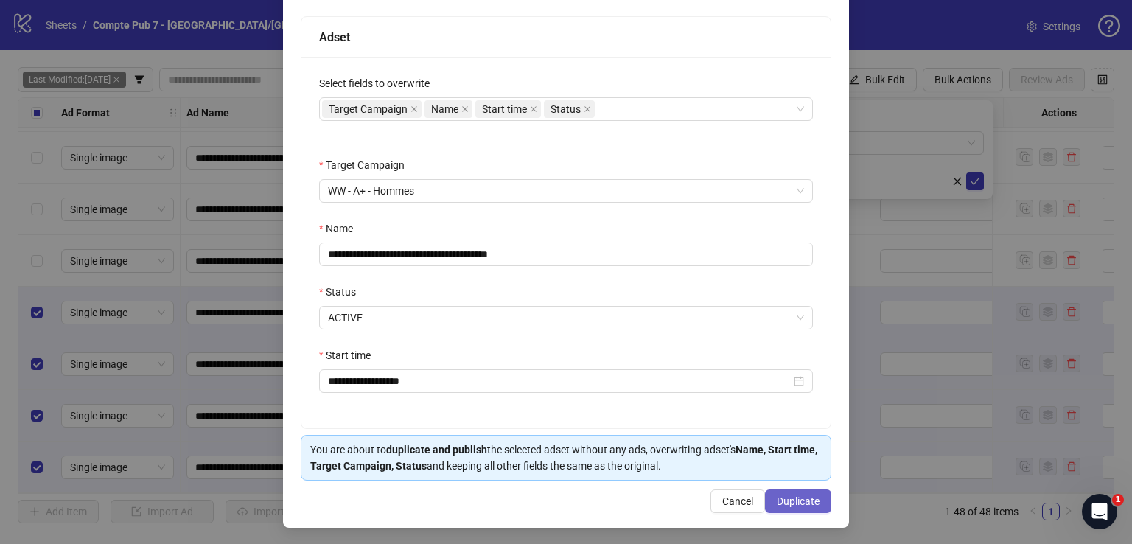
click at [800, 496] on span "Duplicate" at bounding box center [798, 501] width 43 height 12
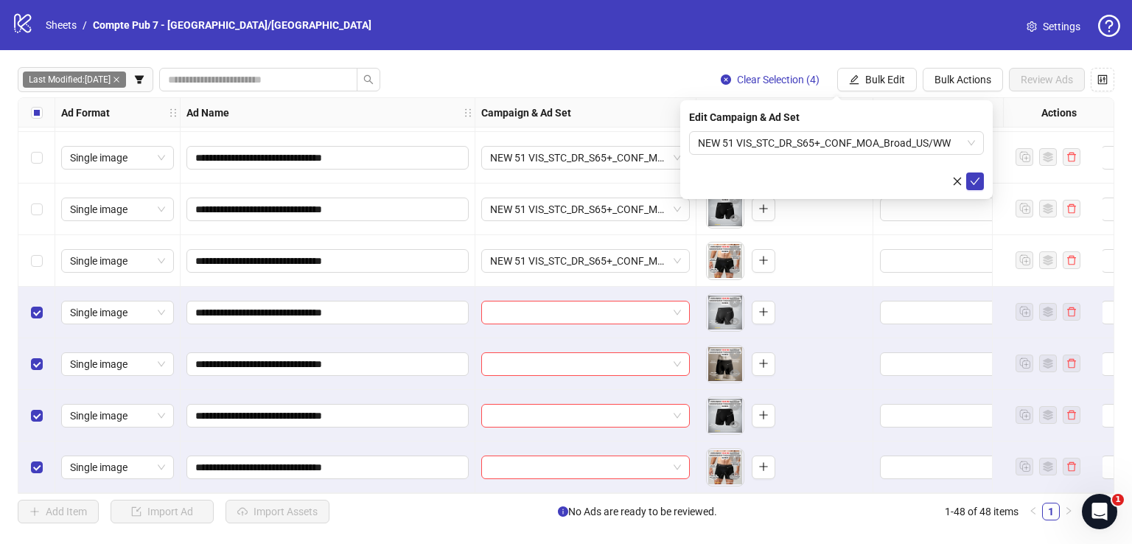
click at [978, 183] on icon "check" at bounding box center [975, 181] width 10 height 10
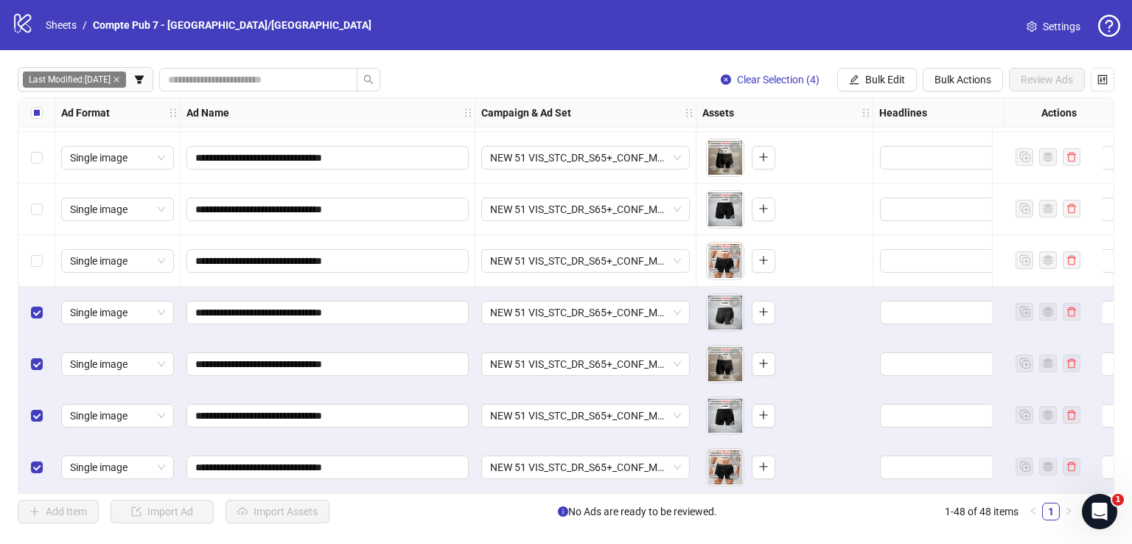
click at [26, 251] on div "Select row 44" at bounding box center [36, 261] width 37 height 52
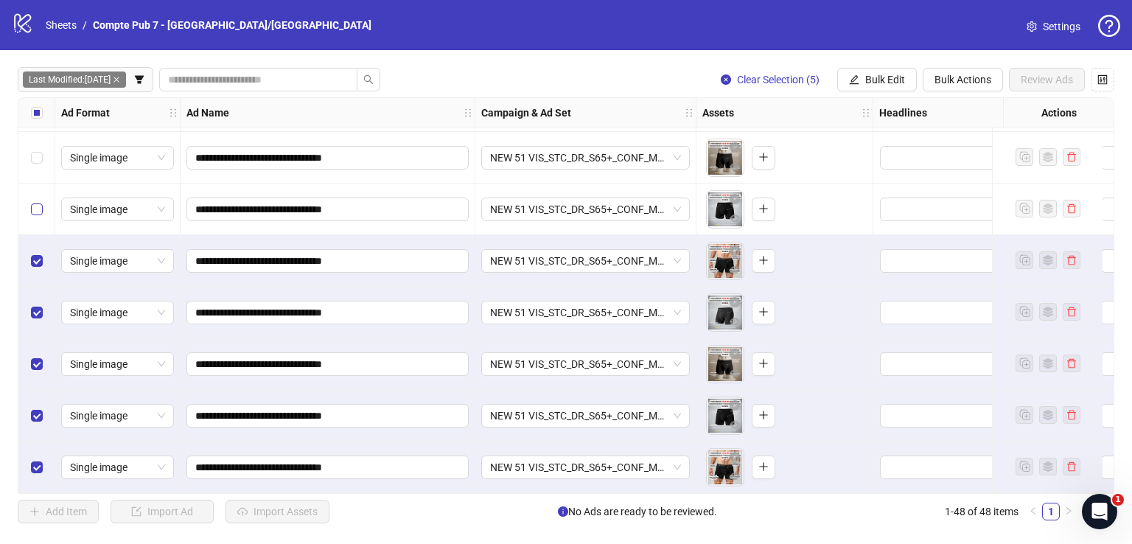
click at [40, 209] on label "Select row 43" at bounding box center [37, 209] width 12 height 16
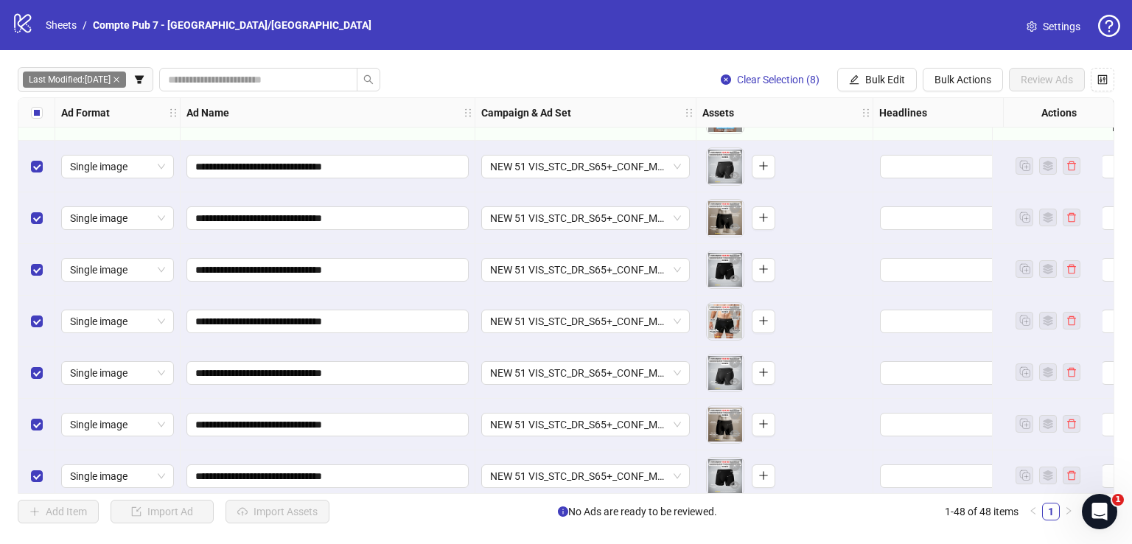
scroll to position [2116, 0]
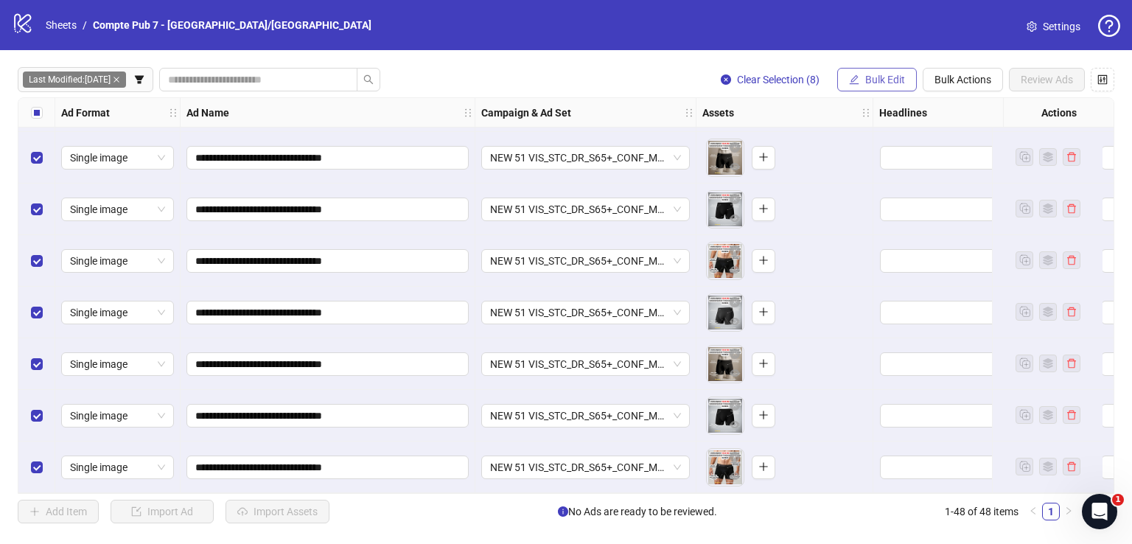
click at [868, 89] on button "Bulk Edit" at bounding box center [877, 80] width 80 height 24
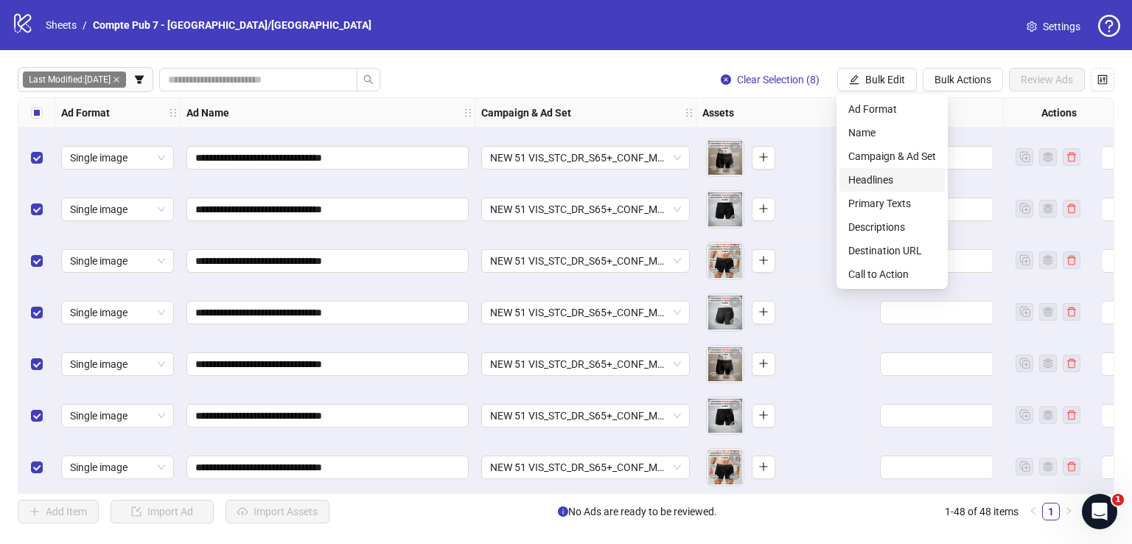
click at [885, 173] on span "Headlines" at bounding box center [892, 180] width 88 height 16
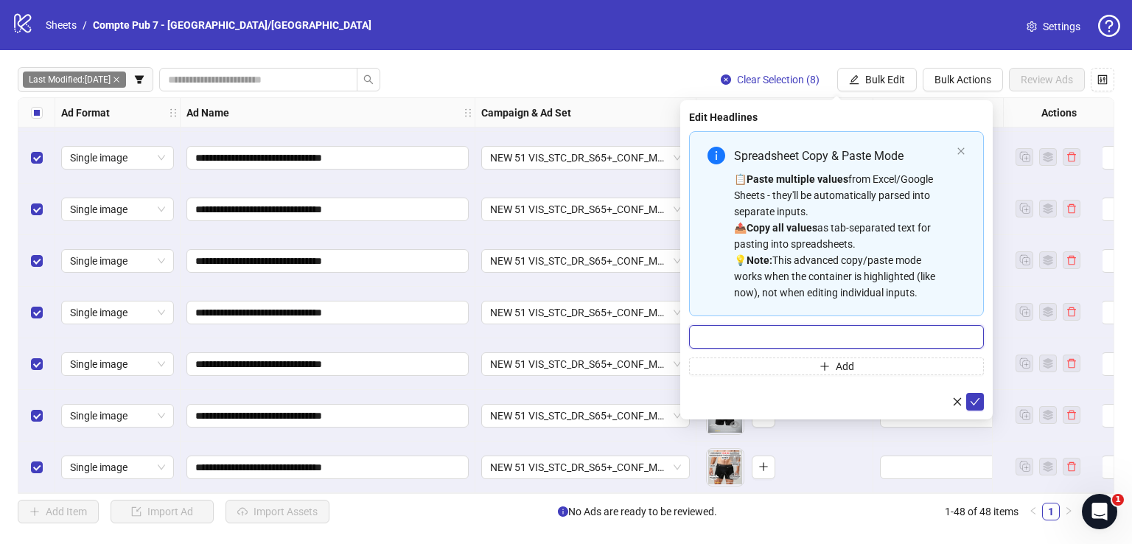
click at [768, 338] on input "Multi-input container - paste or copy values" at bounding box center [836, 337] width 295 height 24
paste input "**********"
type input "**********"
click at [975, 404] on icon "check" at bounding box center [975, 402] width 10 height 10
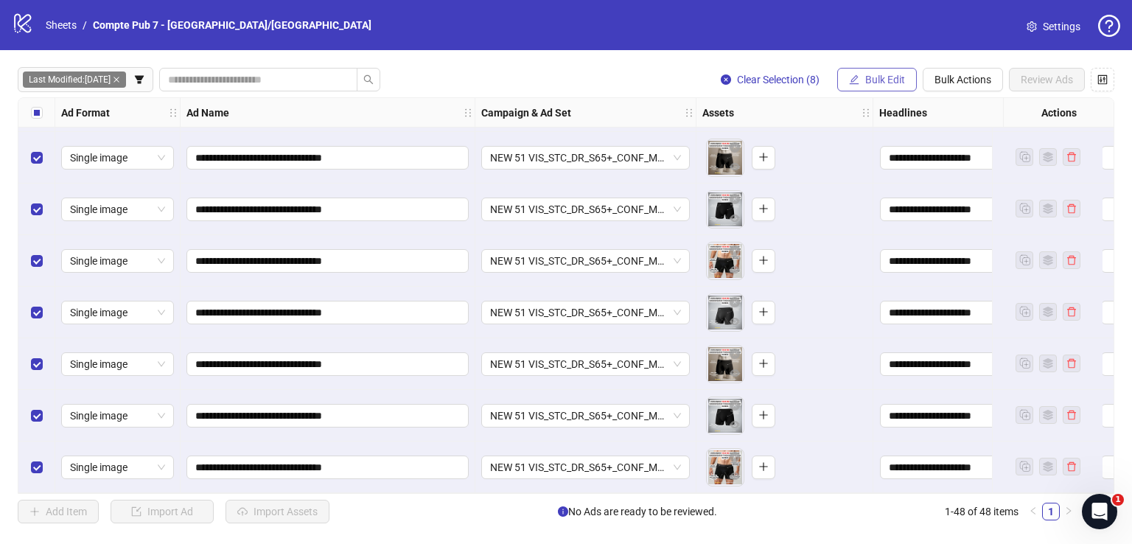
click at [865, 85] on span "Bulk Edit" at bounding box center [885, 80] width 40 height 12
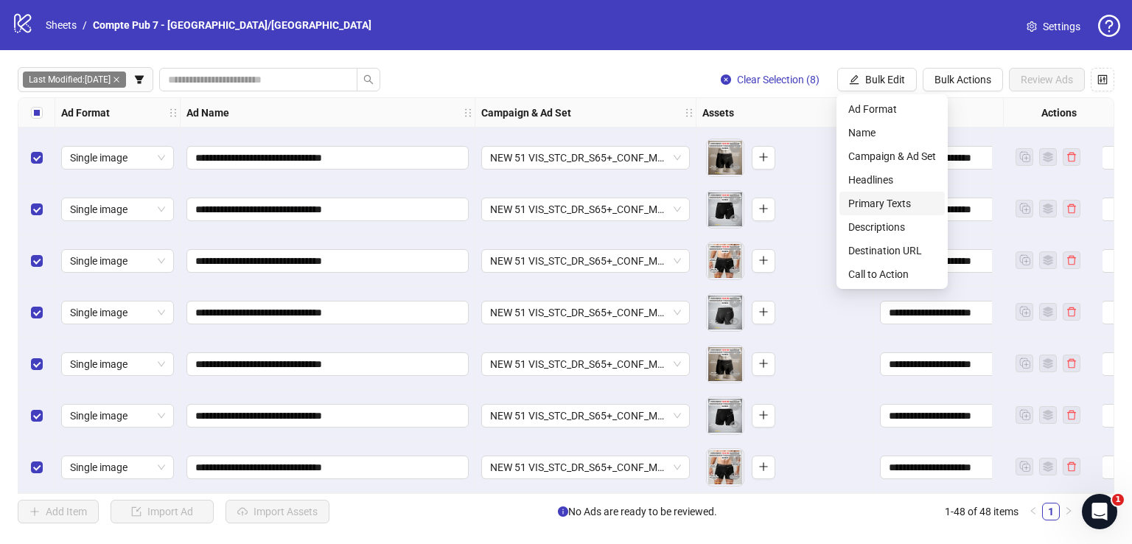
click at [890, 204] on span "Primary Texts" at bounding box center [892, 203] width 88 height 16
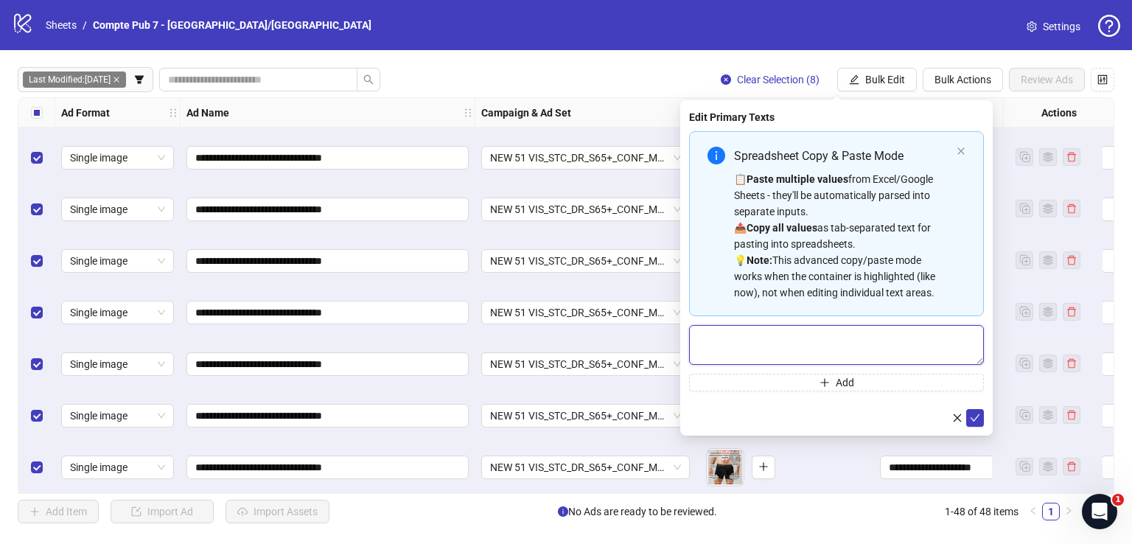
click at [818, 334] on textarea "Multi-text input container - paste or copy values" at bounding box center [836, 345] width 295 height 40
paste textarea "**********"
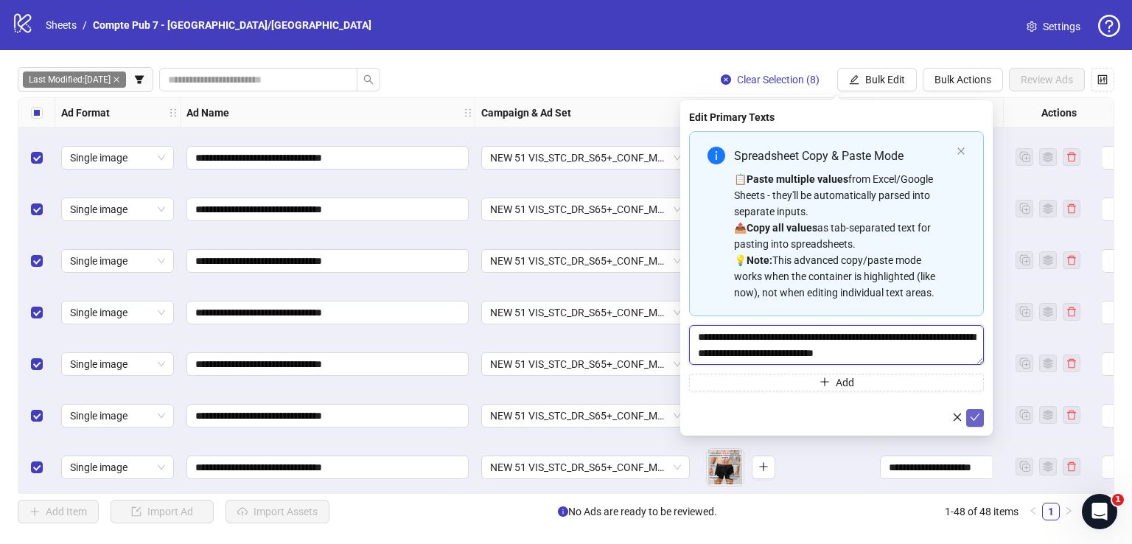
type textarea "**********"
click at [969, 412] on button "submit" at bounding box center [975, 418] width 18 height 18
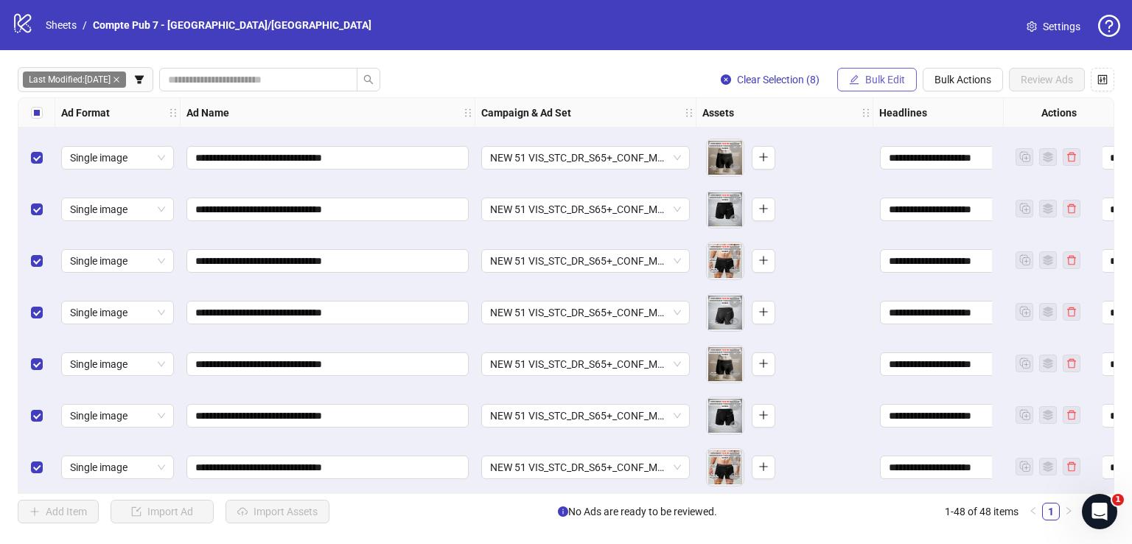
click at [872, 80] on span "Bulk Edit" at bounding box center [885, 80] width 40 height 12
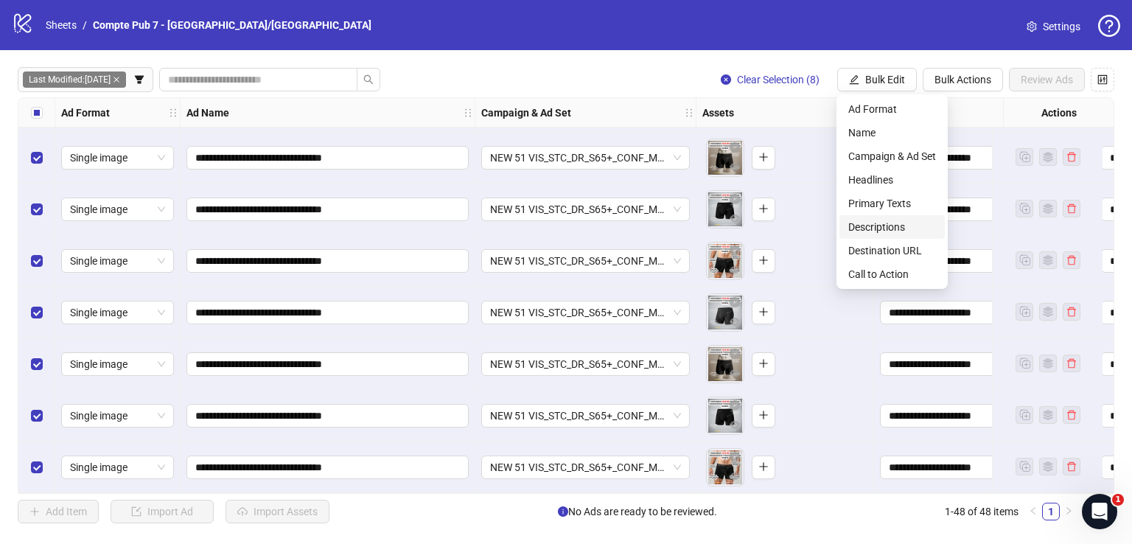
click at [894, 222] on span "Descriptions" at bounding box center [892, 227] width 88 height 16
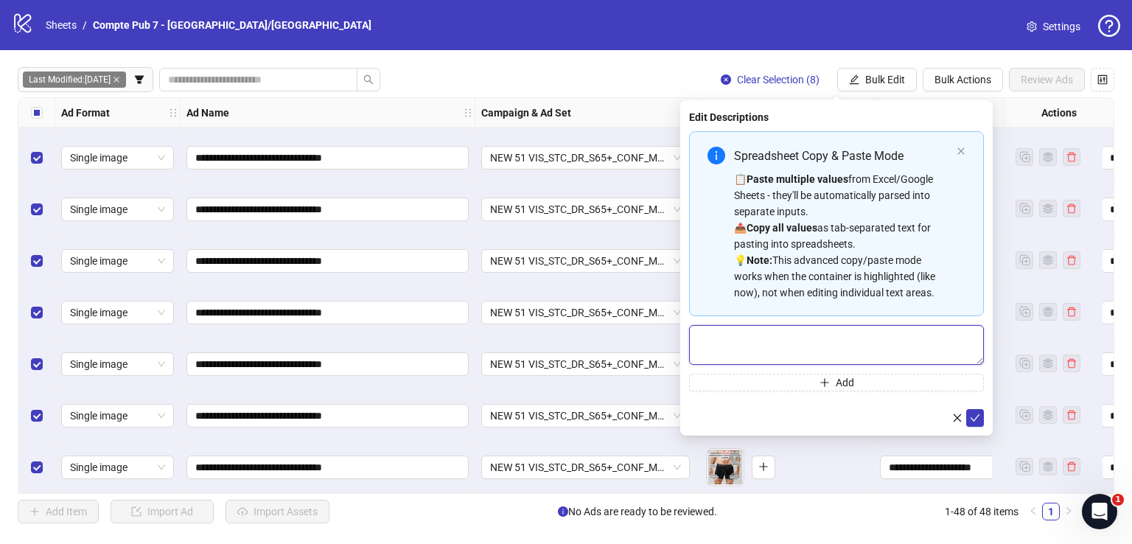
click at [792, 328] on textarea "Multi-text input container - paste or copy values" at bounding box center [836, 345] width 295 height 40
paste textarea "**********"
type textarea "**********"
click at [976, 421] on icon "check" at bounding box center [975, 417] width 10 height 10
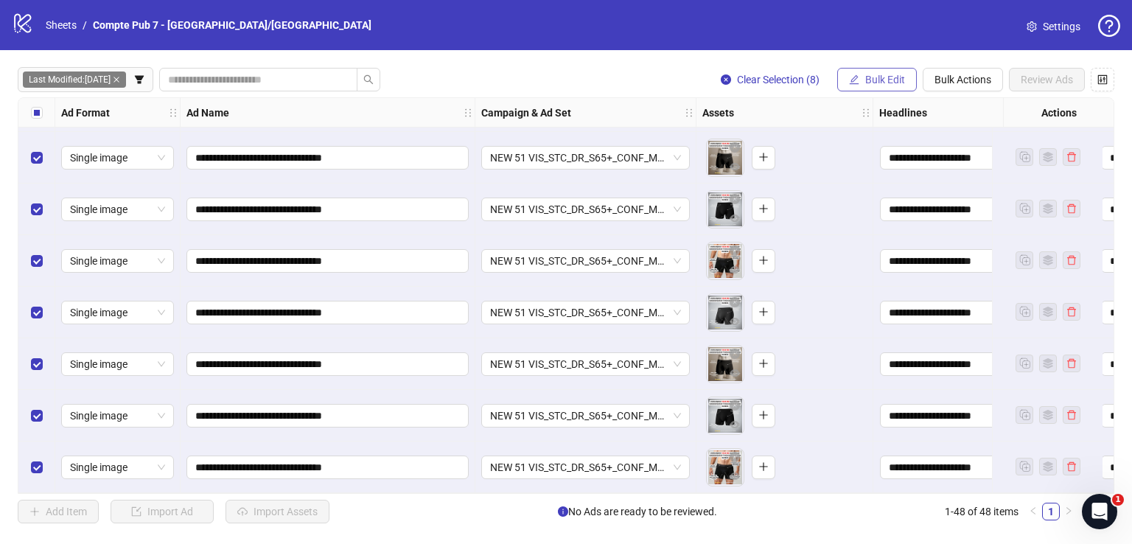
click at [863, 74] on button "Bulk Edit" at bounding box center [877, 80] width 80 height 24
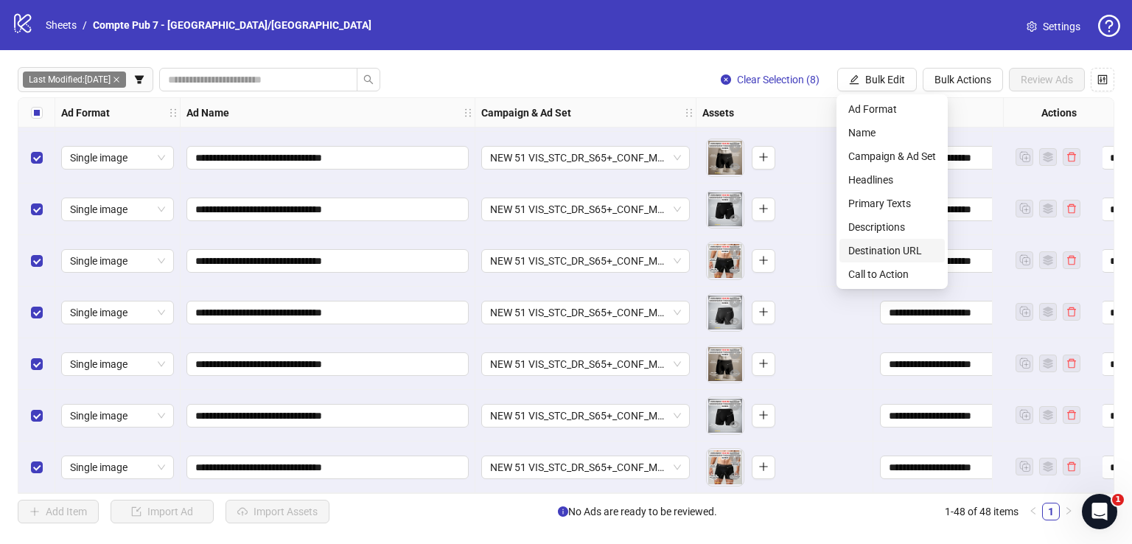
click at [899, 244] on span "Destination URL" at bounding box center [892, 251] width 88 height 16
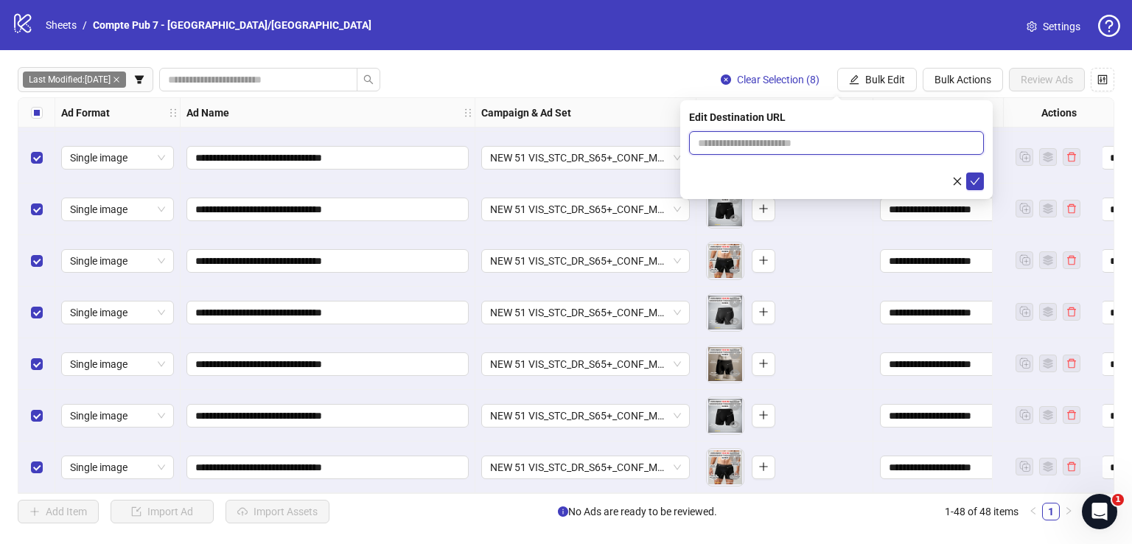
click at [792, 137] on input "text" at bounding box center [830, 143] width 265 height 16
paste input "**********"
type input "**********"
click at [974, 178] on icon "check" at bounding box center [975, 181] width 10 height 10
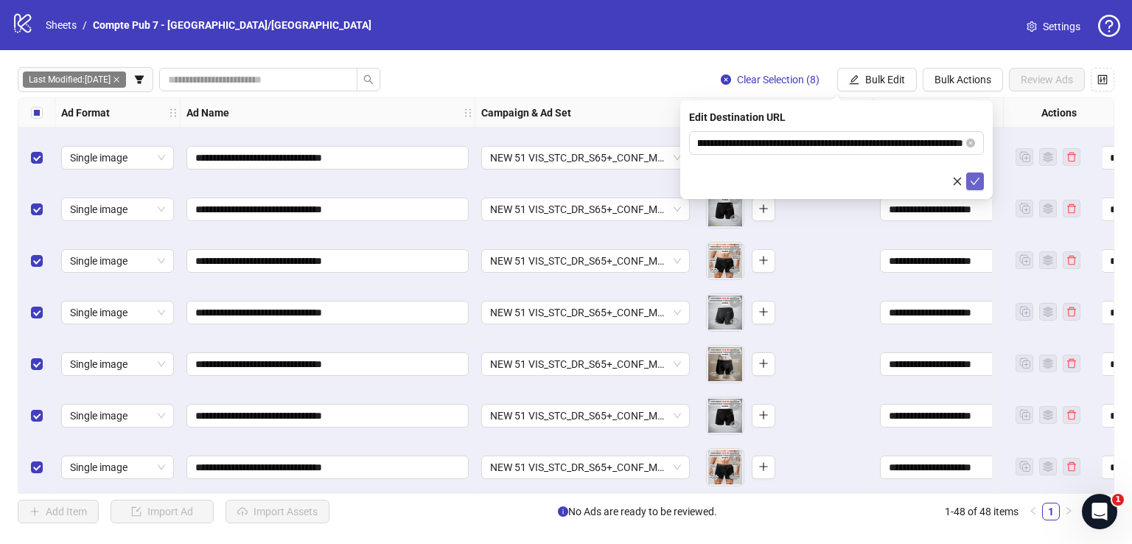
scroll to position [0, 0]
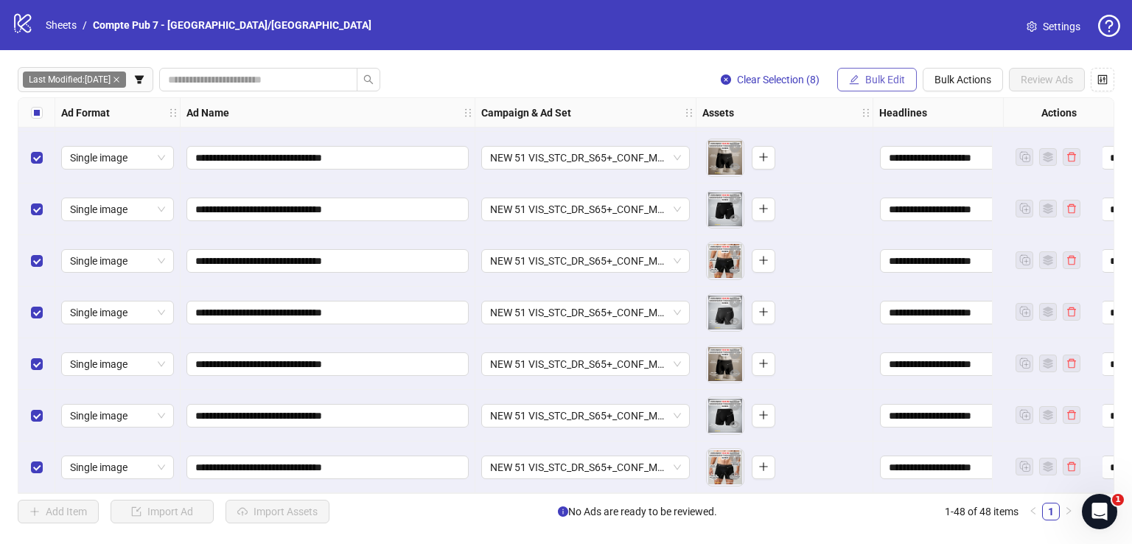
click at [887, 83] on span "Bulk Edit" at bounding box center [885, 80] width 40 height 12
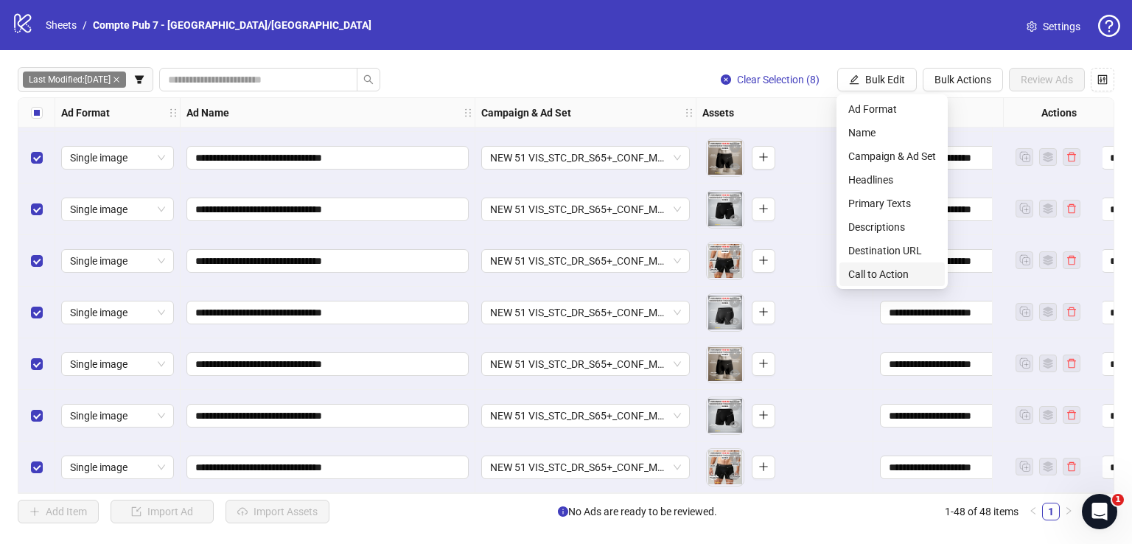
click at [897, 275] on span "Call to Action" at bounding box center [892, 274] width 88 height 16
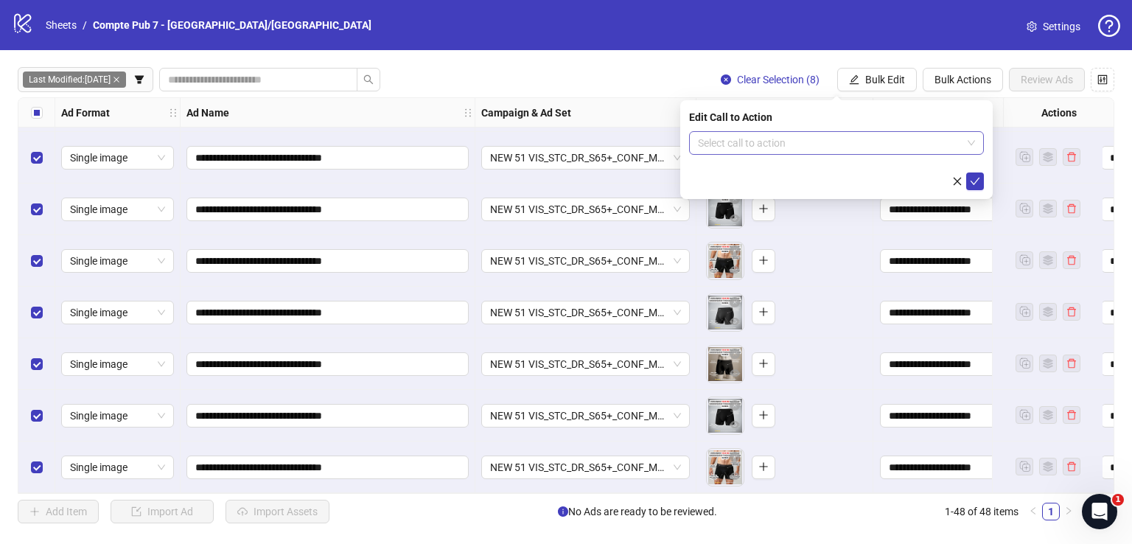
click at [788, 135] on input "search" at bounding box center [830, 143] width 264 height 22
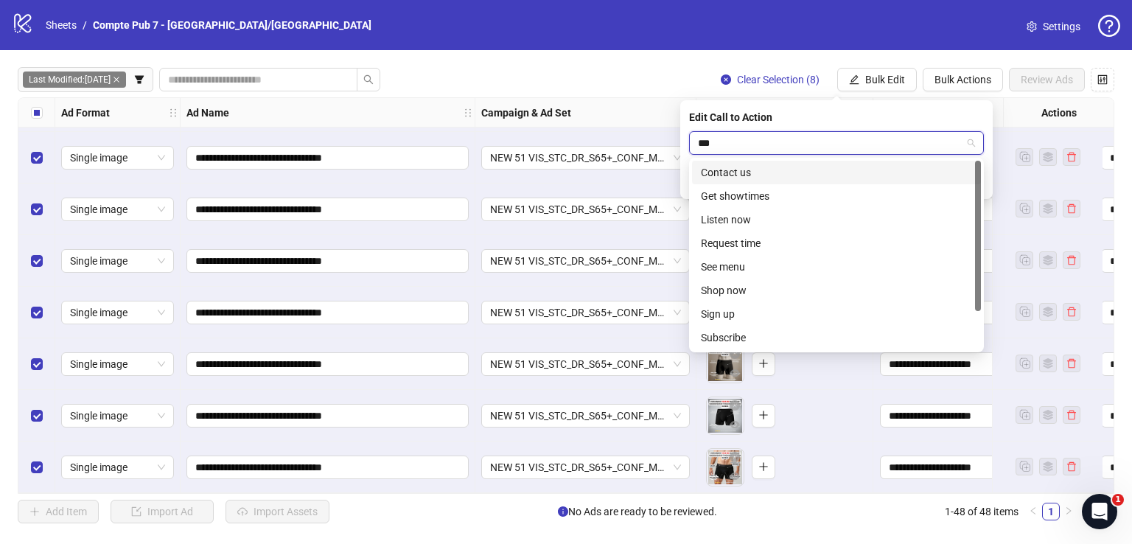
type input "****"
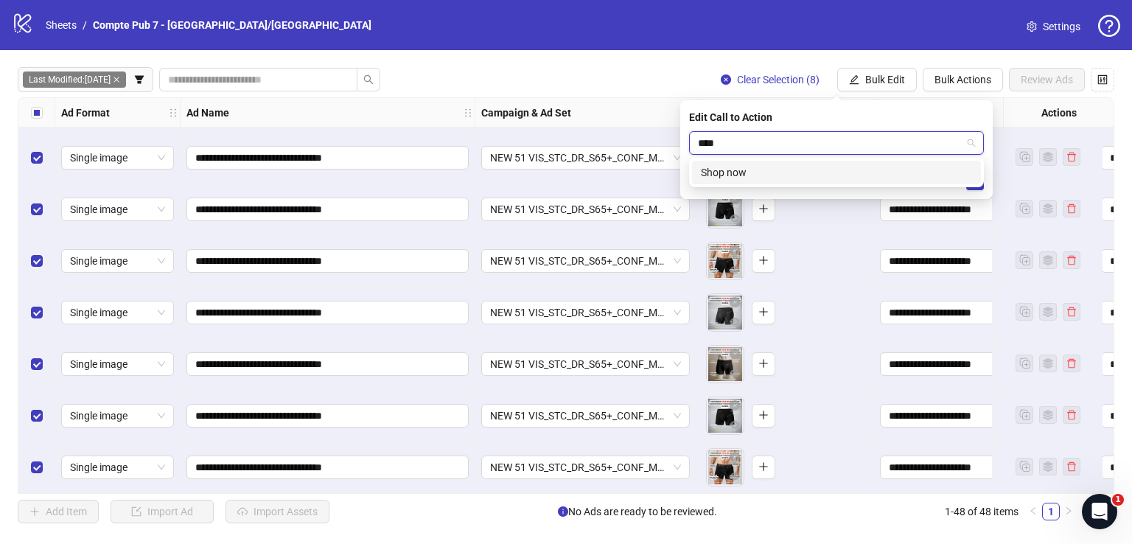
click at [800, 178] on div "Shop now" at bounding box center [836, 172] width 271 height 16
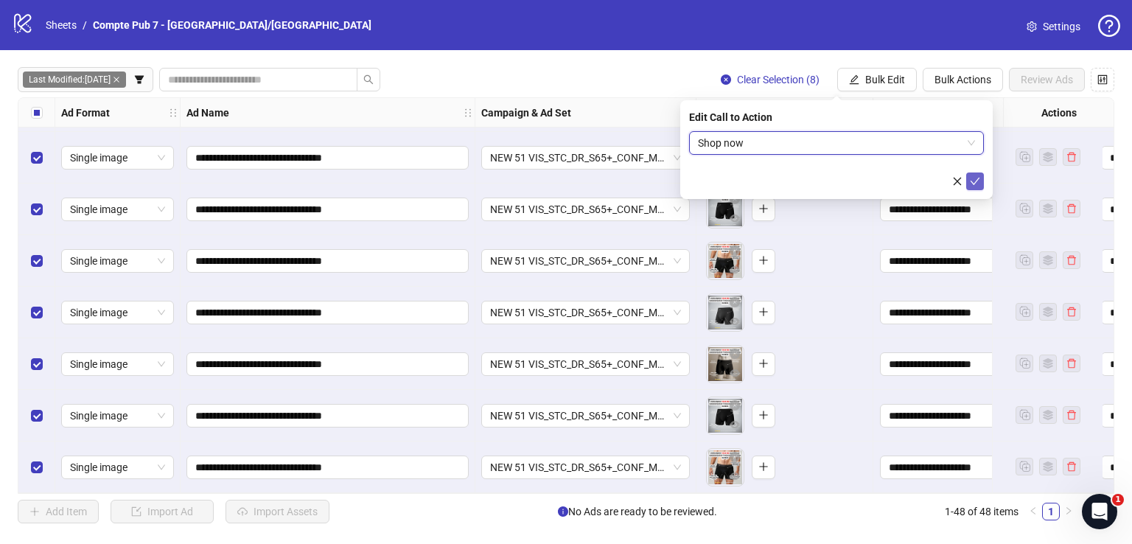
click at [977, 174] on button "submit" at bounding box center [975, 181] width 18 height 18
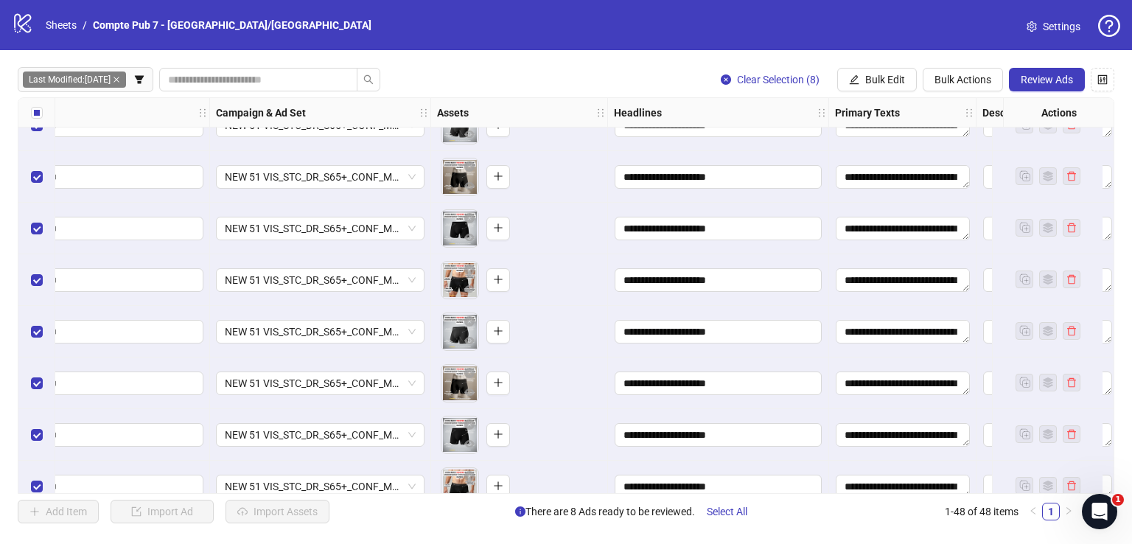
scroll to position [2092, 0]
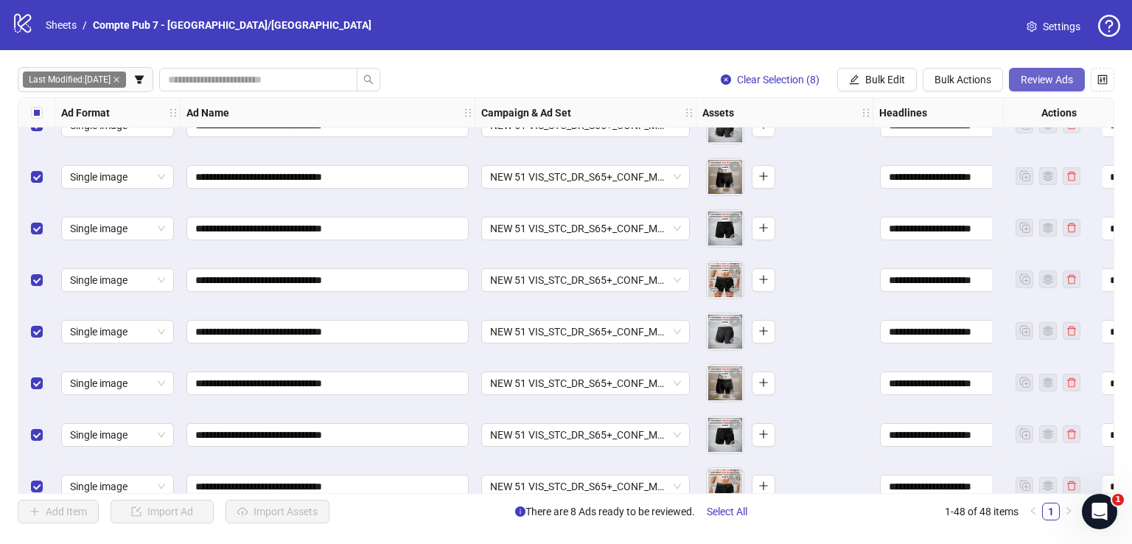
click at [1046, 79] on span "Review Ads" at bounding box center [1047, 80] width 52 height 12
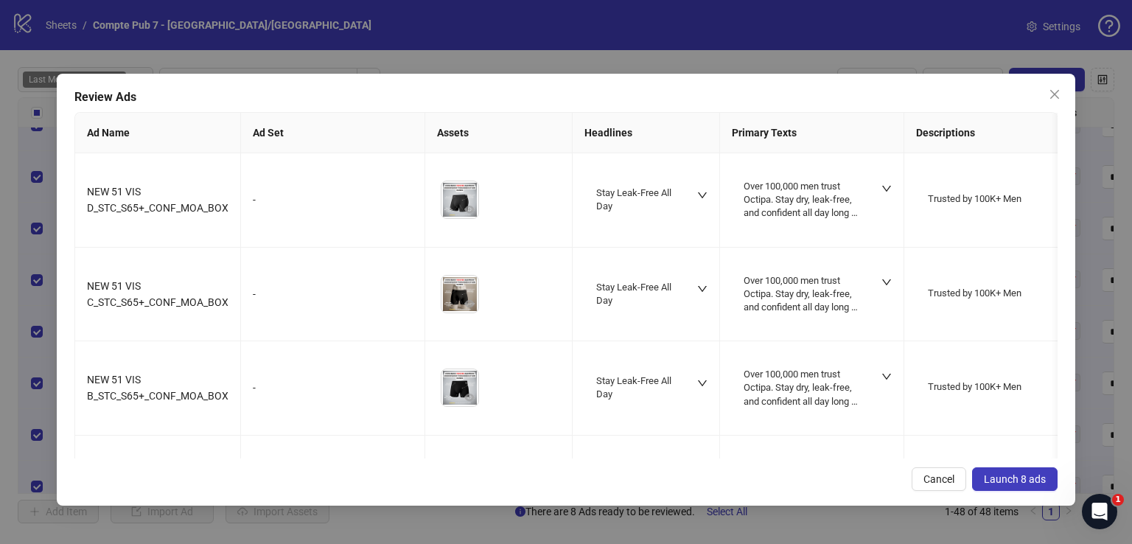
click at [997, 478] on span "Launch 8 ads" at bounding box center [1015, 479] width 62 height 12
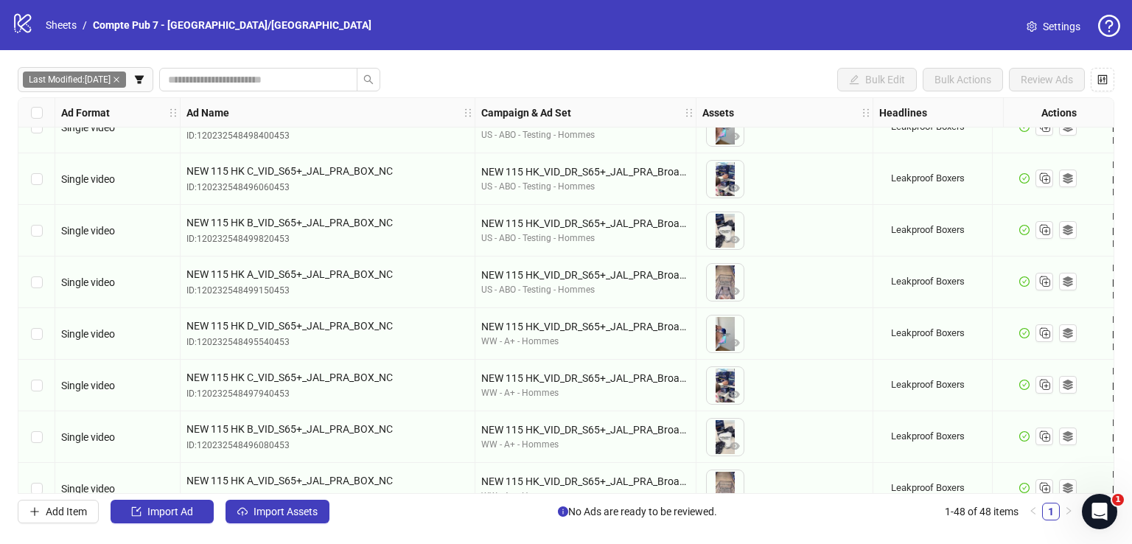
scroll to position [824, 0]
